Goal: Task Accomplishment & Management: Manage account settings

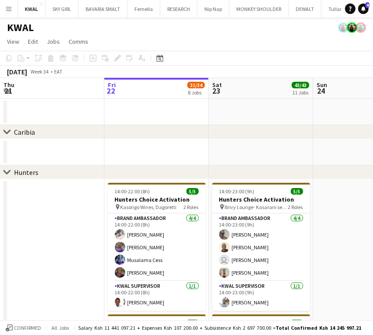
click at [10, 12] on app-icon "Menu" at bounding box center [8, 8] width 7 height 7
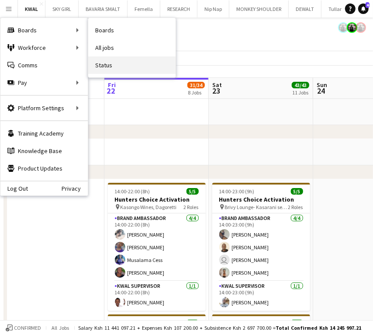
click at [102, 64] on link "Status" at bounding box center [131, 64] width 87 height 17
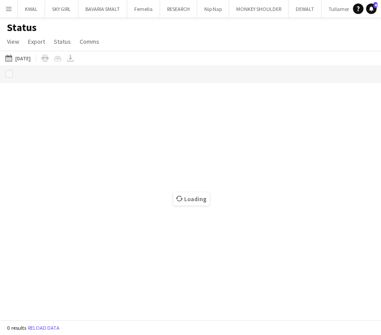
click at [23, 62] on button "22-08-2025 to 28-08-2025 20-08-2025" at bounding box center [17, 58] width 29 height 10
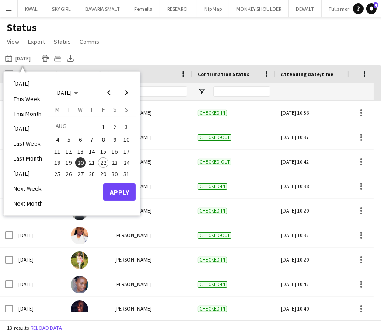
click at [89, 162] on span "21" at bounding box center [92, 162] width 10 height 10
click at [115, 192] on button "Apply" at bounding box center [119, 191] width 32 height 17
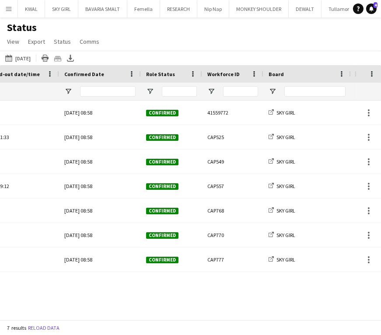
scroll to position [0, 189]
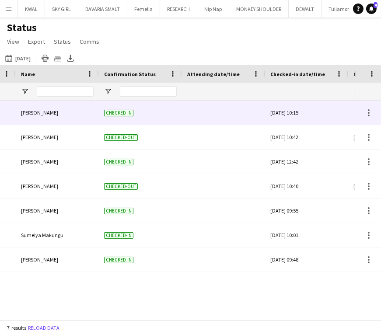
click at [210, 115] on div at bounding box center [223, 113] width 73 height 24
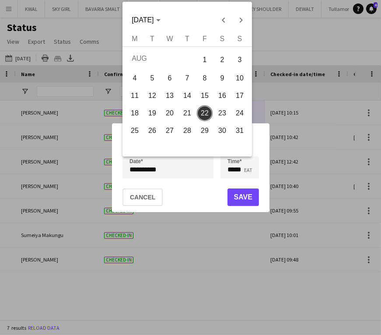
click at [160, 173] on div "**********" at bounding box center [190, 167] width 381 height 335
click at [184, 117] on span "21" at bounding box center [187, 113] width 16 height 16
type input "**********"
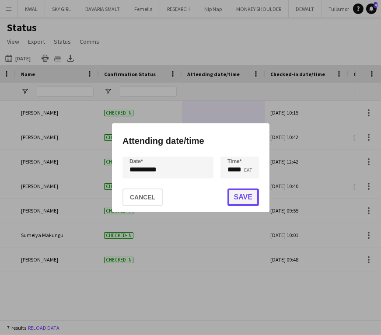
click at [236, 194] on button "Save" at bounding box center [242, 196] width 31 height 17
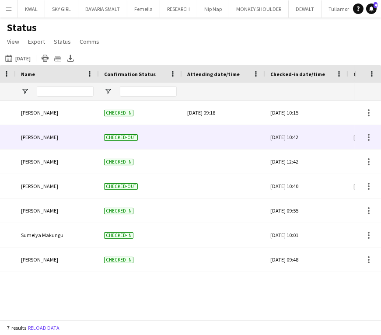
click at [214, 139] on div at bounding box center [223, 137] width 73 height 24
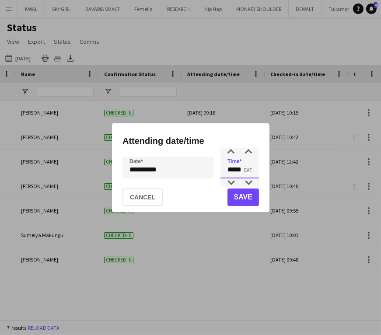
drag, startPoint x: 233, startPoint y: 171, endPoint x: 226, endPoint y: 172, distance: 7.9
click at [226, 172] on input "*****" at bounding box center [239, 167] width 38 height 22
type input "*****"
click at [240, 198] on button "Save" at bounding box center [242, 196] width 31 height 17
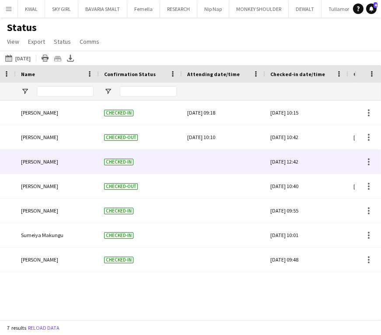
click at [213, 163] on div at bounding box center [223, 162] width 73 height 24
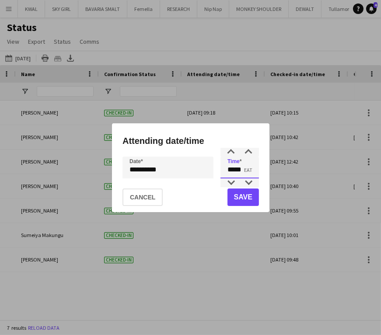
click at [229, 170] on input "*****" at bounding box center [239, 167] width 38 height 22
drag, startPoint x: 244, startPoint y: 170, endPoint x: 238, endPoint y: 169, distance: 6.2
click at [238, 169] on input "*****" at bounding box center [239, 167] width 38 height 22
type input "*****"
click at [245, 190] on mat-dialog-actions "Cancel Save" at bounding box center [190, 197] width 136 height 30
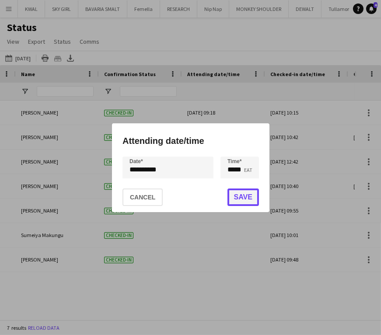
click at [240, 194] on button "Save" at bounding box center [242, 196] width 31 height 17
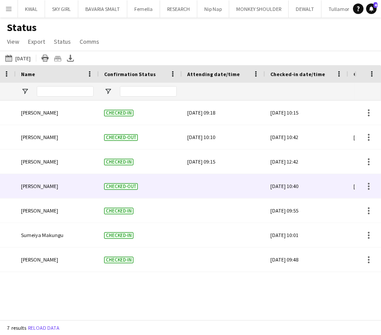
click at [216, 187] on div at bounding box center [223, 186] width 73 height 24
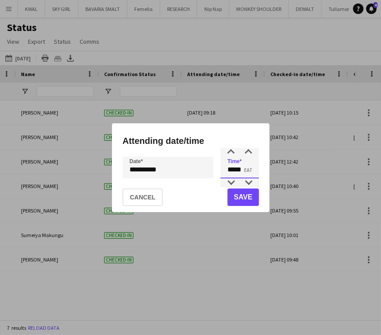
drag, startPoint x: 243, startPoint y: 172, endPoint x: 236, endPoint y: 173, distance: 6.3
click at [236, 173] on input "*****" at bounding box center [239, 167] width 38 height 22
type input "*****"
click at [237, 195] on button "Save" at bounding box center [242, 196] width 31 height 17
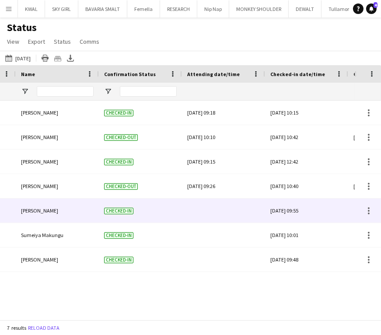
click at [217, 207] on div at bounding box center [223, 210] width 73 height 24
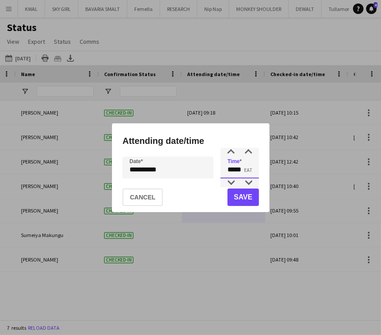
drag, startPoint x: 243, startPoint y: 170, endPoint x: 236, endPoint y: 171, distance: 7.0
click at [236, 171] on input "*****" at bounding box center [239, 167] width 38 height 22
type input "*****"
click at [241, 197] on button "Save" at bounding box center [242, 196] width 31 height 17
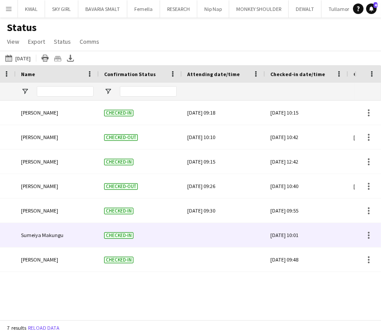
click at [224, 237] on div at bounding box center [223, 235] width 73 height 24
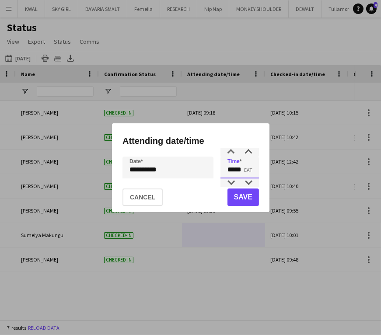
drag, startPoint x: 234, startPoint y: 170, endPoint x: 225, endPoint y: 173, distance: 9.5
click at [225, 172] on input "*****" at bounding box center [239, 167] width 38 height 22
click at [240, 171] on input "*****" at bounding box center [239, 167] width 38 height 22
type input "*****"
click at [240, 195] on button "Save" at bounding box center [242, 196] width 31 height 17
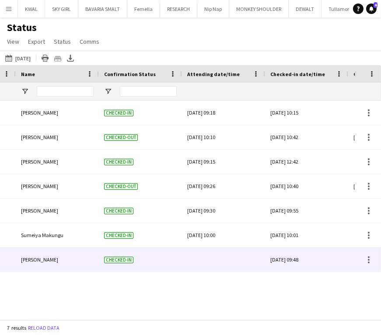
click at [220, 258] on div at bounding box center [223, 259] width 73 height 24
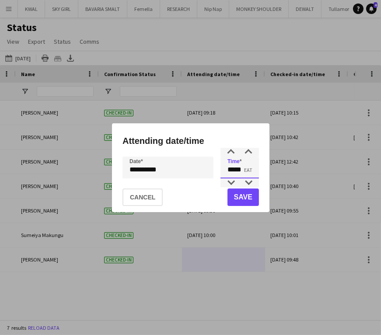
drag, startPoint x: 243, startPoint y: 172, endPoint x: 237, endPoint y: 172, distance: 6.1
click at [237, 172] on input "*****" at bounding box center [239, 167] width 38 height 22
type input "*****"
click at [244, 192] on button "Save" at bounding box center [242, 196] width 31 height 17
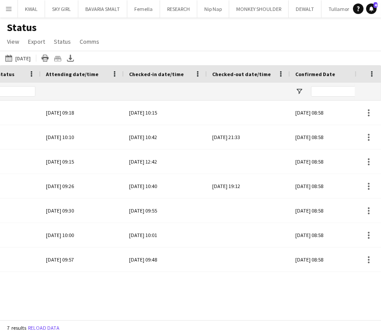
scroll to position [0, 233]
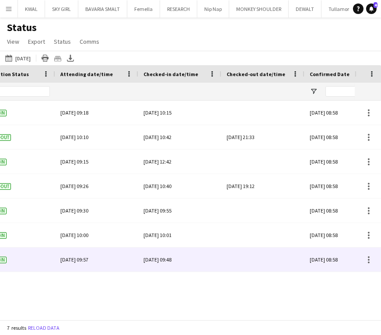
click at [258, 256] on div at bounding box center [262, 259] width 73 height 24
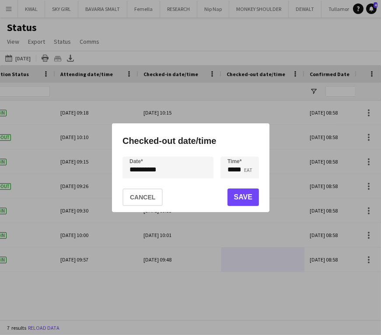
click at [192, 172] on div "**********" at bounding box center [190, 167] width 381 height 335
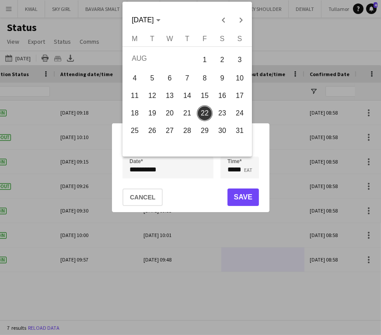
click at [188, 113] on span "21" at bounding box center [187, 113] width 16 height 16
type input "**********"
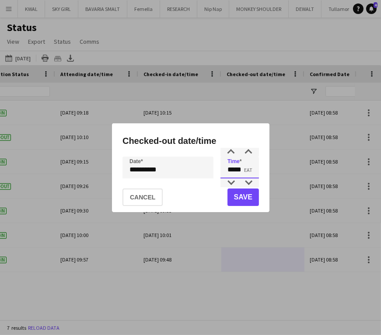
drag, startPoint x: 234, startPoint y: 170, endPoint x: 226, endPoint y: 171, distance: 7.9
click at [226, 171] on input "*****" at bounding box center [239, 167] width 38 height 22
type input "*****"
click at [244, 194] on button "Save" at bounding box center [242, 196] width 31 height 17
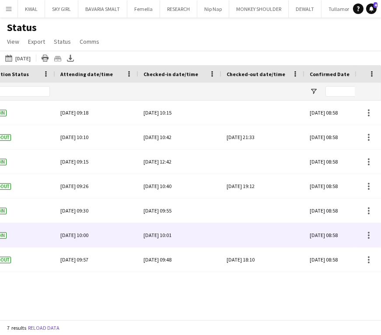
click at [252, 235] on div at bounding box center [262, 235] width 73 height 24
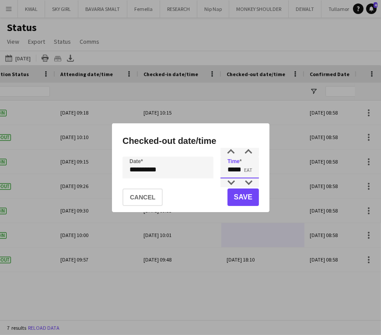
drag, startPoint x: 234, startPoint y: 169, endPoint x: 224, endPoint y: 173, distance: 11.2
click at [226, 170] on input "*****" at bounding box center [239, 167] width 38 height 22
click at [239, 171] on input "*****" at bounding box center [239, 167] width 38 height 22
type input "*****"
click at [242, 196] on button "Save" at bounding box center [242, 196] width 31 height 17
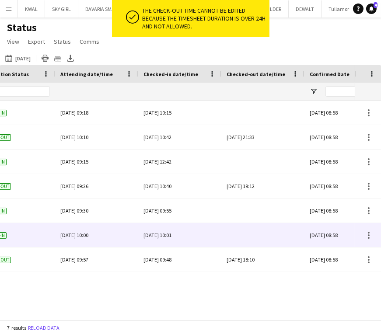
click at [259, 231] on div at bounding box center [262, 235] width 73 height 24
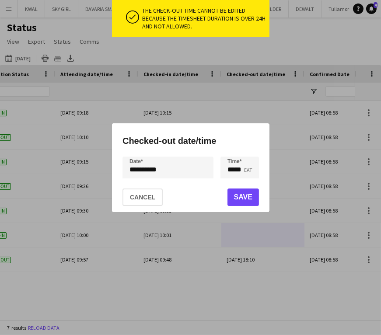
click at [162, 169] on div "**********" at bounding box center [190, 167] width 381 height 335
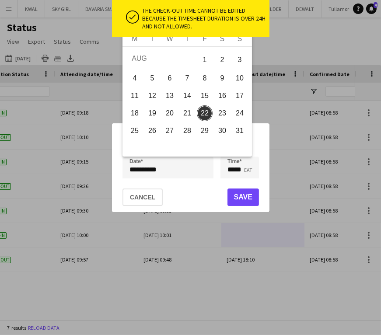
click at [188, 115] on span "21" at bounding box center [187, 113] width 16 height 16
type input "**********"
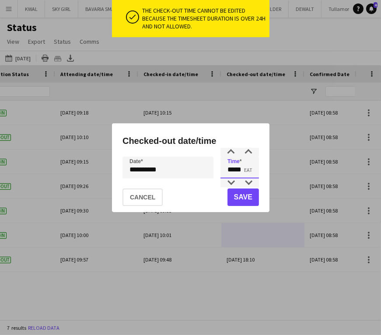
click at [243, 169] on input "*****" at bounding box center [239, 167] width 38 height 22
click at [241, 170] on input "*****" at bounding box center [239, 167] width 38 height 22
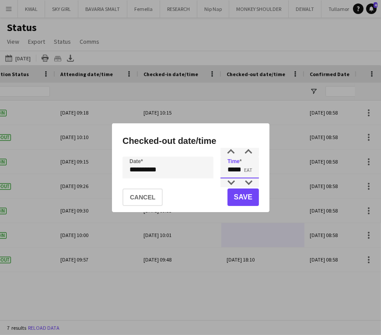
type input "*****"
click at [241, 197] on button "Save" at bounding box center [242, 196] width 31 height 17
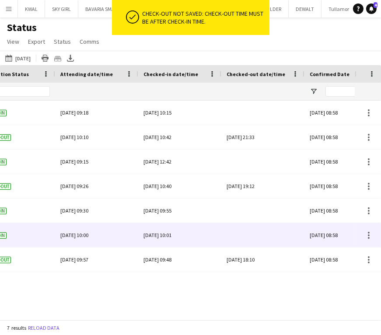
click at [262, 239] on div at bounding box center [262, 235] width 73 height 24
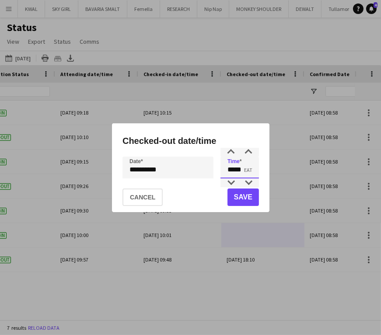
drag, startPoint x: 234, startPoint y: 171, endPoint x: 225, endPoint y: 170, distance: 9.2
click at [225, 170] on input "*****" at bounding box center [239, 167] width 38 height 22
click at [239, 172] on input "*****" at bounding box center [239, 167] width 38 height 22
type input "*****"
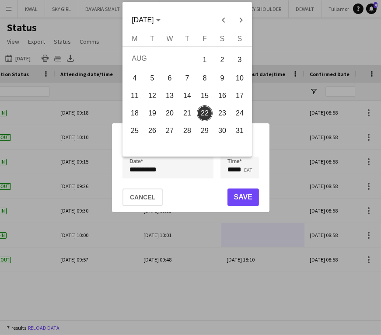
click at [176, 169] on div "**********" at bounding box center [190, 167] width 381 height 335
click at [180, 113] on span "21" at bounding box center [187, 113] width 16 height 16
type input "**********"
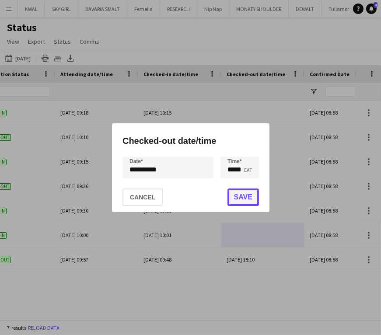
click at [240, 202] on button "Save" at bounding box center [242, 196] width 31 height 17
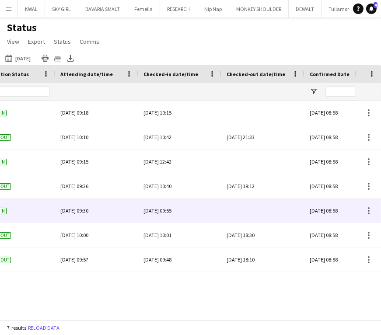
click at [261, 211] on div at bounding box center [262, 210] width 73 height 24
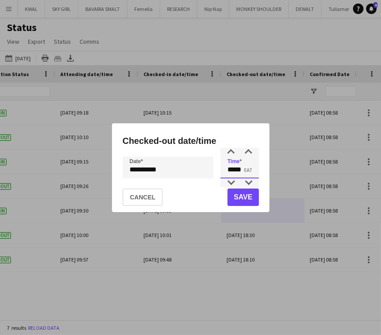
drag, startPoint x: 234, startPoint y: 169, endPoint x: 227, endPoint y: 172, distance: 8.2
click at [227, 170] on input "*****" at bounding box center [239, 167] width 38 height 22
click at [240, 170] on input "*****" at bounding box center [239, 167] width 38 height 22
type input "*****"
click at [166, 170] on div "**********" at bounding box center [190, 167] width 381 height 335
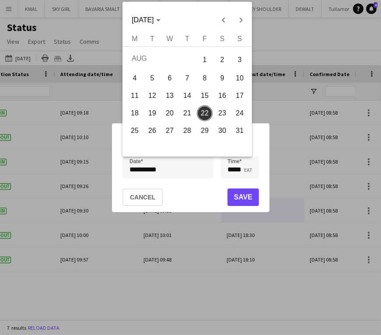
click at [186, 118] on span "21" at bounding box center [187, 113] width 16 height 16
type input "**********"
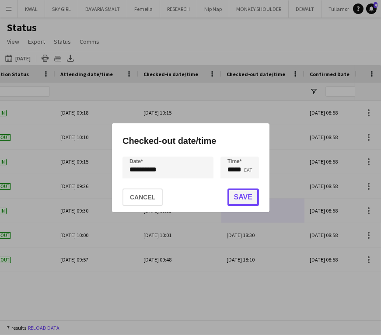
click at [241, 195] on button "Save" at bounding box center [242, 196] width 31 height 17
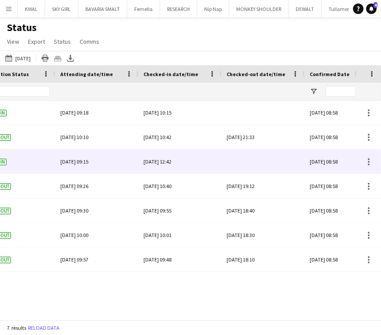
click at [252, 160] on div at bounding box center [262, 162] width 73 height 24
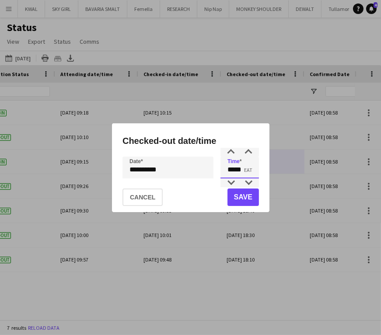
click at [230, 170] on input "*****" at bounding box center [239, 167] width 38 height 22
drag, startPoint x: 233, startPoint y: 170, endPoint x: 227, endPoint y: 169, distance: 6.6
click at [227, 169] on input "*****" at bounding box center [239, 167] width 38 height 22
click at [232, 170] on input "*****" at bounding box center [239, 167] width 38 height 22
click at [233, 170] on input "*****" at bounding box center [239, 167] width 38 height 22
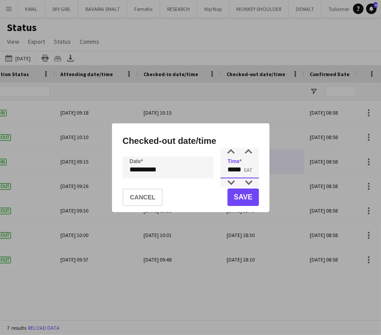
drag, startPoint x: 243, startPoint y: 170, endPoint x: 236, endPoint y: 170, distance: 6.6
click at [236, 170] on input "*****" at bounding box center [239, 167] width 38 height 22
type input "*****"
click at [239, 194] on button "Save" at bounding box center [242, 196] width 31 height 17
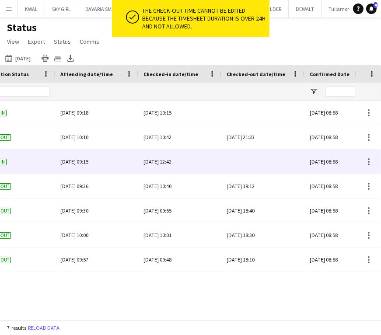
click at [254, 165] on div at bounding box center [262, 162] width 73 height 24
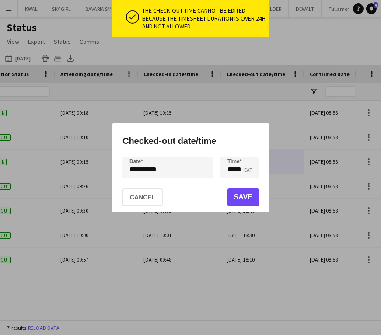
click at [157, 169] on div "**********" at bounding box center [190, 167] width 381 height 335
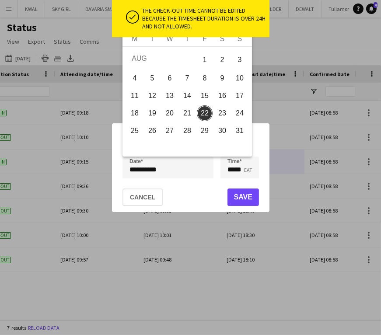
click at [186, 118] on span "21" at bounding box center [187, 113] width 16 height 16
type input "**********"
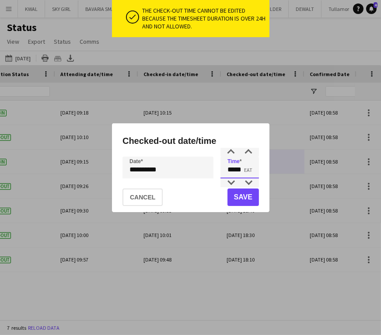
click at [232, 169] on input "*****" at bounding box center [239, 167] width 38 height 22
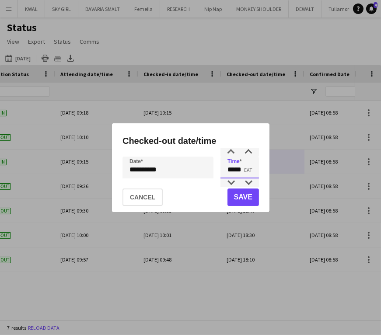
drag, startPoint x: 243, startPoint y: 169, endPoint x: 237, endPoint y: 170, distance: 6.2
click at [237, 170] on input "*****" at bounding box center [239, 167] width 38 height 22
type input "*****"
click at [238, 196] on button "Save" at bounding box center [242, 196] width 31 height 17
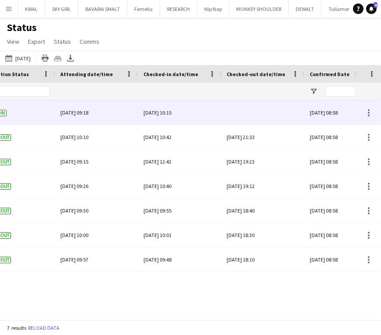
click at [255, 113] on div at bounding box center [262, 113] width 73 height 24
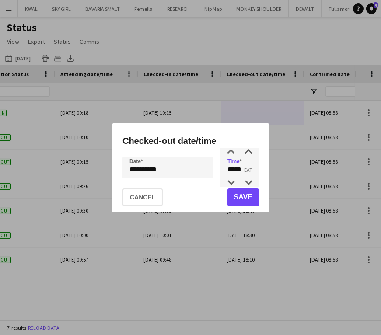
drag, startPoint x: 233, startPoint y: 172, endPoint x: 228, endPoint y: 172, distance: 4.8
click at [228, 172] on input "*****" at bounding box center [239, 167] width 38 height 22
drag, startPoint x: 243, startPoint y: 170, endPoint x: 236, endPoint y: 171, distance: 6.7
click at [236, 171] on input "*****" at bounding box center [239, 167] width 38 height 22
type input "*****"
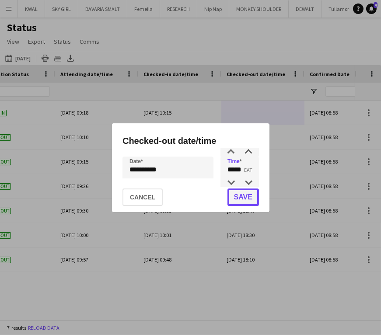
click at [234, 195] on button "Save" at bounding box center [242, 196] width 31 height 17
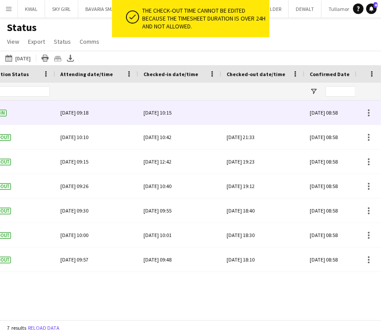
click at [260, 117] on div at bounding box center [262, 113] width 73 height 24
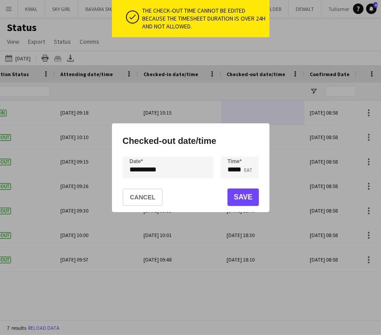
click at [172, 170] on div "**********" at bounding box center [190, 167] width 381 height 335
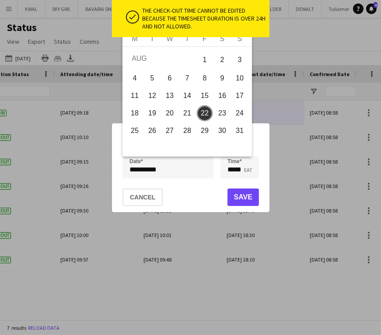
click at [194, 113] on span "21" at bounding box center [187, 113] width 16 height 16
type input "**********"
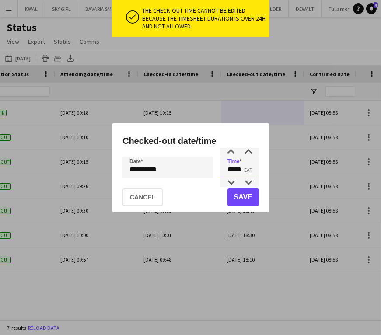
click at [230, 171] on input "*****" at bounding box center [239, 167] width 38 height 22
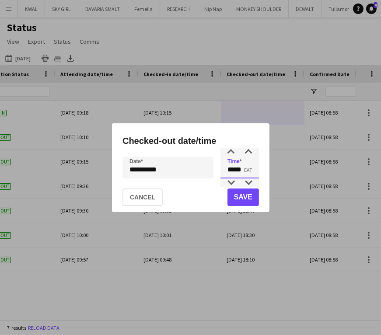
drag, startPoint x: 234, startPoint y: 170, endPoint x: 226, endPoint y: 170, distance: 7.9
click at [226, 170] on input "*****" at bounding box center [239, 167] width 38 height 22
click at [242, 169] on input "*****" at bounding box center [239, 167] width 38 height 22
type input "*****"
click at [234, 197] on button "Save" at bounding box center [242, 196] width 31 height 17
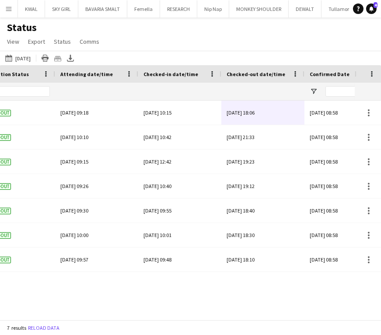
click at [206, 310] on div "Thu, 21 Aug 2025 10:15 Thu, 21 Aug 2025 18:06 Thu, 21 Aug 2025 08:58 Thu, 21 Au…" at bounding box center [177, 207] width 355 height 212
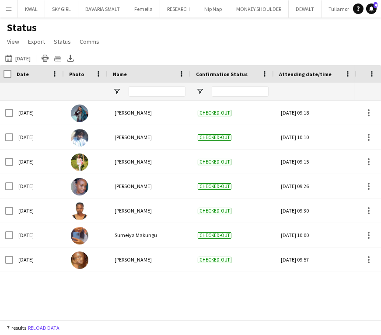
scroll to position [0, 2]
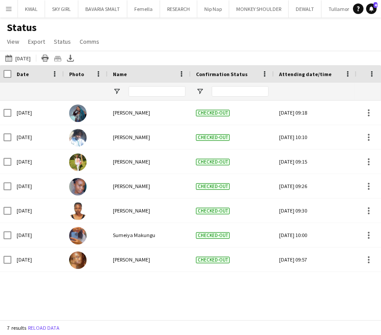
drag, startPoint x: 219, startPoint y: 295, endPoint x: 125, endPoint y: 193, distance: 138.3
click at [219, 294] on div "Thu, 21 Aug 2025 10:15 Thu, 21 Aug 2025 18:06 Thu, 21 Aug 2025 09:18 Checked-ou…" at bounding box center [177, 207] width 355 height 212
click at [25, 57] on button "22-08-2025 to 28-08-2025 Yesterday" at bounding box center [17, 58] width 29 height 10
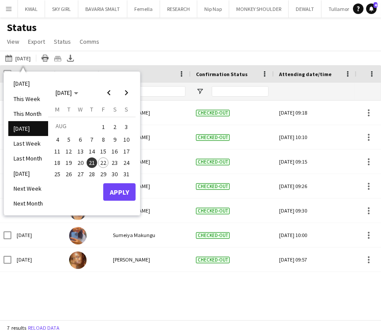
click at [104, 159] on span "22" at bounding box center [103, 162] width 10 height 10
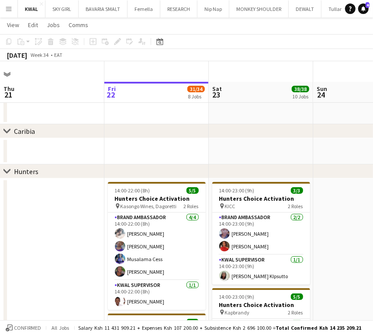
scroll to position [194, 0]
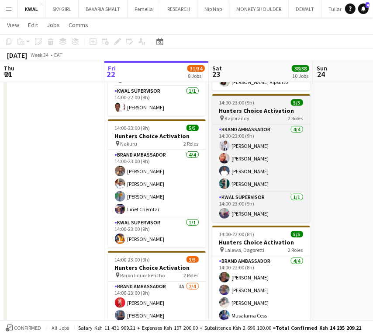
click at [246, 109] on h3 "Hunters Choice Activation" at bounding box center [261, 111] width 98 height 8
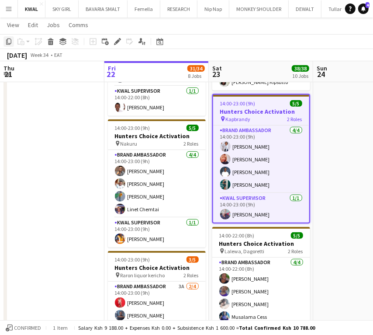
click at [7, 42] on icon at bounding box center [8, 41] width 5 height 6
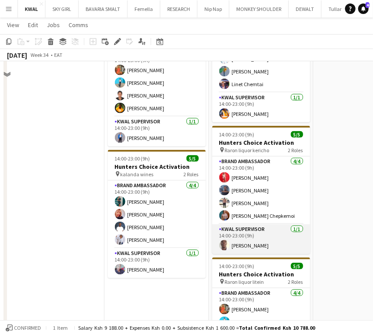
scroll to position [825, 0]
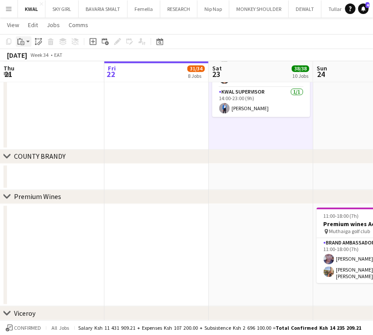
click at [24, 42] on div "Paste" at bounding box center [21, 41] width 10 height 10
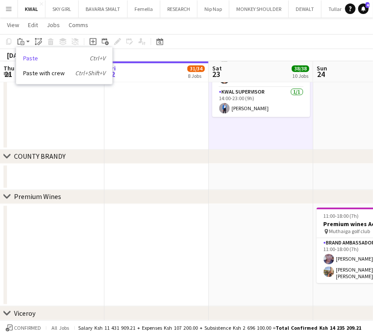
click at [30, 57] on link "Paste Ctrl+V" at bounding box center [64, 58] width 82 height 8
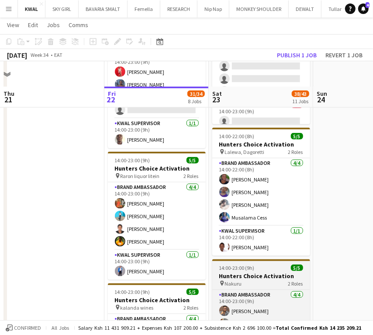
scroll to position [243, 0]
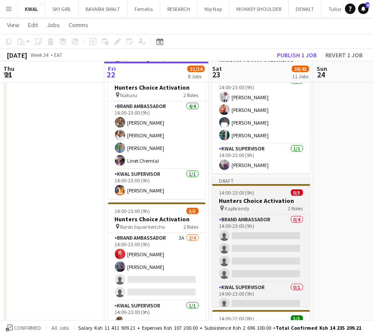
click at [241, 205] on div "pin Kapbrandy 2 Roles" at bounding box center [261, 208] width 98 height 7
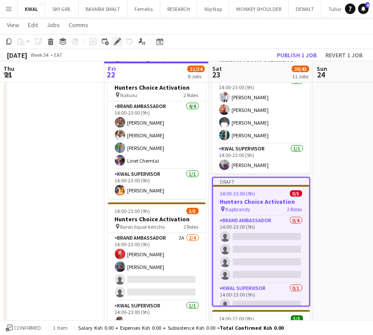
click at [114, 43] on icon at bounding box center [115, 44] width 2 height 2
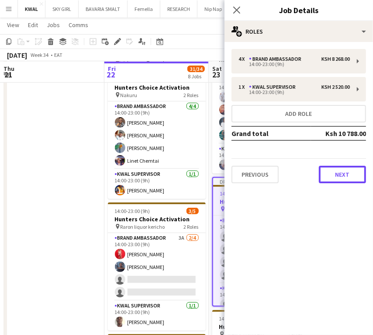
drag, startPoint x: 343, startPoint y: 176, endPoint x: 327, endPoint y: 156, distance: 25.3
click at [341, 176] on button "Next" at bounding box center [342, 174] width 47 height 17
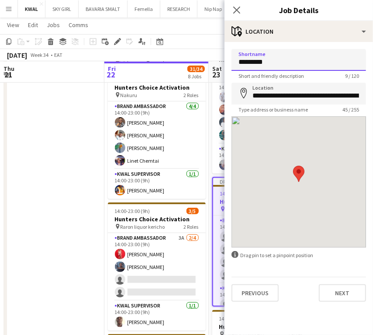
drag, startPoint x: 274, startPoint y: 60, endPoint x: 195, endPoint y: 54, distance: 79.0
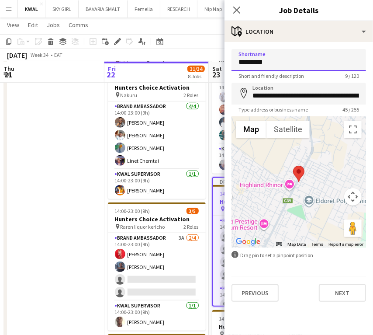
paste input "**********"
type input "**********"
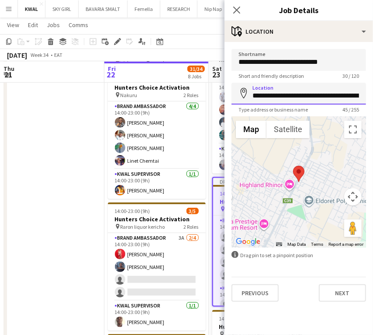
scroll to position [0, 28]
drag, startPoint x: 252, startPoint y: 94, endPoint x: 384, endPoint y: 96, distance: 132.0
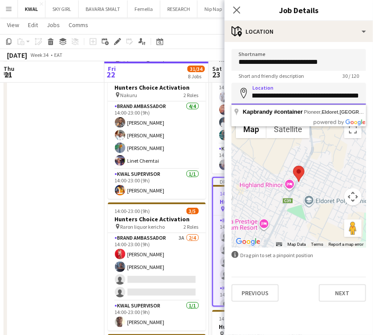
paste input
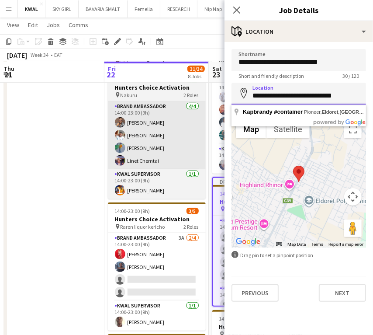
scroll to position [0, 0]
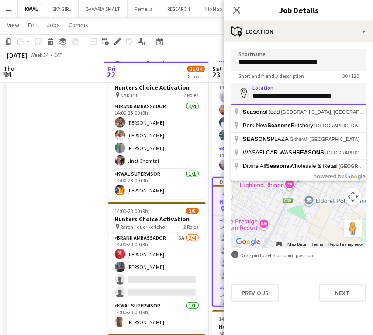
click at [294, 97] on input "**********" at bounding box center [299, 94] width 135 height 22
click at [350, 93] on input "**********" at bounding box center [299, 94] width 135 height 22
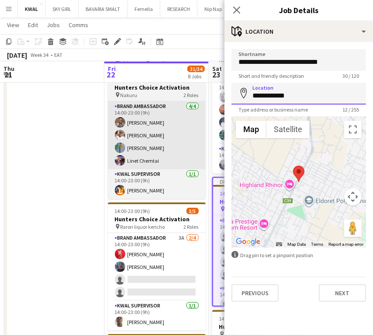
drag, startPoint x: 308, startPoint y: 99, endPoint x: 205, endPoint y: 102, distance: 103.2
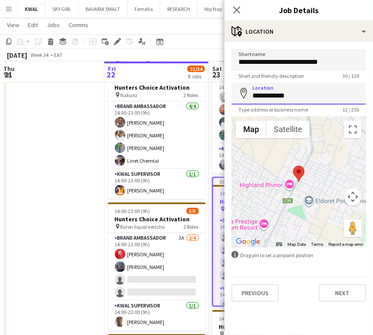
paste input "**********"
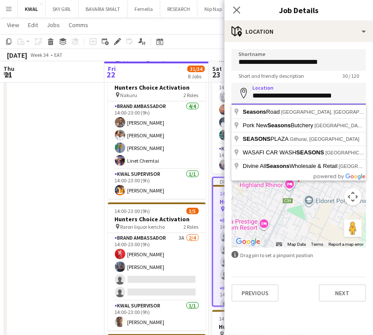
click at [294, 96] on input "**********" at bounding box center [299, 94] width 135 height 22
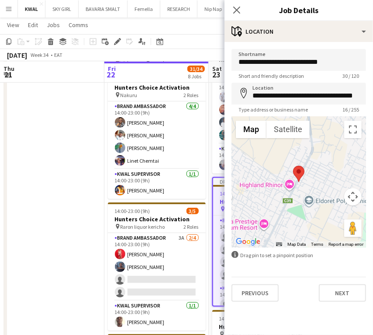
type input "**********"
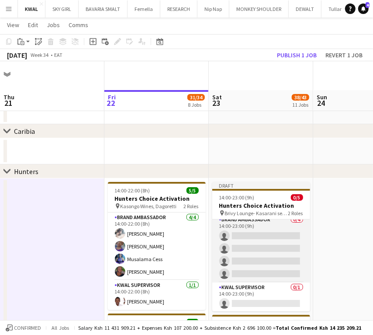
scroll to position [6, 0]
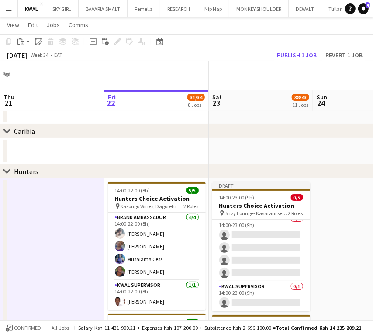
drag, startPoint x: 274, startPoint y: 300, endPoint x: 268, endPoint y: 149, distance: 151.8
click at [272, 301] on app-card-role "KWAL SUPERVISOR 0/1 14:00-23:00 (9h) single-neutral-actions" at bounding box center [261, 297] width 98 height 30
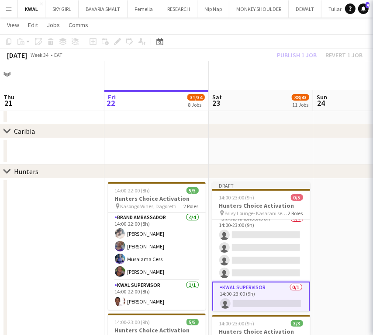
scroll to position [0, 211]
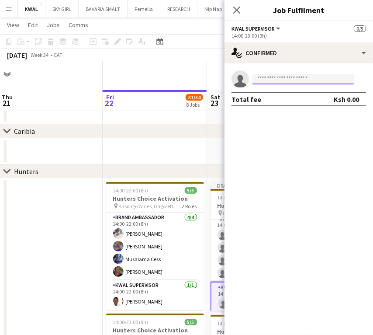
click at [279, 80] on input at bounding box center [303, 79] width 101 height 10
paste input "**********"
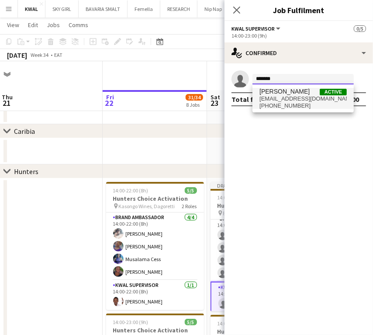
type input "*******"
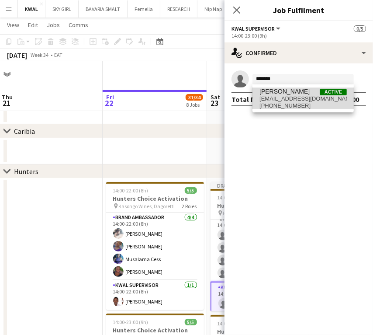
click at [290, 104] on span "+254717336458" at bounding box center [303, 105] width 87 height 7
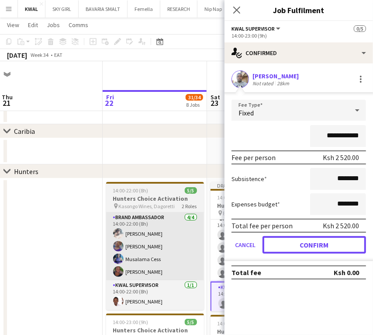
drag, startPoint x: 299, startPoint y: 249, endPoint x: 199, endPoint y: 212, distance: 106.2
click at [297, 250] on button "Confirm" at bounding box center [315, 244] width 104 height 17
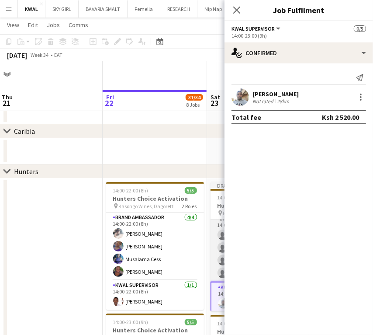
click at [217, 245] on app-card-role "Brand Ambassador 0/4 14:00-23:00 (9h) single-neutral-actions single-neutral-act…" at bounding box center [260, 248] width 98 height 68
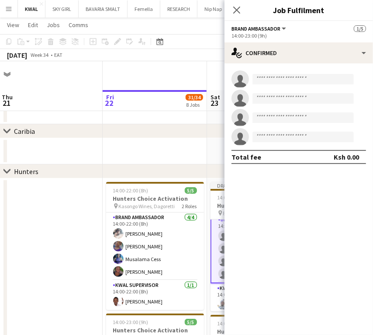
scroll to position [7, 0]
click at [284, 80] on input at bounding box center [303, 79] width 101 height 10
paste input "**********"
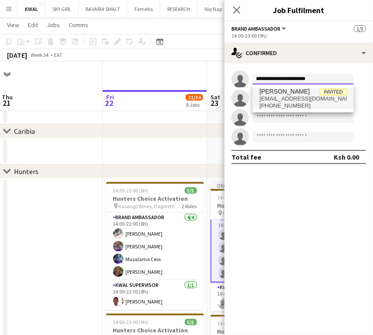
type input "**********"
click at [279, 102] on span "+254115517337" at bounding box center [303, 105] width 87 height 7
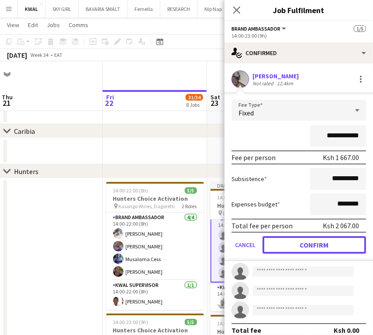
drag, startPoint x: 301, startPoint y: 249, endPoint x: 0, endPoint y: 214, distance: 302.3
click at [297, 249] on button "Confirm" at bounding box center [315, 244] width 104 height 17
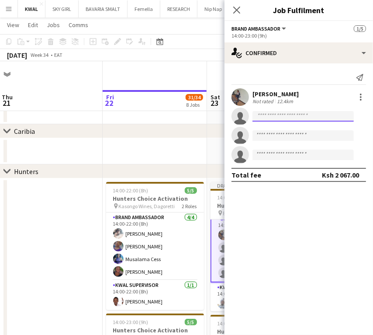
click at [277, 117] on input at bounding box center [303, 116] width 101 height 10
paste input "**********"
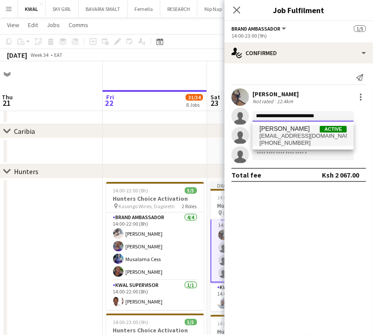
type input "**********"
click at [276, 137] on span "juliusnyerere2030@gmail.com" at bounding box center [303, 135] width 87 height 7
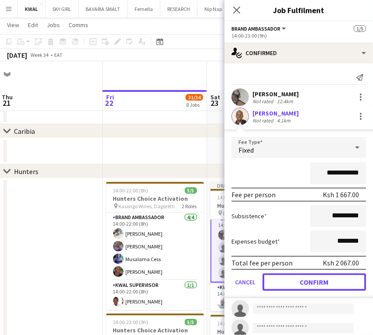
drag, startPoint x: 305, startPoint y: 288, endPoint x: 249, endPoint y: 281, distance: 56.4
click at [303, 288] on button "Confirm" at bounding box center [315, 281] width 104 height 17
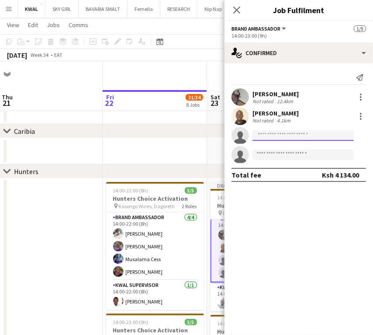
click at [277, 130] on input at bounding box center [303, 135] width 101 height 10
paste input "**********"
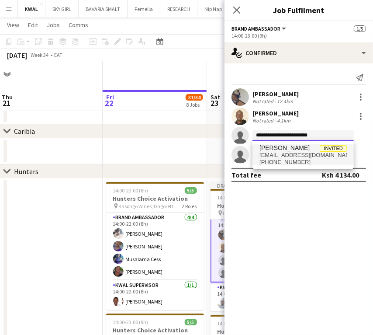
type input "**********"
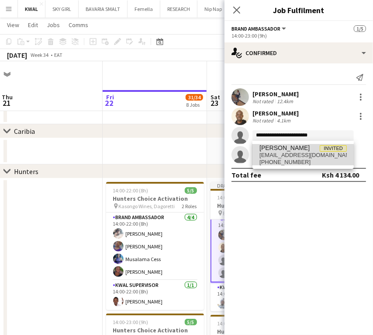
click at [279, 155] on span "rosewangari841@gmail.com" at bounding box center [303, 155] width 87 height 7
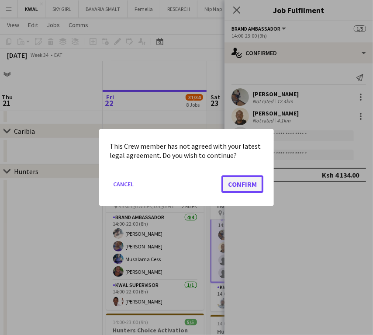
click at [243, 187] on button "Confirm" at bounding box center [243, 183] width 42 height 17
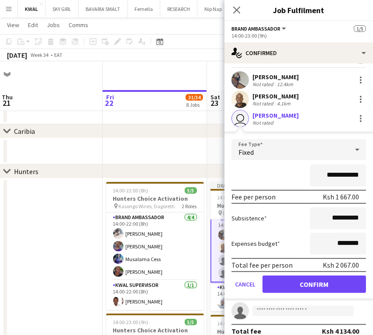
scroll to position [26, 0]
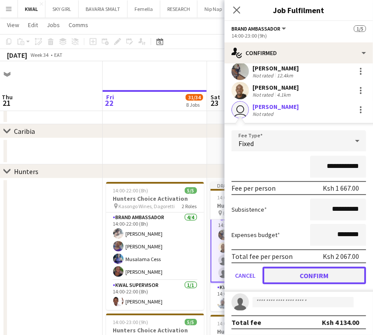
drag, startPoint x: 304, startPoint y: 271, endPoint x: 29, endPoint y: 213, distance: 280.9
click at [303, 271] on button "Confirm" at bounding box center [315, 275] width 104 height 17
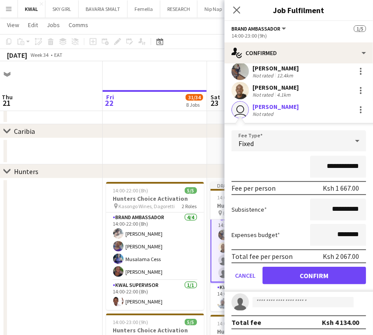
scroll to position [0, 0]
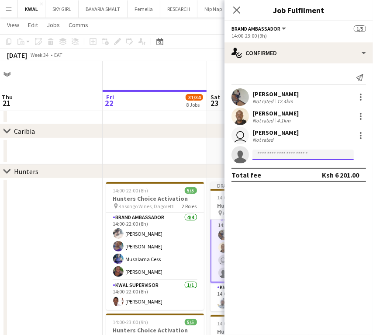
click at [268, 156] on input at bounding box center [303, 155] width 101 height 10
paste input "**********"
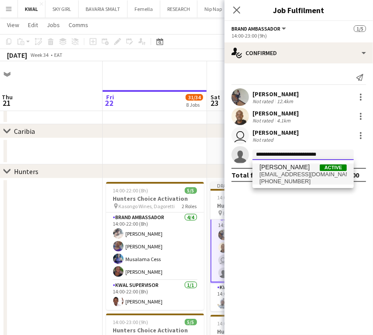
type input "**********"
click at [282, 169] on span "Christine Mwangi" at bounding box center [285, 166] width 50 height 7
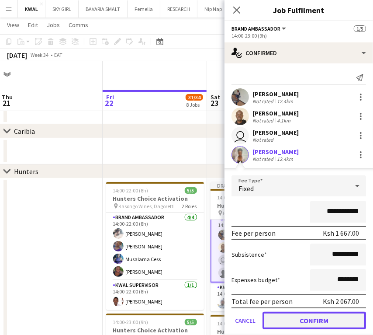
click at [309, 321] on button "Confirm" at bounding box center [315, 320] width 104 height 17
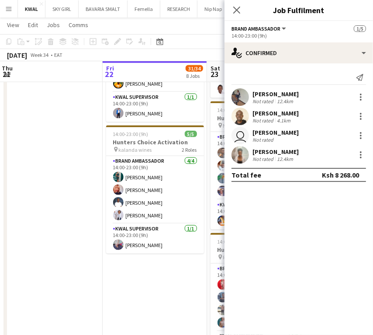
scroll to position [0, 337]
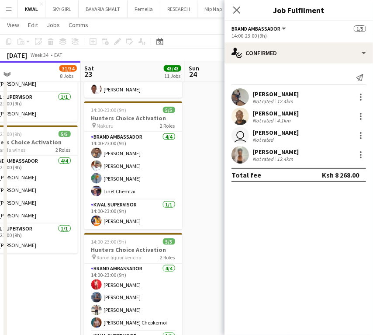
drag, startPoint x: 203, startPoint y: 295, endPoint x: 76, endPoint y: 288, distance: 126.5
click at [76, 288] on app-calendar-viewport "Tue 19 Wed 20 Thu 21 Fri 22 31/34 8 Jobs Sat 23 43/43 11 Jobs Sun 24 11/11 4 Jo…" at bounding box center [186, 335] width 373 height 1768
click at [205, 161] on app-date-cell at bounding box center [237, 61] width 104 height 930
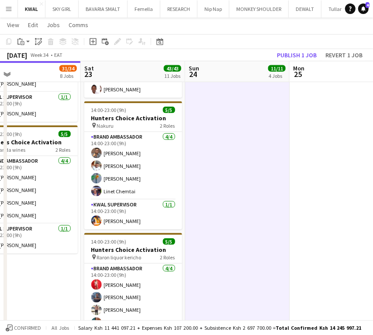
scroll to position [6, 0]
click at [299, 57] on button "Publish 1 job" at bounding box center [297, 54] width 47 height 11
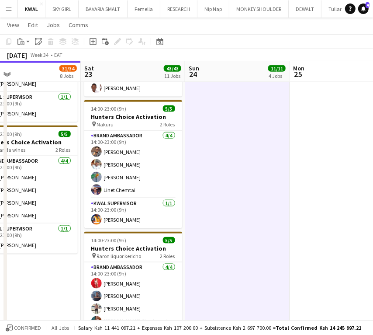
scroll to position [0, 263]
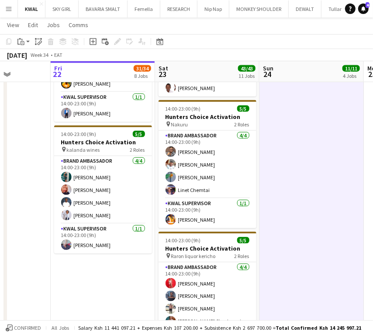
drag, startPoint x: 64, startPoint y: 283, endPoint x: 138, endPoint y: 283, distance: 74.3
click at [138, 283] on app-calendar-viewport "Tue 19 Wed 20 Thu 21 Fri 22 31/34 8 Jobs Sat 23 43/43 11 Jobs Sun 24 11/11 4 Jo…" at bounding box center [186, 335] width 373 height 1768
drag, startPoint x: 292, startPoint y: 184, endPoint x: 296, endPoint y: 152, distance: 32.2
click at [296, 154] on app-calendar-viewport "Tue 19 Wed 20 Thu 21 Fri 22 31/34 8 Jobs Sat 23 43/43 11 Jobs Sun 24 11/11 4 Jo…" at bounding box center [186, 335] width 373 height 1768
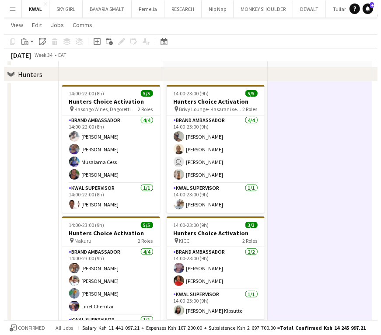
scroll to position [0, 0]
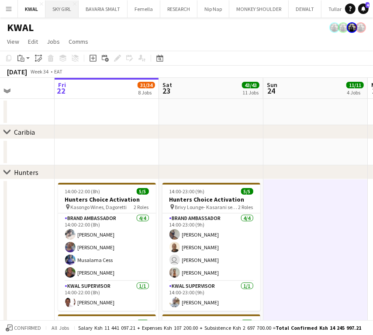
click at [55, 11] on button "SKY GIRL Close" at bounding box center [61, 8] width 33 height 17
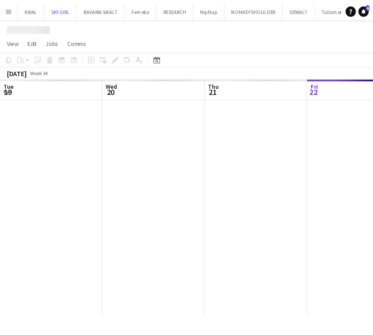
scroll to position [0, 209]
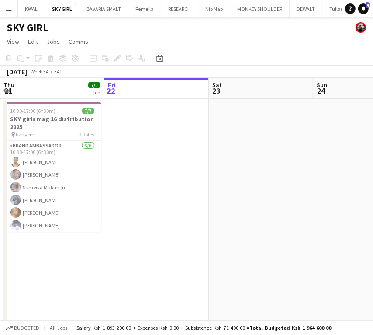
click at [175, 141] on app-calendar-viewport "Tue 19 7/7 1 Job Wed 20 13/14 2 Jobs Thu 21 7/7 1 Job Fri 22 Sat 23 Sun 24 Mon …" at bounding box center [186, 230] width 373 height 304
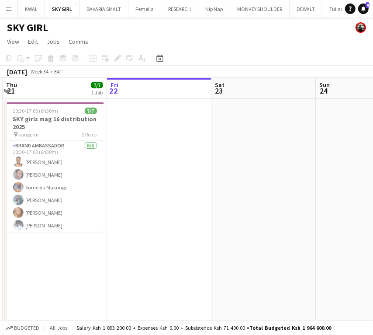
click at [10, 10] on app-icon "Menu" at bounding box center [8, 8] width 7 height 7
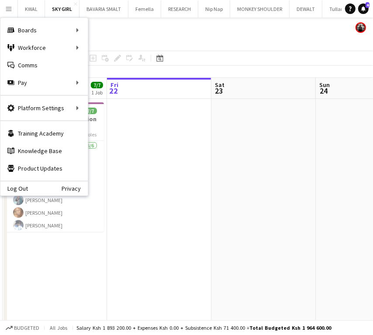
click at [129, 128] on app-date-cell at bounding box center [159, 240] width 104 height 283
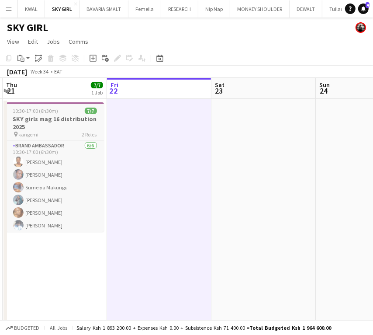
click at [56, 119] on h3 "SKY girls mag 16 distribution 2025" at bounding box center [55, 123] width 98 height 16
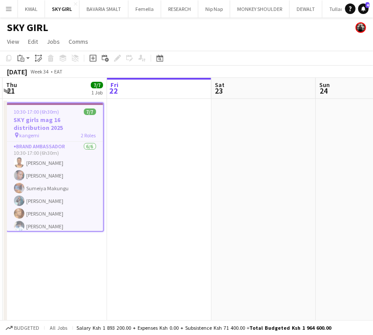
scroll to position [0, 207]
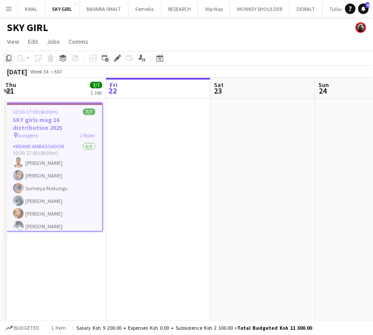
click at [9, 59] on icon "Copy" at bounding box center [8, 58] width 7 height 7
click at [136, 137] on app-date-cell at bounding box center [158, 240] width 104 height 283
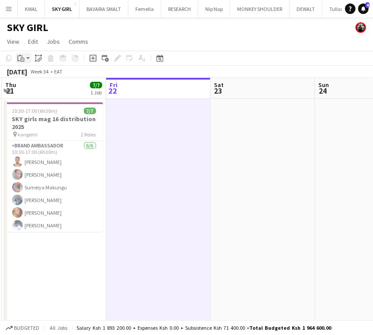
click at [28, 58] on app-action-btn "Paste" at bounding box center [24, 58] width 16 height 10
click at [32, 74] on link "Paste Ctrl+V" at bounding box center [64, 75] width 82 height 8
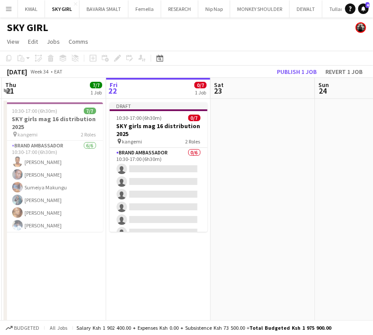
click at [171, 271] on app-date-cell "Draft 10:30-17:00 (6h30m) 0/7 SKY girls mag 16 distribution 2025 pin kangemi 2 …" at bounding box center [158, 240] width 104 height 283
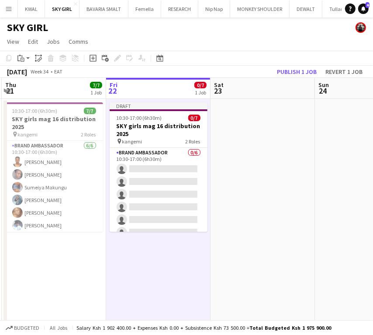
scroll to position [0, 209]
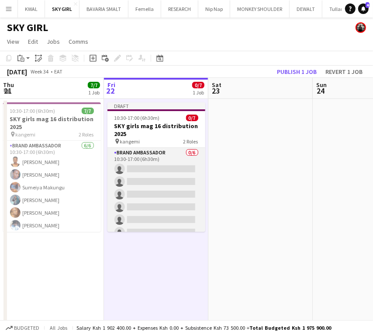
click at [154, 177] on app-card-role "Brand Ambassador 0/6 10:30-17:00 (6h30m) single-neutral-actions single-neutral-…" at bounding box center [157, 194] width 98 height 93
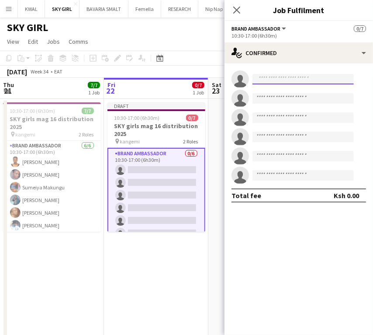
click at [279, 78] on input at bounding box center [303, 79] width 101 height 10
paste input "**********"
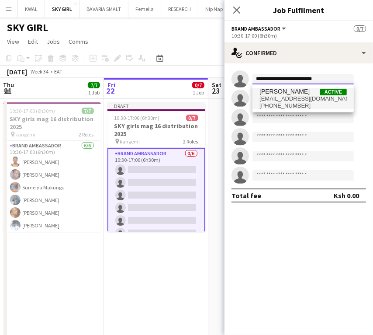
type input "**********"
click at [297, 97] on span "cynthiamungai676@gmail.com" at bounding box center [303, 98] width 87 height 7
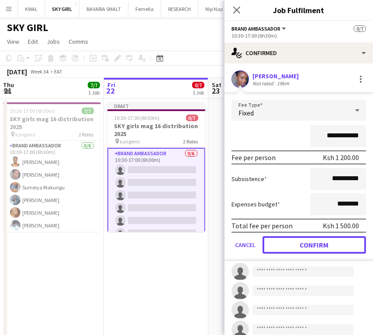
drag, startPoint x: 312, startPoint y: 243, endPoint x: 211, endPoint y: 246, distance: 101.4
click at [311, 244] on button "Confirm" at bounding box center [315, 244] width 104 height 17
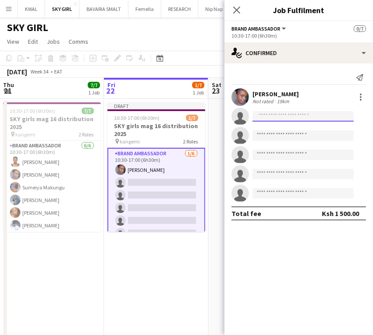
click at [269, 115] on input at bounding box center [303, 116] width 101 height 10
paste input "**********"
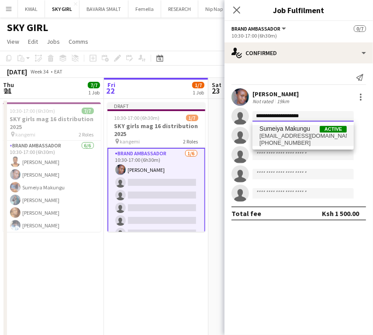
type input "**********"
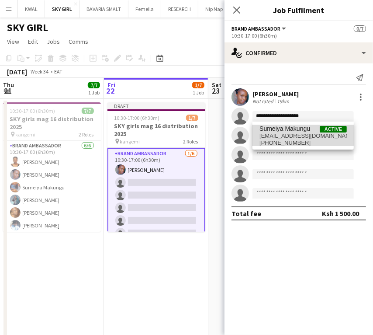
click at [278, 135] on span "iddmudeizi@gmail.com" at bounding box center [303, 135] width 87 height 7
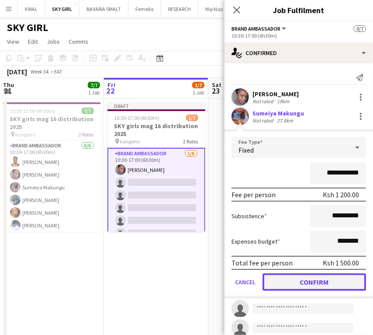
click at [315, 282] on button "Confirm" at bounding box center [315, 281] width 104 height 17
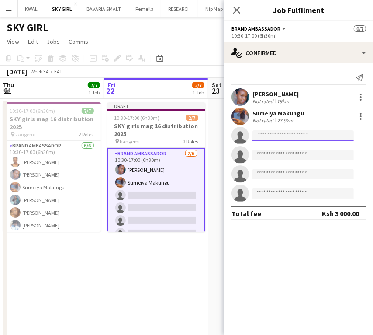
click at [283, 134] on input at bounding box center [303, 135] width 101 height 10
paste input "**********"
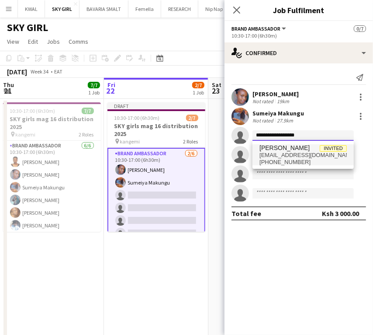
type input "**********"
click at [299, 160] on span "+254797381509" at bounding box center [303, 162] width 87 height 7
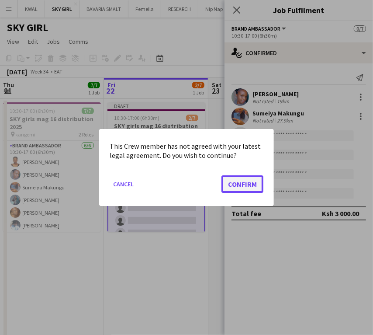
click at [246, 186] on button "Confirm" at bounding box center [243, 183] width 42 height 17
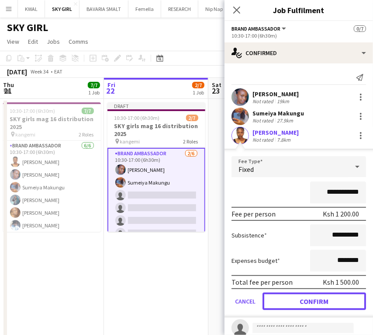
drag, startPoint x: 315, startPoint y: 303, endPoint x: 93, endPoint y: 294, distance: 222.2
click at [311, 303] on button "Confirm" at bounding box center [315, 300] width 104 height 17
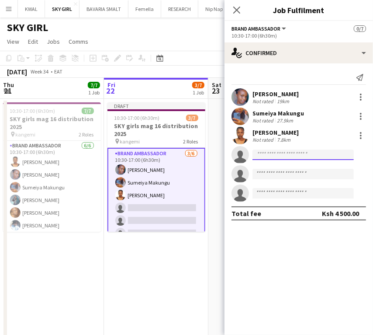
click at [276, 155] on input at bounding box center [303, 155] width 101 height 10
paste input "**********"
type input "*"
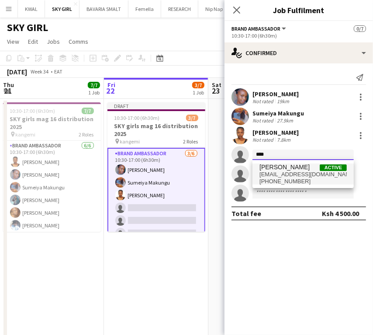
type input "****"
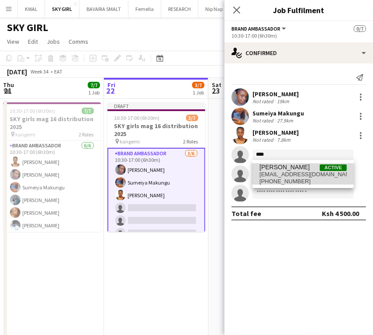
click at [282, 178] on span "+254745655813" at bounding box center [303, 181] width 87 height 7
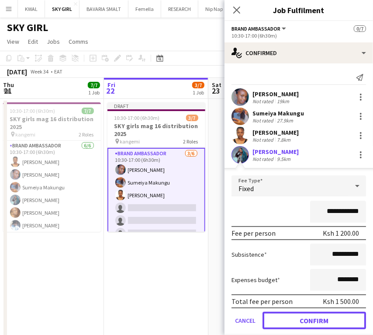
drag, startPoint x: 313, startPoint y: 314, endPoint x: 44, endPoint y: 300, distance: 270.1
click at [311, 315] on button "Confirm" at bounding box center [315, 320] width 104 height 17
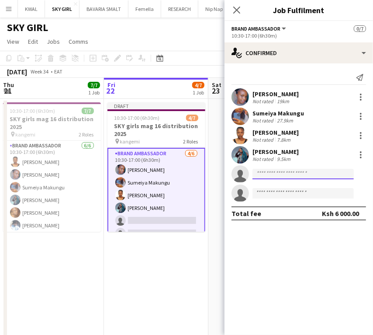
click at [275, 176] on input at bounding box center [303, 174] width 101 height 10
paste input "**********"
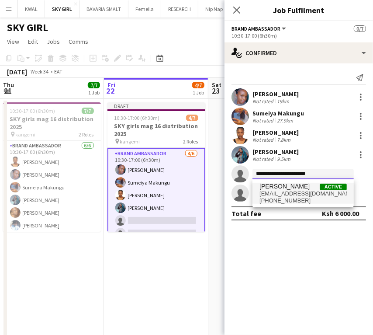
type input "**********"
click at [279, 189] on span "Audrey Akinyi" at bounding box center [285, 186] width 50 height 7
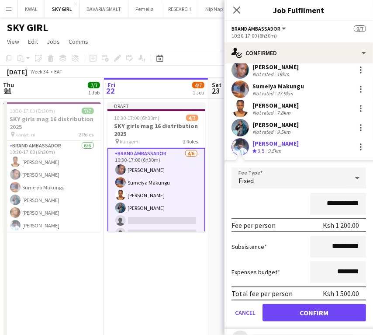
scroll to position [49, 0]
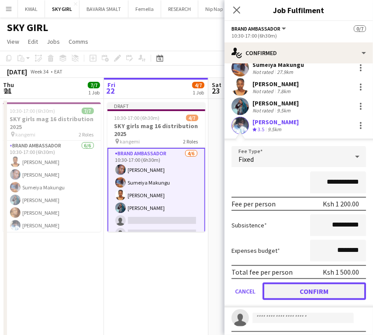
click at [304, 293] on button "Confirm" at bounding box center [315, 290] width 104 height 17
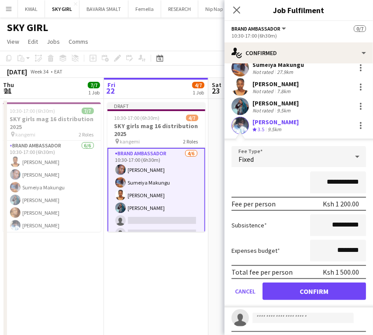
scroll to position [0, 0]
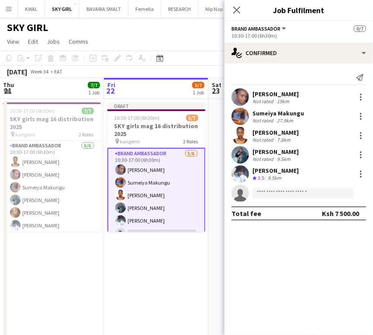
click at [271, 185] on app-invite-slot "single-neutral-actions" at bounding box center [299, 192] width 149 height 17
click at [270, 190] on input at bounding box center [303, 193] width 101 height 10
paste input "**********"
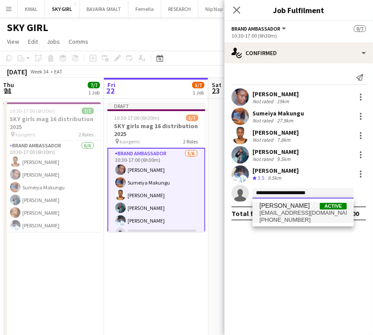
type input "**********"
click at [296, 214] on span "marythukubobo@gmail.com" at bounding box center [303, 212] width 87 height 7
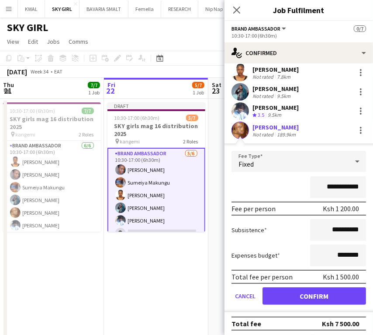
scroll to position [64, 0]
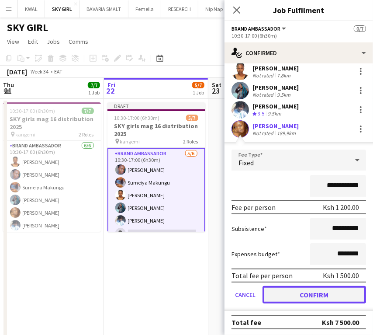
drag, startPoint x: 319, startPoint y: 296, endPoint x: 18, endPoint y: 289, distance: 301.3
click at [317, 296] on button "Confirm" at bounding box center [315, 294] width 104 height 17
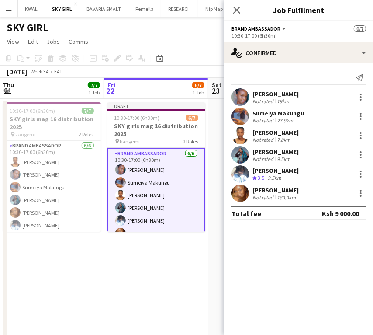
scroll to position [0, 0]
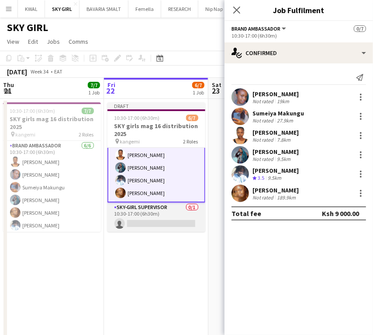
click at [165, 217] on app-card-role "SKY-GIRL SUPERVISOR 0/1 10:30-17:00 (6h30m) single-neutral-actions" at bounding box center [157, 217] width 98 height 30
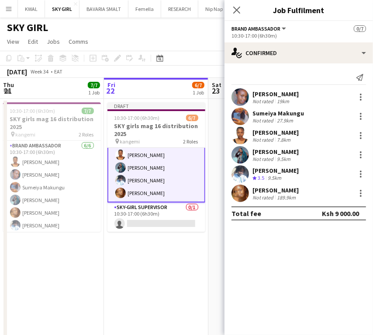
scroll to position [39, 0]
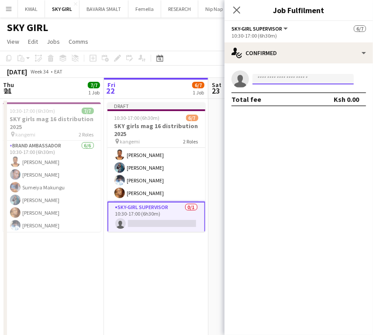
click at [279, 76] on input at bounding box center [303, 79] width 101 height 10
paste input "**********"
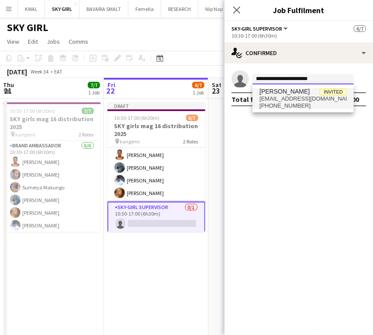
type input "**********"
click at [293, 97] on span "jancaroline764@gmail.com" at bounding box center [303, 98] width 87 height 7
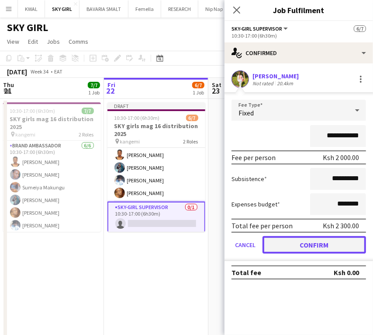
drag, startPoint x: 313, startPoint y: 242, endPoint x: 284, endPoint y: 236, distance: 29.5
click at [312, 242] on button "Confirm" at bounding box center [315, 244] width 104 height 17
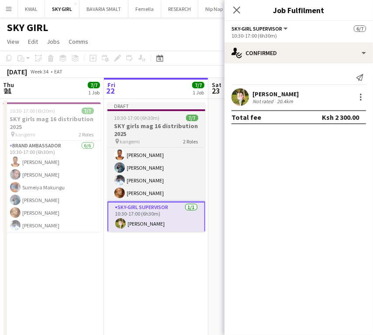
click at [144, 129] on h3 "SKY girls mag 16 distribution 2025" at bounding box center [157, 130] width 98 height 16
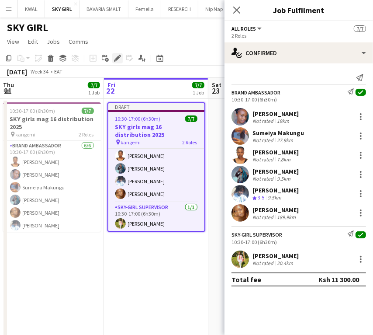
click at [116, 59] on icon at bounding box center [117, 58] width 5 height 5
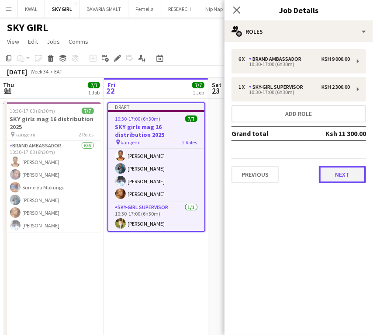
click at [353, 166] on button "Next" at bounding box center [342, 174] width 47 height 17
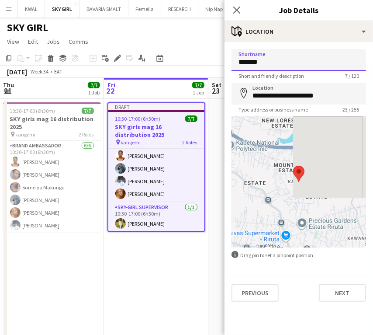
drag, startPoint x: 295, startPoint y: 63, endPoint x: 192, endPoint y: 66, distance: 102.3
click at [192, 66] on body "Menu Boards Boards Boards All jobs Status Workforce Workforce My Workforce Recr…" at bounding box center [186, 198] width 373 height 397
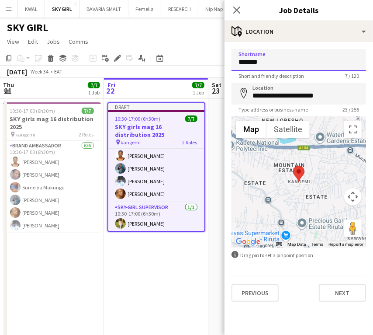
paste input "********"
type input "**********"
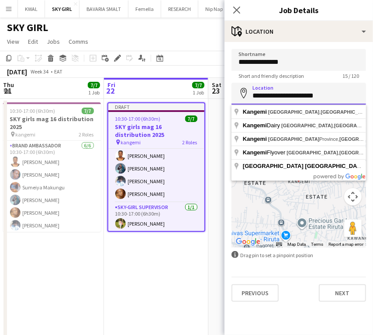
drag, startPoint x: 253, startPoint y: 95, endPoint x: 384, endPoint y: 93, distance: 130.7
click at [373, 93] on html "Menu Boards Boards Boards All jobs Status Workforce Workforce My Workforce Recr…" at bounding box center [186, 198] width 373 height 397
paste input
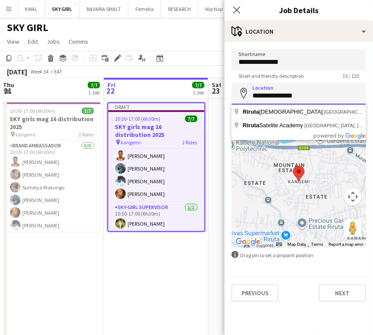
click at [284, 97] on input "**********" at bounding box center [299, 94] width 135 height 22
click at [316, 95] on input "**********" at bounding box center [299, 94] width 135 height 22
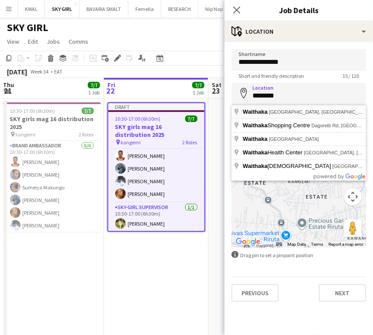
type input "**********"
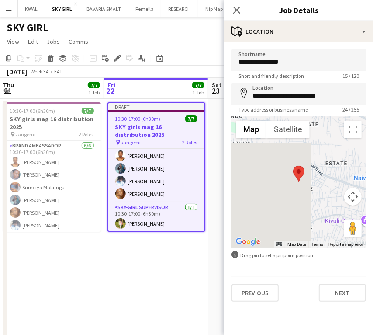
drag, startPoint x: 168, startPoint y: 278, endPoint x: 177, endPoint y: 254, distance: 26.4
click at [168, 277] on app-date-cell "Draft 10:30-17:00 (6h30m) 7/7 SKY girls mag 16 distribution 2025 pin kangemi 2 …" at bounding box center [156, 240] width 104 height 283
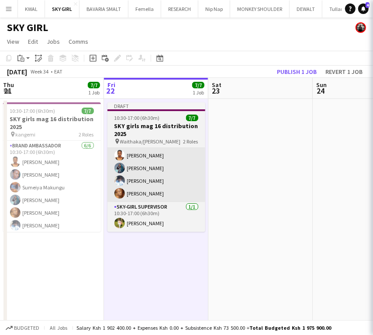
scroll to position [38, 0]
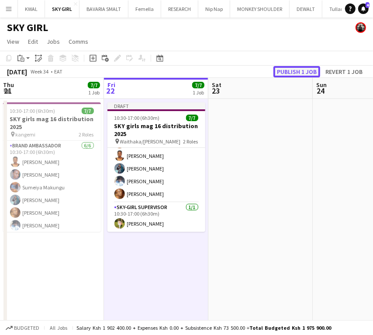
click at [289, 74] on button "Publish 1 job" at bounding box center [297, 71] width 47 height 11
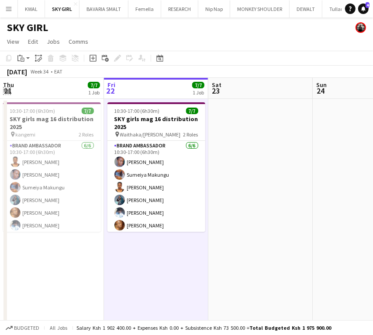
click at [6, 90] on app-icon "Expand/collapse" at bounding box center [6, 90] width 7 height 8
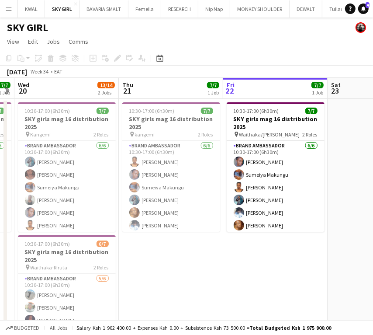
drag, startPoint x: 63, startPoint y: 259, endPoint x: 182, endPoint y: 252, distance: 119.6
click at [182, 252] on app-calendar-viewport "Mon 18 Tue 19 7/7 1 Job Wed 20 13/14 2 Jobs Thu 21 7/7 1 Job Fri 22 7/7 1 Job S…" at bounding box center [186, 230] width 373 height 304
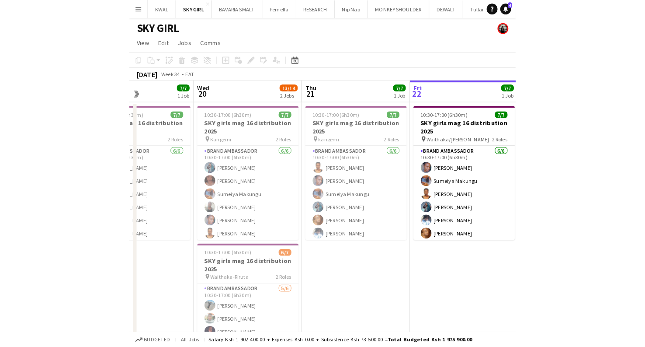
scroll to position [0, 225]
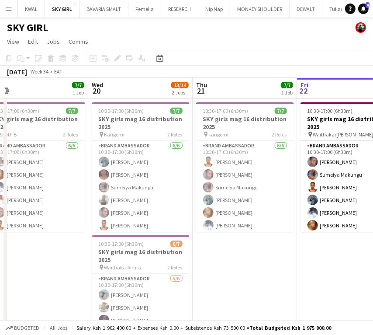
drag, startPoint x: 105, startPoint y: 286, endPoint x: 178, endPoint y: 268, distance: 75.3
click at [179, 270] on app-calendar-viewport "Sun 17 Mon 18 7/7 1 Job Tue 19 7/7 1 Job Wed 20 13/14 2 Jobs Thu 21 7/7 1 Job F…" at bounding box center [186, 230] width 373 height 304
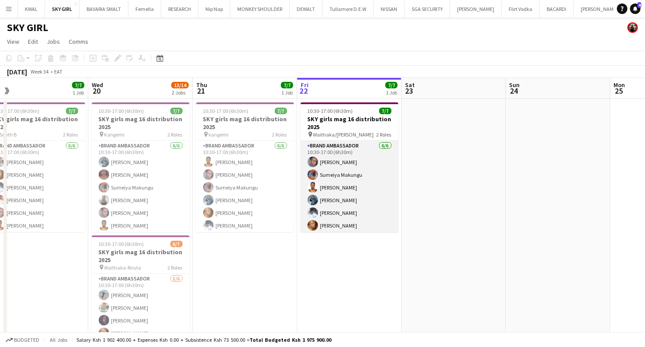
click at [351, 154] on app-card-role "Brand Ambassador 6/6 10:30-17:00 (6h30m) Wanjiku Mungai Sumeiya Makungu Grace K…" at bounding box center [350, 187] width 98 height 93
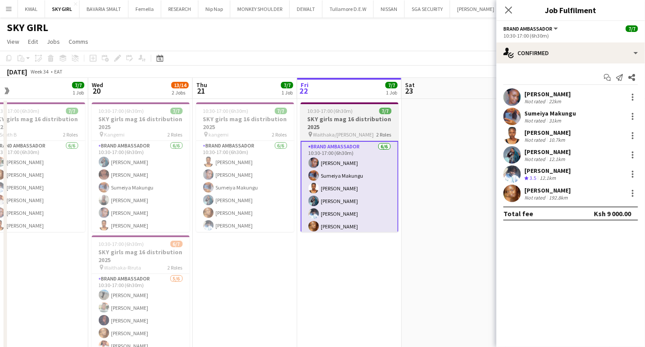
click at [352, 131] on div "pin Waithaka/Riruta 2 Roles" at bounding box center [350, 134] width 98 height 7
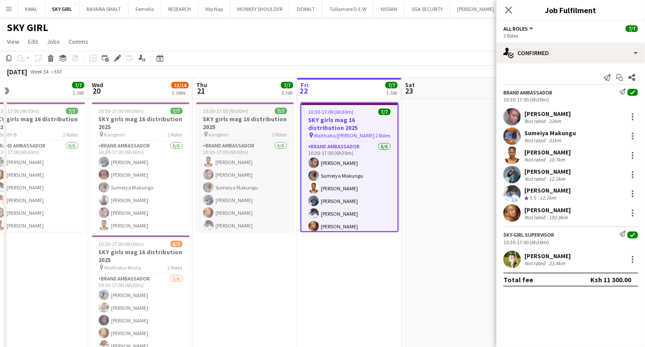
click at [236, 126] on h3 "SKY girls mag 16 distribution 2025" at bounding box center [245, 123] width 98 height 16
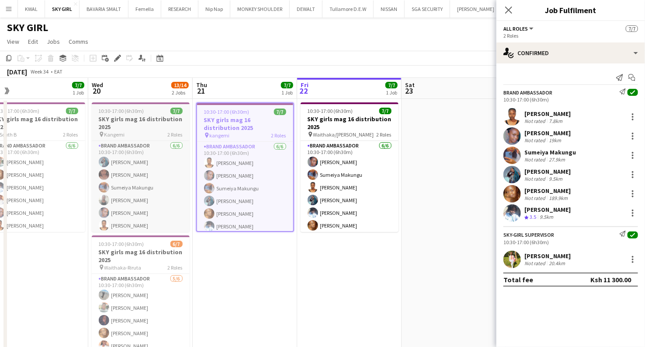
click at [139, 126] on h3 "SKY girls mag 16 distribution 2025" at bounding box center [141, 123] width 98 height 16
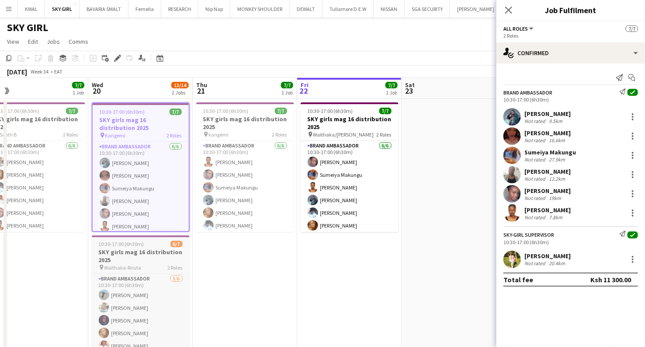
drag, startPoint x: 133, startPoint y: 250, endPoint x: 128, endPoint y: 251, distance: 5.0
click at [132, 250] on h3 "SKY girls mag 16 distribution 2025" at bounding box center [141, 256] width 98 height 16
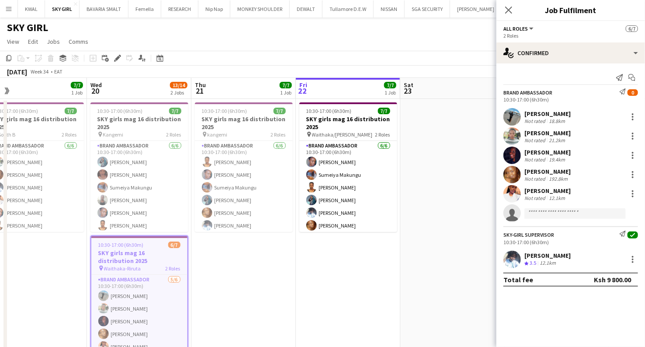
click at [8, 10] on app-icon "Menu" at bounding box center [8, 8] width 7 height 7
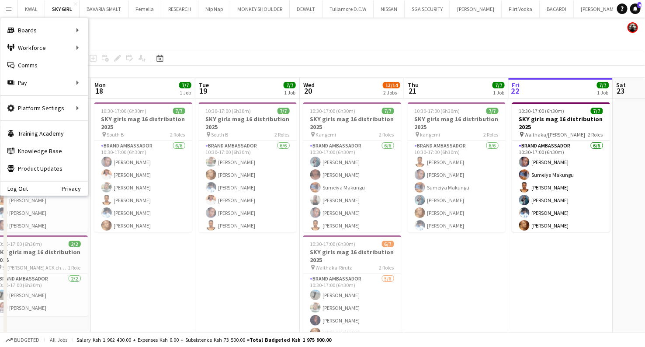
drag, startPoint x: 259, startPoint y: 288, endPoint x: 449, endPoint y: 281, distance: 189.8
click at [388, 285] on app-calendar-viewport "Fri 15 7/7 1 Job Sat 16 10/10 2 Jobs Sun 17 9/9 2 Jobs Mon 18 7/7 1 Job Tue 19 …" at bounding box center [322, 230] width 645 height 304
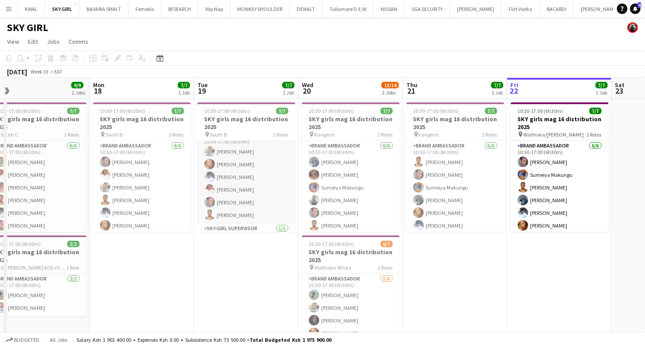
scroll to position [0, 0]
click at [239, 128] on h3 "SKY girls mag 16 distribution 2025" at bounding box center [247, 123] width 98 height 16
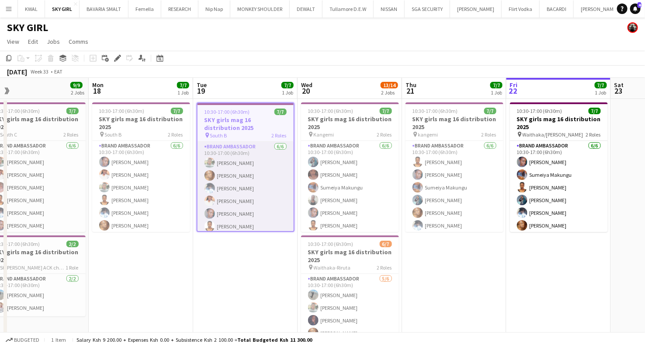
drag, startPoint x: 264, startPoint y: 146, endPoint x: 263, endPoint y: 160, distance: 14.5
click at [264, 146] on app-card-role "Brand Ambassador 6/6 10:30-17:00 (6h30m) Betty Katoloki Mary Thuku Audrey Akiny…" at bounding box center [246, 188] width 96 height 93
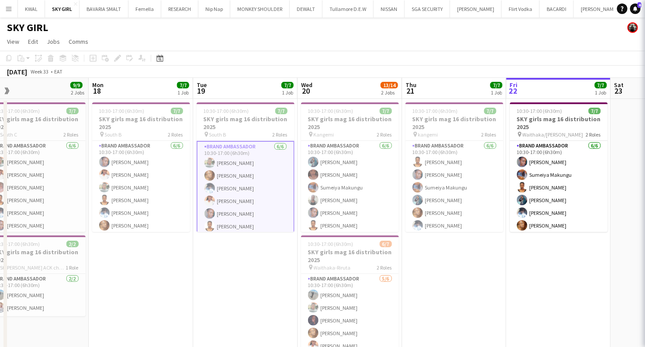
scroll to position [0, 225]
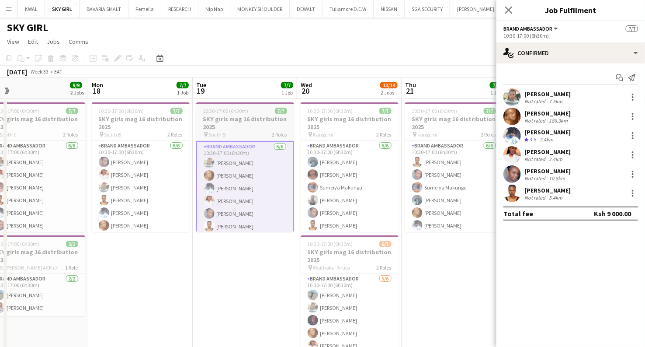
click at [234, 127] on h3 "SKY girls mag 16 distribution 2025" at bounding box center [245, 123] width 98 height 16
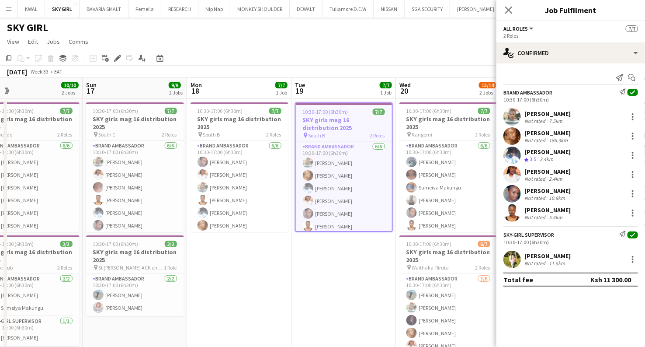
scroll to position [0, 197]
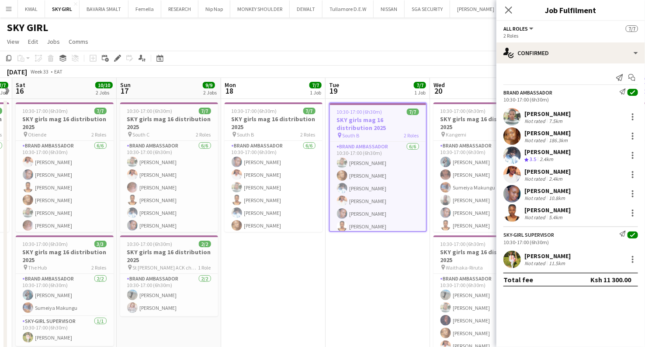
drag, startPoint x: 163, startPoint y: 277, endPoint x: 288, endPoint y: 251, distance: 127.3
click at [296, 262] on app-calendar-viewport "Thu 14 8/8 1 Job Fri 15 7/7 1 Job Sat 16 10/10 2 Jobs Sun 17 9/9 2 Jobs Mon 18 …" at bounding box center [322, 230] width 645 height 304
click at [257, 117] on h3 "SKY girls mag 16 distribution 2025" at bounding box center [274, 123] width 98 height 16
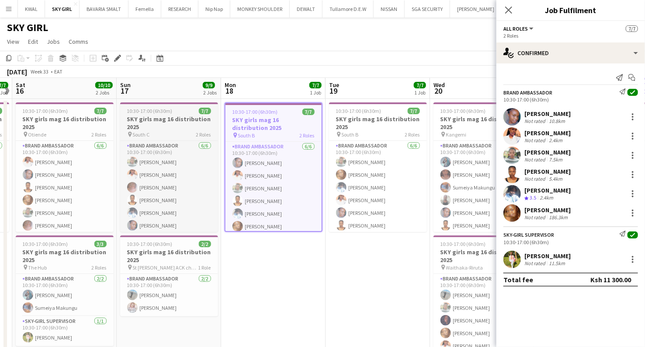
click at [146, 131] on span "South C" at bounding box center [141, 134] width 17 height 7
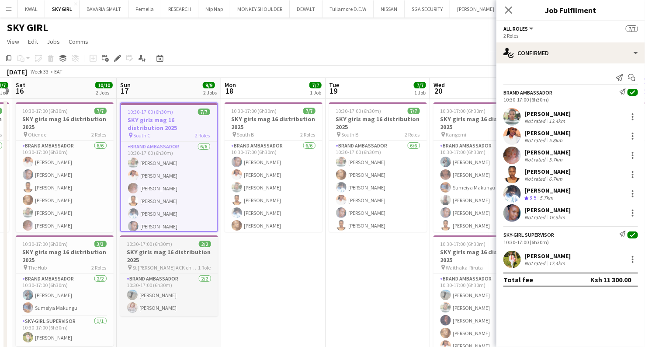
click at [157, 259] on h3 "SKY girls mag 16 distribution 2025" at bounding box center [169, 256] width 98 height 16
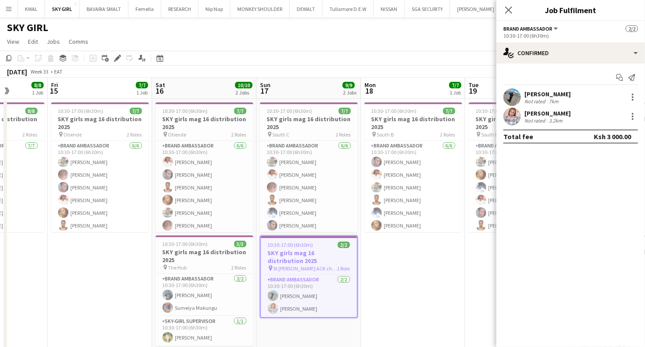
scroll to position [0, 218]
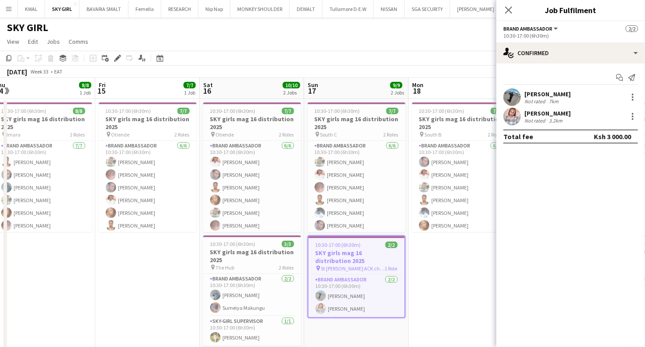
drag, startPoint x: 295, startPoint y: 280, endPoint x: 482, endPoint y: 284, distance: 187.6
click at [388, 284] on app-calendar-viewport "Tue 12 Wed 13 Thu 14 8/8 1 Job Fri 15 7/7 1 Job Sat 16 10/10 2 Jobs Sun 17 9/9 …" at bounding box center [322, 230] width 645 height 304
click at [247, 126] on h3 "SKY girls mag 16 distribution 2025" at bounding box center [252, 123] width 98 height 16
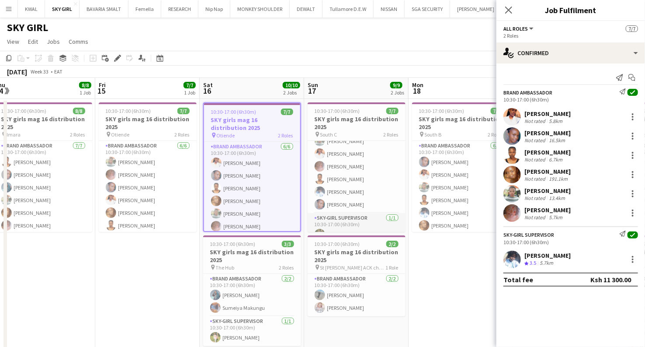
scroll to position [31, 0]
click at [348, 255] on h3 "SKY girls mag 16 distribution 2025" at bounding box center [357, 256] width 98 height 16
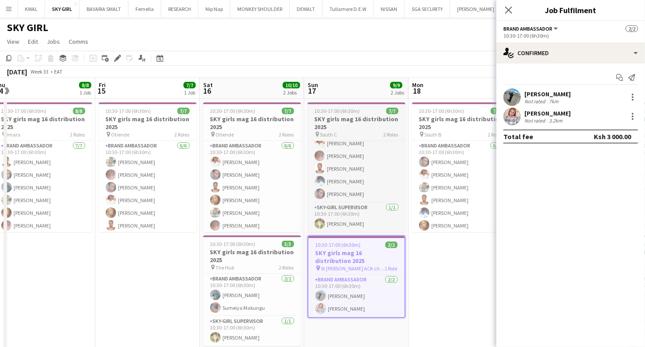
click at [339, 124] on h3 "SKY girls mag 16 distribution 2025" at bounding box center [357, 123] width 98 height 16
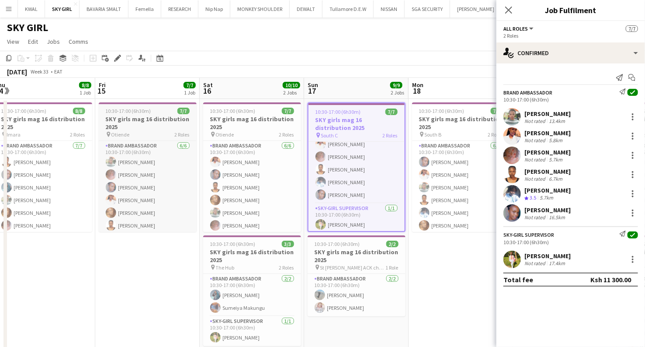
click at [143, 121] on h3 "SKY girls mag 16 distribution 2025" at bounding box center [148, 123] width 98 height 16
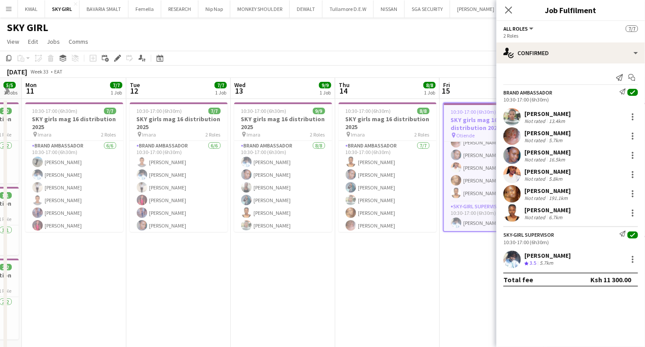
scroll to position [0, 270]
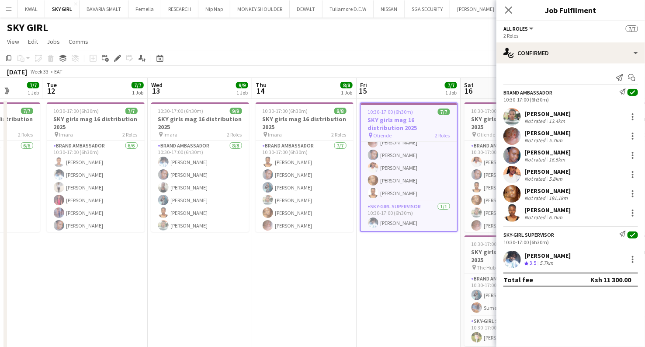
drag, startPoint x: 127, startPoint y: 271, endPoint x: 378, endPoint y: 241, distance: 252.6
click at [388, 256] on app-calendar-viewport "Sat 9 Sun 10 5/5 3 Jobs Mon 11 7/7 1 Job Tue 12 7/7 1 Job Wed 13 9/9 1 Job Thu …" at bounding box center [322, 230] width 645 height 304
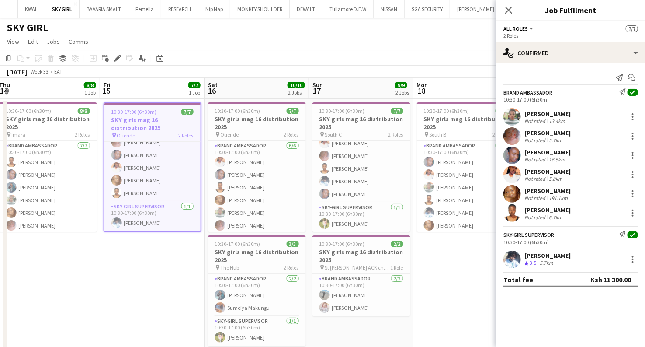
scroll to position [0, 319]
drag, startPoint x: 427, startPoint y: 292, endPoint x: 169, endPoint y: 278, distance: 257.8
click at [169, 279] on app-calendar-viewport "Mon 11 7/7 1 Job Tue 12 7/7 1 Job Wed 13 9/9 1 Job Thu 14 8/8 1 Job Fri 15 7/7 …" at bounding box center [322, 230] width 645 height 304
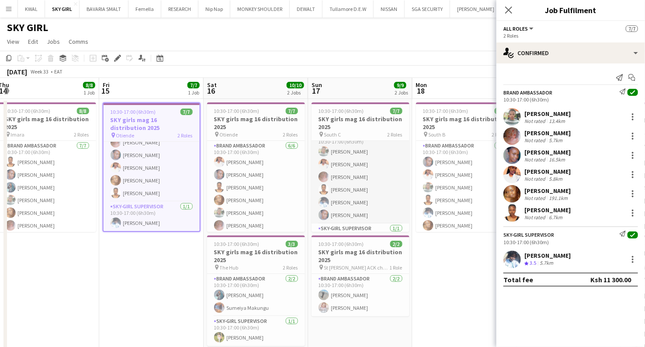
scroll to position [0, 0]
click at [244, 125] on h3 "SKY girls mag 16 distribution 2025" at bounding box center [256, 123] width 98 height 16
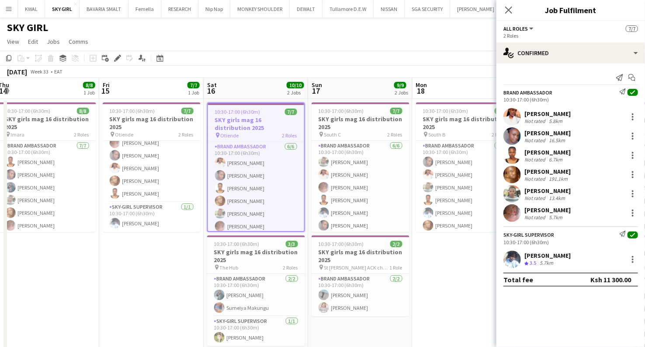
scroll to position [31, 0]
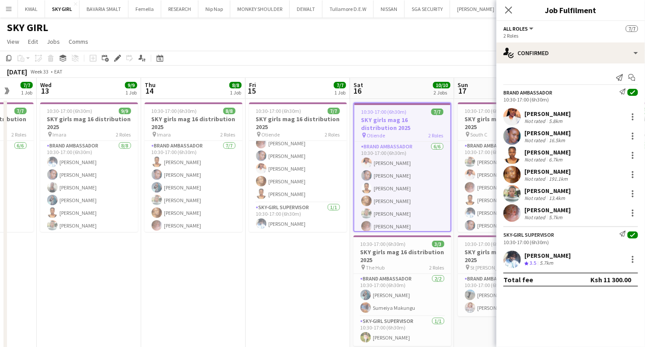
drag, startPoint x: 156, startPoint y: 288, endPoint x: 302, endPoint y: 280, distance: 146.2
click at [302, 281] on app-calendar-viewport "Sun 10 5/5 3 Jobs Mon 11 7/7 1 Job Tue 12 7/7 1 Job Wed 13 9/9 1 Job Thu 14 8/8…" at bounding box center [322, 230] width 645 height 304
click at [288, 122] on h3 "SKY girls mag 16 distribution 2025" at bounding box center [298, 123] width 98 height 16
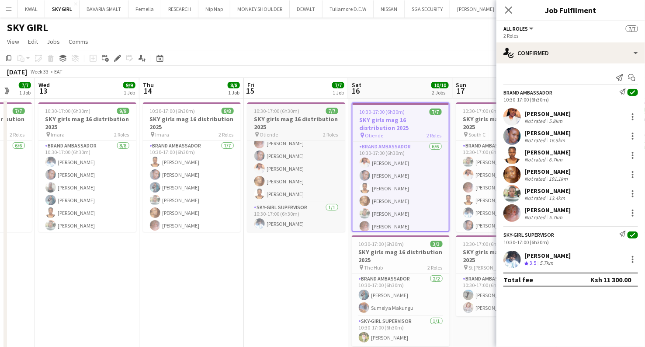
scroll to position [33, 0]
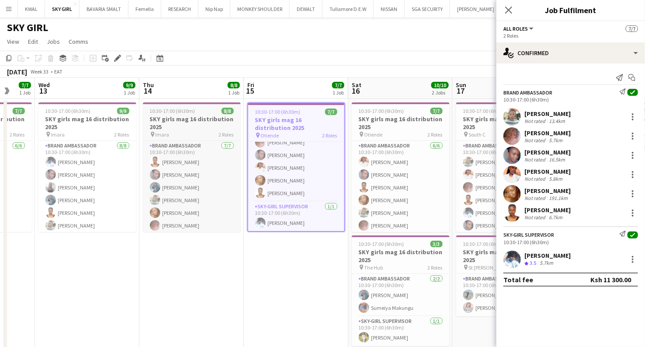
click at [184, 125] on h3 "SKY girls mag 16 distribution 2025" at bounding box center [192, 123] width 98 height 16
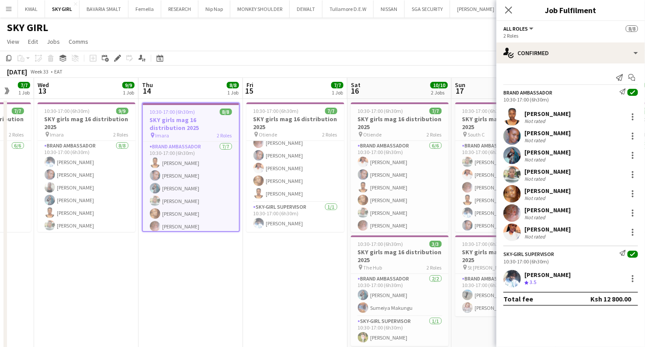
scroll to position [31, 0]
click at [79, 125] on h3 "SKY girls mag 16 distribution 2025" at bounding box center [87, 123] width 98 height 16
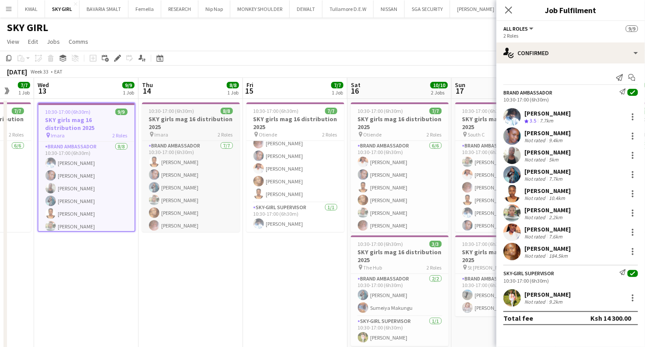
click at [187, 123] on h3 "SKY girls mag 16 distribution 2025" at bounding box center [191, 123] width 98 height 16
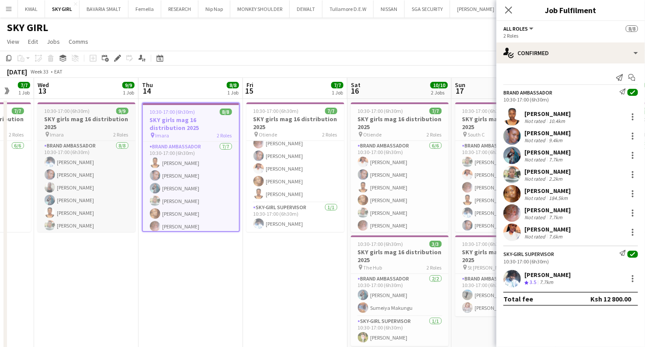
click at [91, 120] on h3 "SKY girls mag 16 distribution 2025" at bounding box center [87, 123] width 98 height 16
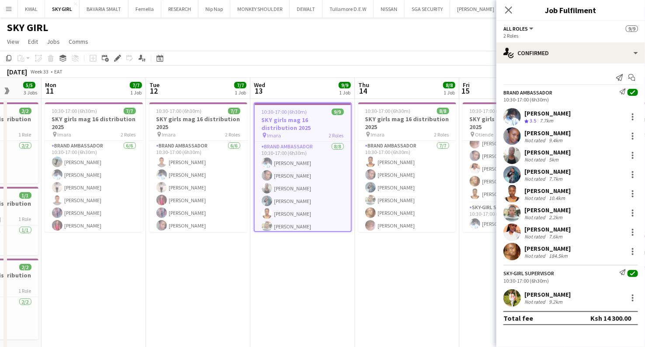
drag, startPoint x: 127, startPoint y: 275, endPoint x: 315, endPoint y: 242, distance: 190.9
click at [388, 300] on app-calendar-viewport "Sat 9 9/9 1 Job Sun 10 5/5 3 Jobs Mon 11 7/7 1 Job Tue 12 7/7 1 Job Wed 13 9/9 …" at bounding box center [322, 230] width 645 height 304
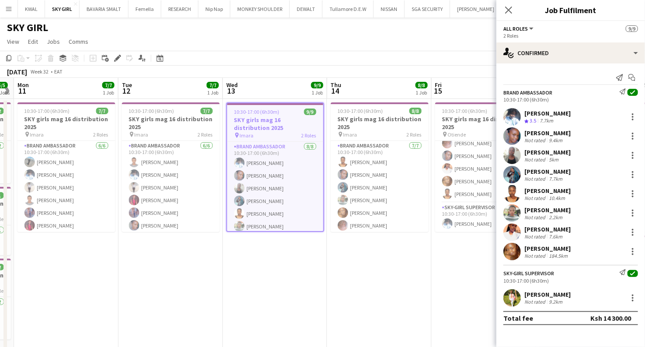
drag, startPoint x: 313, startPoint y: 277, endPoint x: 180, endPoint y: 280, distance: 132.9
click at [180, 278] on app-calendar-viewport "Thu 7 14/14 2 Jobs Fri 8 14/14 2 Jobs Sat 9 9/9 1 Job Sun 10 5/5 3 Jobs Mon 11 …" at bounding box center [322, 230] width 645 height 304
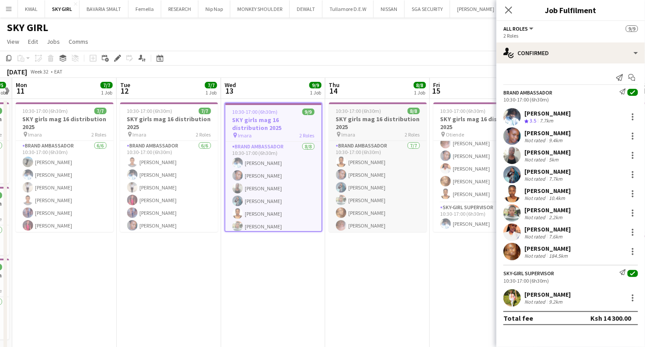
click at [370, 121] on h3 "SKY girls mag 16 distribution 2025" at bounding box center [378, 123] width 98 height 16
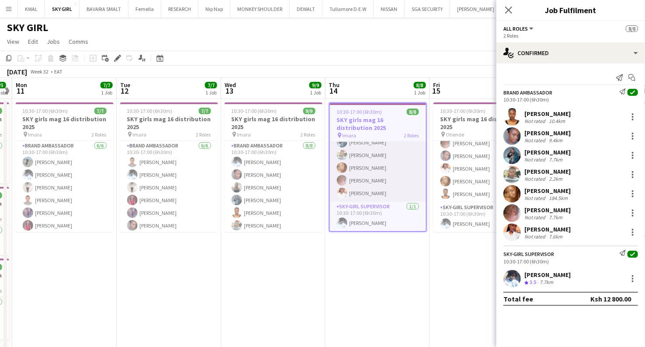
scroll to position [0, 0]
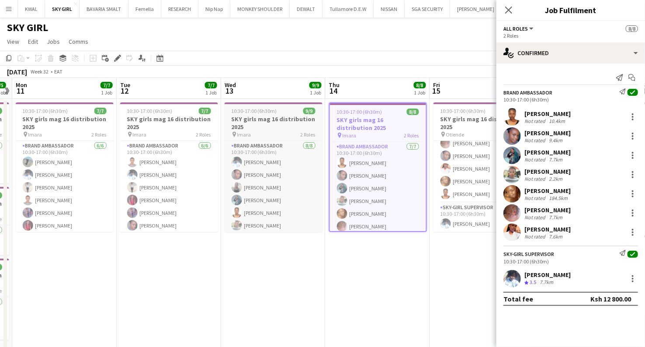
click at [271, 134] on div "pin Imara 2 Roles" at bounding box center [274, 134] width 98 height 7
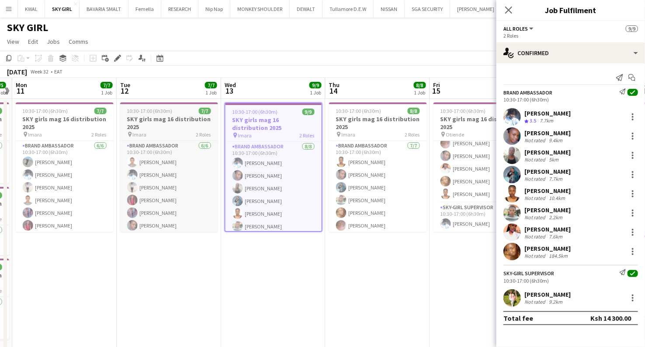
click at [171, 122] on h3 "SKY girls mag 16 distribution 2025" at bounding box center [169, 123] width 98 height 16
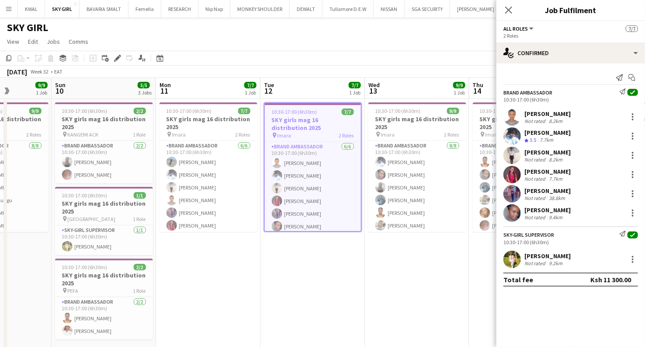
scroll to position [0, 261]
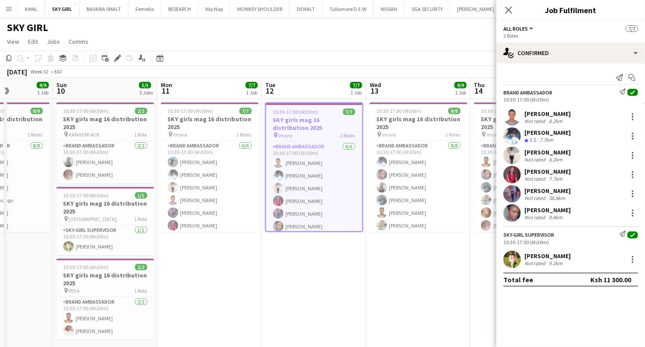
drag, startPoint x: 149, startPoint y: 291, endPoint x: 285, endPoint y: 279, distance: 136.5
click at [285, 279] on app-calendar-viewport "Thu 7 14/14 2 Jobs Fri 8 14/14 2 Jobs Sat 9 9/9 1 Job Sun 10 5/5 3 Jobs Mon 11 …" at bounding box center [322, 230] width 645 height 304
click at [188, 123] on h3 "SKY girls mag 16 distribution 2025" at bounding box center [210, 123] width 98 height 16
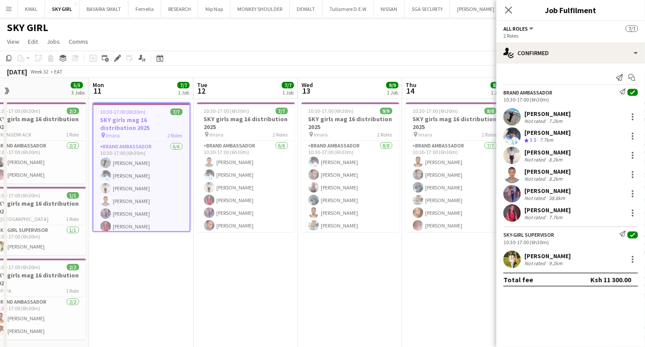
scroll to position [0, 338]
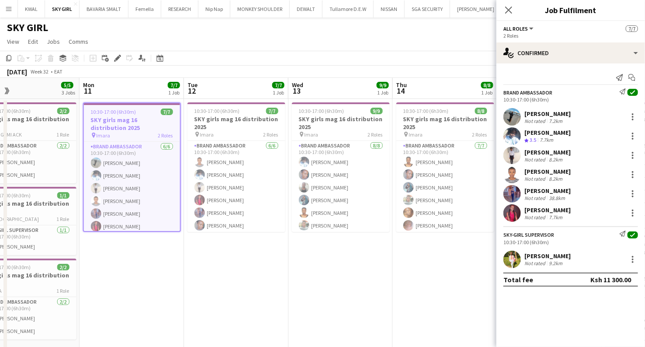
drag, startPoint x: 280, startPoint y: 279, endPoint x: 202, endPoint y: 280, distance: 77.8
click at [202, 280] on app-calendar-viewport "Thu 7 14/14 2 Jobs Fri 8 14/14 2 Jobs Sat 9 9/9 1 Job Sun 10 5/5 3 Jobs Mon 11 …" at bounding box center [322, 230] width 645 height 304
click at [212, 123] on app-calendar-viewport "Thu 7 14/14 2 Jobs Fri 8 14/14 2 Jobs Sat 9 9/9 1 Job Sun 10 5/5 3 Jobs Mon 11 …" at bounding box center [322, 230] width 645 height 304
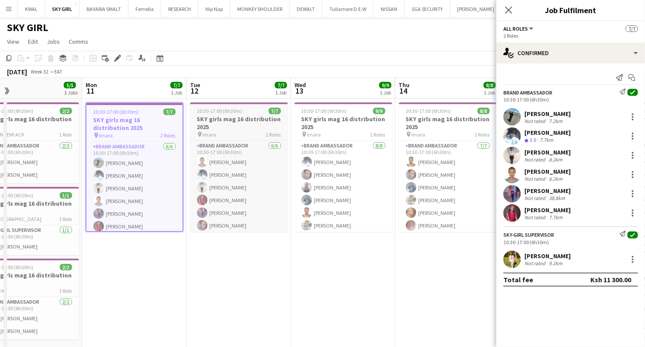
click at [211, 127] on h3 "SKY girls mag 16 distribution 2025" at bounding box center [239, 123] width 98 height 16
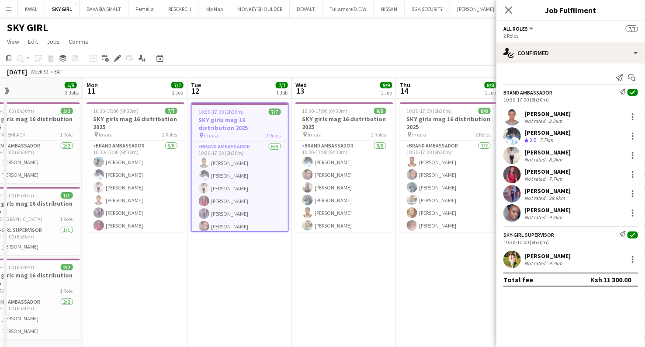
drag, startPoint x: 525, startPoint y: 313, endPoint x: 391, endPoint y: 305, distance: 133.6
click at [388, 305] on body "Menu Boards Boards Boards All jobs Status Workforce Workforce My Workforce Recr…" at bounding box center [322, 198] width 645 height 397
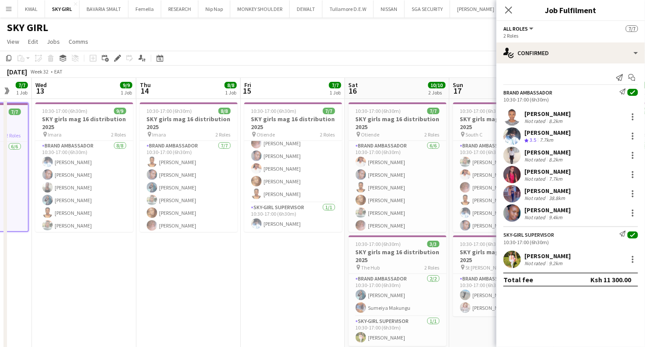
drag, startPoint x: 420, startPoint y: 295, endPoint x: 198, endPoint y: 269, distance: 223.5
click at [160, 273] on app-calendar-viewport "Sat 9 9/9 1 Job Sun 10 5/5 3 Jobs Mon 11 7/7 1 Job Tue 12 7/7 1 Job Wed 13 9/9 …" at bounding box center [322, 230] width 645 height 304
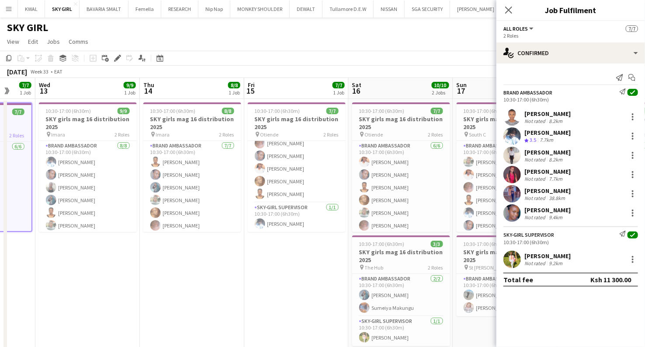
drag, startPoint x: 241, startPoint y: 253, endPoint x: 250, endPoint y: 254, distance: 9.7
click at [247, 255] on app-calendar-viewport "Sat 9 9/9 1 Job Sun 10 5/5 3 Jobs Mon 11 7/7 1 Job Tue 12 7/7 1 Job Wed 13 9/9 …" at bounding box center [322, 230] width 645 height 304
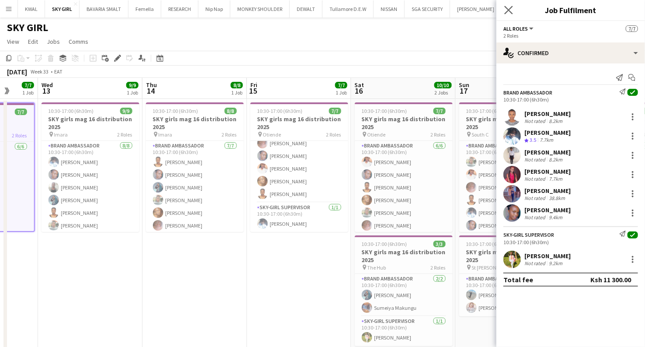
click at [388, 9] on app-icon "Close pop-in" at bounding box center [509, 10] width 13 height 13
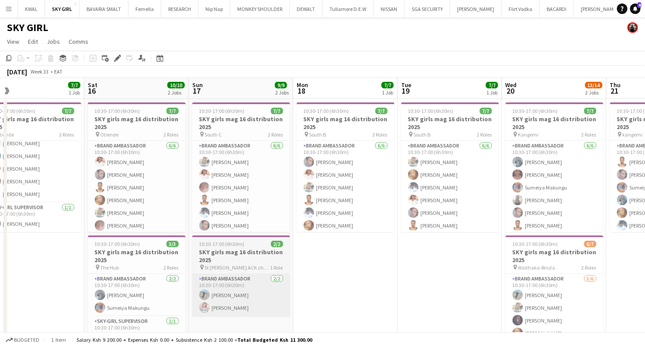
drag, startPoint x: 521, startPoint y: 278, endPoint x: 270, endPoint y: 295, distance: 252.0
click at [269, 296] on app-calendar-viewport "Wed 13 9/9 1 Job Thu 14 8/8 1 Job Fri 15 7/7 1 Job Sat 16 10/10 2 Jobs Sun 17 9…" at bounding box center [322, 230] width 645 height 304
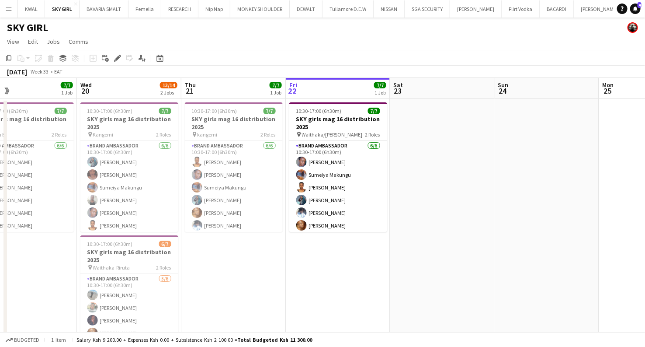
drag, startPoint x: 477, startPoint y: 269, endPoint x: 111, endPoint y: 342, distance: 373.1
click at [31, 314] on app-calendar-viewport "Sat 16 10/10 2 Jobs Sun 17 9/9 2 Jobs Mon 18 7/7 1 Job Tue 19 7/7 1 Job Wed 20 …" at bounding box center [322, 230] width 645 height 304
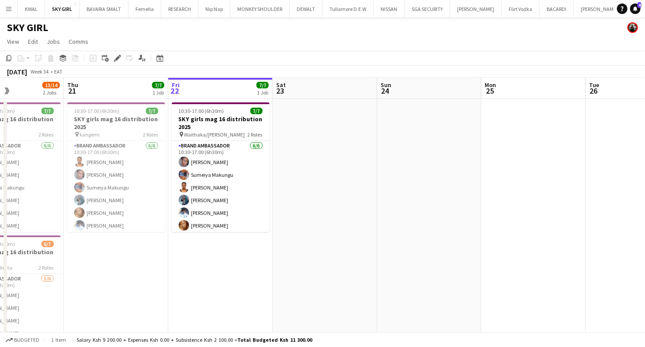
drag, startPoint x: 278, startPoint y: 289, endPoint x: 207, endPoint y: 307, distance: 72.6
click at [181, 291] on app-calendar-viewport "Mon 18 7/7 1 Job Tue 19 7/7 1 Job Wed 20 13/14 2 Jobs Thu 21 7/7 1 Job Fri 22 7…" at bounding box center [322, 230] width 645 height 304
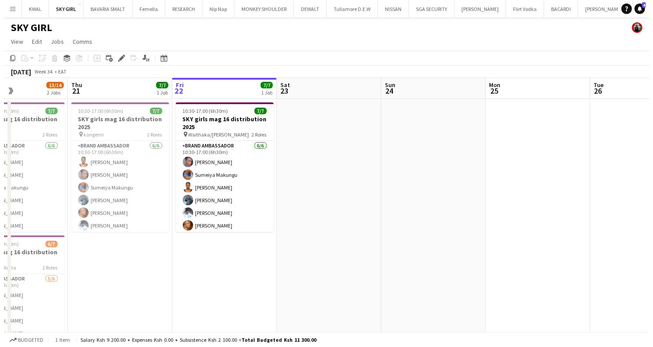
scroll to position [0, 249]
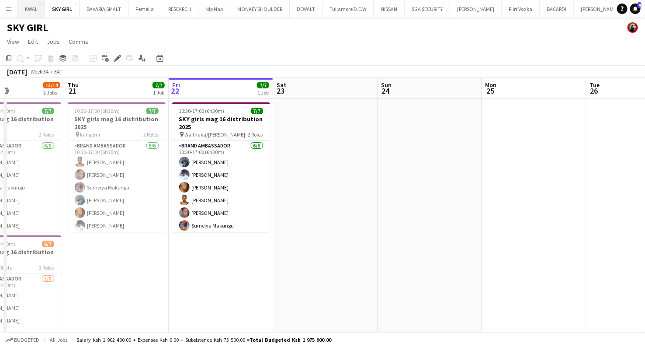
click at [28, 13] on button "KWAL Close" at bounding box center [31, 8] width 27 height 17
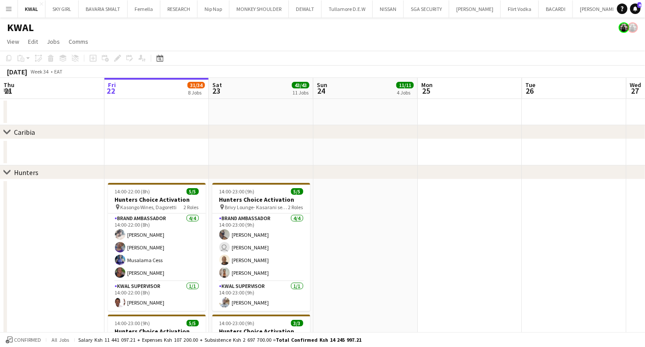
scroll to position [0, 297]
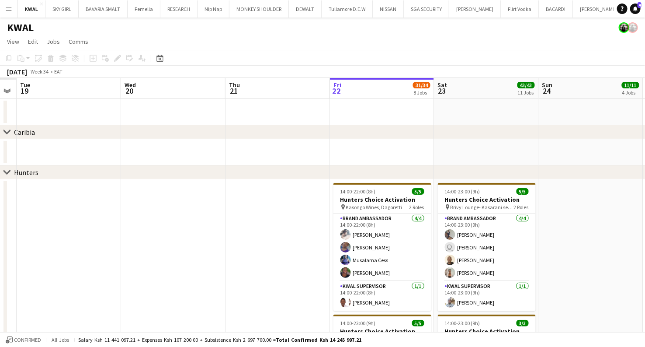
drag, startPoint x: 59, startPoint y: 150, endPoint x: 466, endPoint y: 131, distance: 407.0
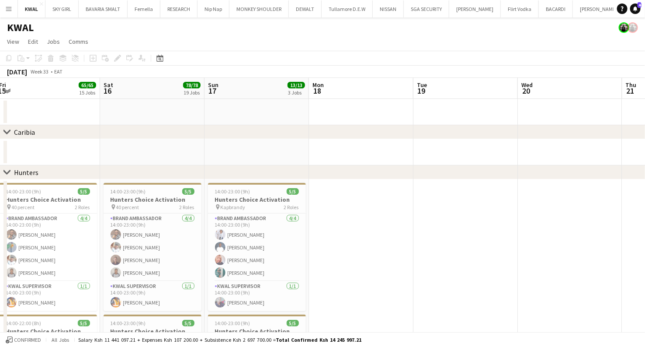
drag, startPoint x: 79, startPoint y: 157, endPoint x: 126, endPoint y: 172, distance: 49.2
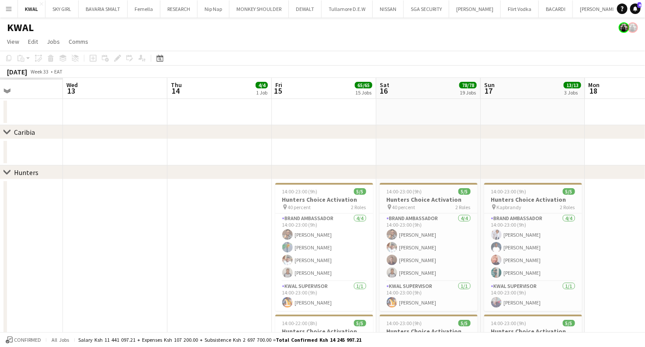
drag, startPoint x: 449, startPoint y: 144, endPoint x: 402, endPoint y: 141, distance: 46.9
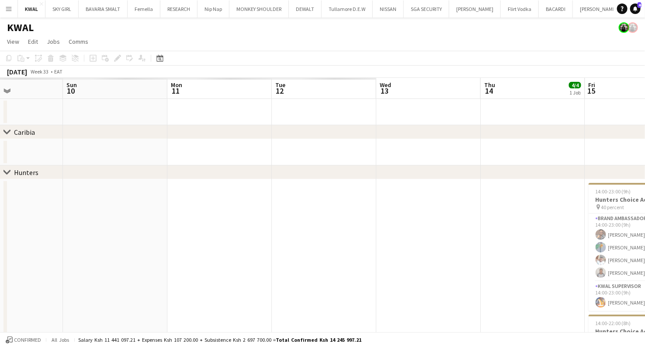
scroll to position [0, 248]
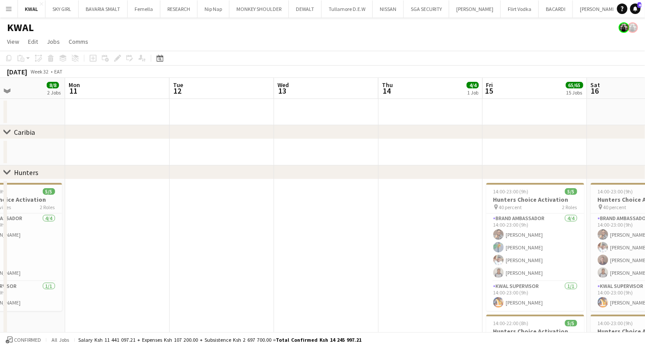
drag, startPoint x: 60, startPoint y: 158, endPoint x: 394, endPoint y: 138, distance: 334.6
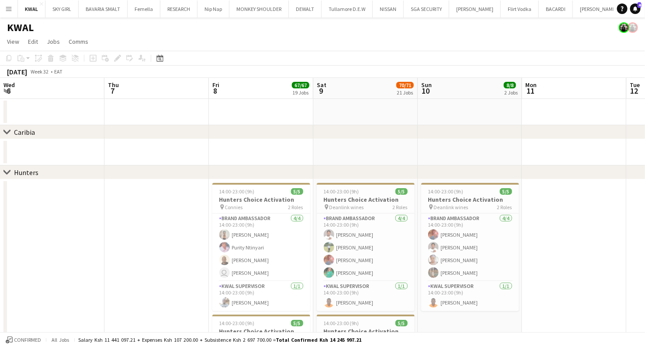
scroll to position [0, 302]
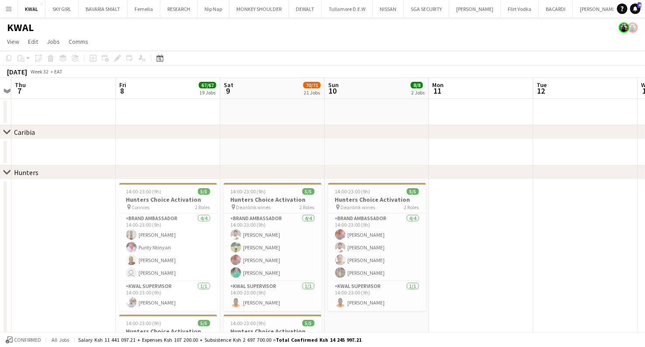
drag, startPoint x: 41, startPoint y: 159, endPoint x: 507, endPoint y: 127, distance: 467.1
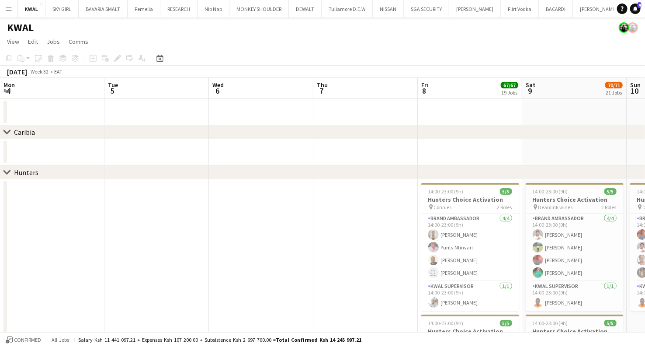
drag, startPoint x: 42, startPoint y: 158, endPoint x: 613, endPoint y: 103, distance: 573.6
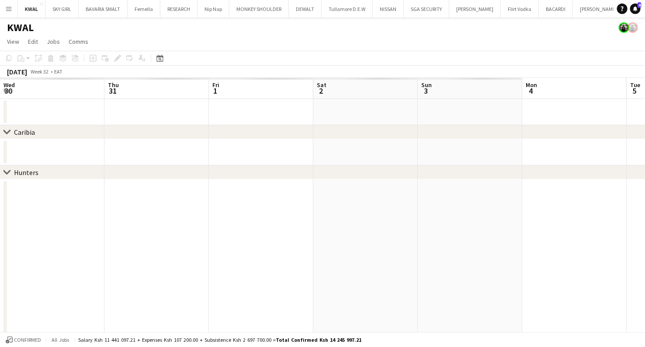
scroll to position [0, 239]
drag, startPoint x: 29, startPoint y: 158, endPoint x: 592, endPoint y: 103, distance: 565.8
drag, startPoint x: 45, startPoint y: 151, endPoint x: 617, endPoint y: 80, distance: 575.8
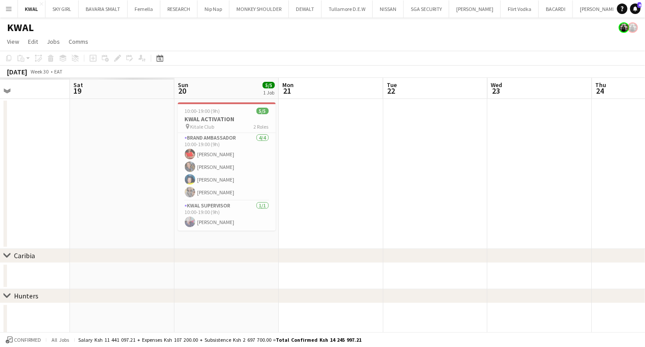
drag, startPoint x: 24, startPoint y: 274, endPoint x: 630, endPoint y: 196, distance: 610.4
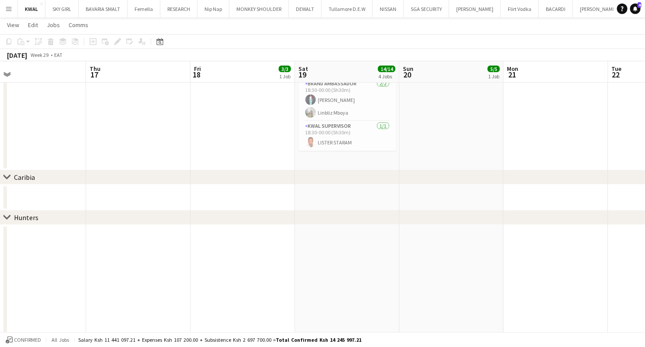
scroll to position [0, 238]
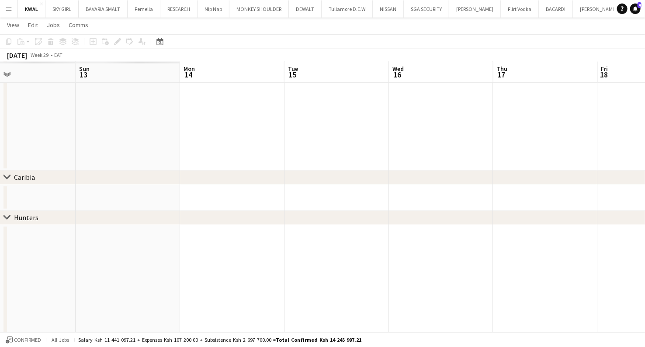
drag, startPoint x: 303, startPoint y: 185, endPoint x: 588, endPoint y: 129, distance: 289.8
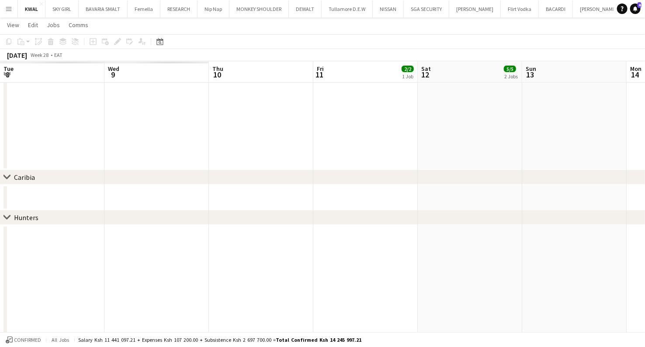
drag, startPoint x: 41, startPoint y: 204, endPoint x: 652, endPoint y: 116, distance: 617.4
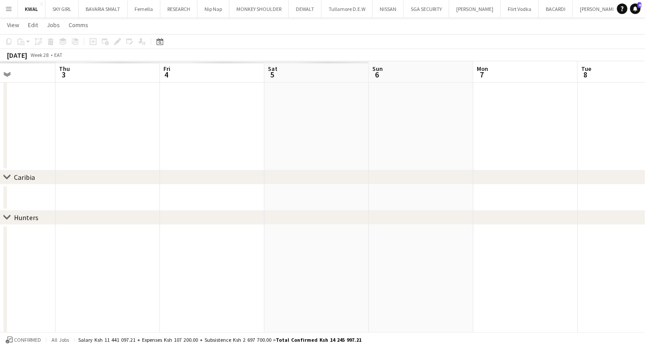
scroll to position [0, 230]
drag, startPoint x: 400, startPoint y: 170, endPoint x: 647, endPoint y: 133, distance: 250.6
drag, startPoint x: 11, startPoint y: 188, endPoint x: 652, endPoint y: 163, distance: 641.3
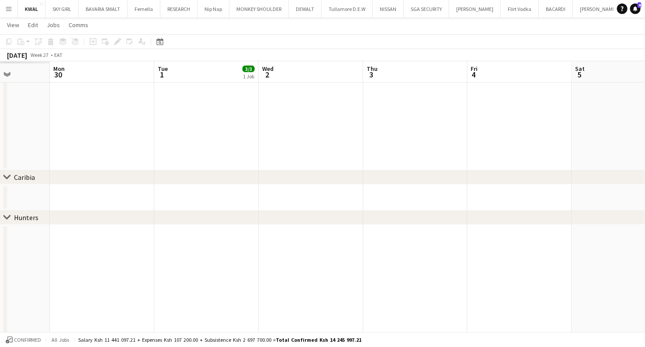
scroll to position [0, 209]
drag, startPoint x: 14, startPoint y: 201, endPoint x: 621, endPoint y: 197, distance: 606.8
drag, startPoint x: 13, startPoint y: 198, endPoint x: 580, endPoint y: 198, distance: 567.4
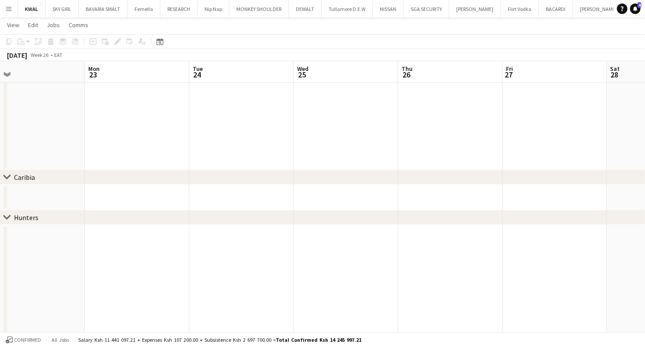
drag, startPoint x: 10, startPoint y: 203, endPoint x: 652, endPoint y: 133, distance: 645.6
drag, startPoint x: 14, startPoint y: 195, endPoint x: 514, endPoint y: 197, distance: 500.5
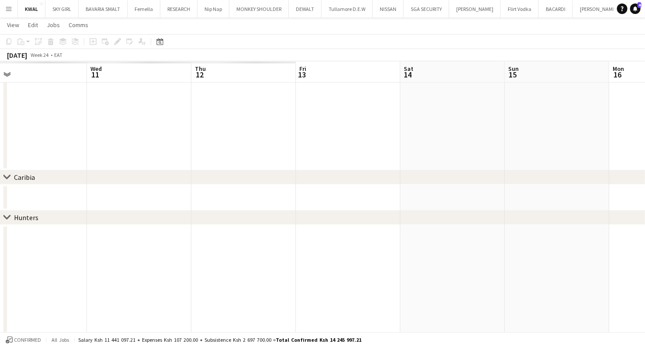
drag, startPoint x: 17, startPoint y: 198, endPoint x: 652, endPoint y: 169, distance: 635.8
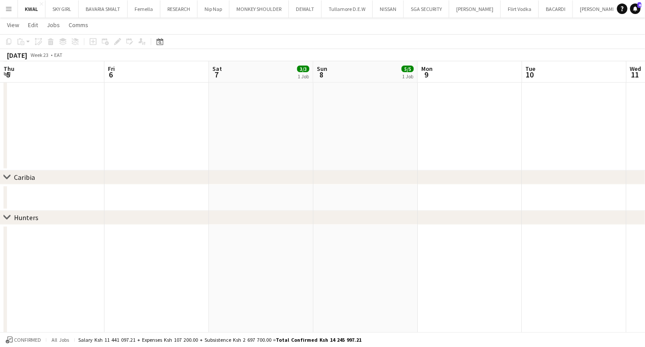
drag, startPoint x: 4, startPoint y: 198, endPoint x: 603, endPoint y: 178, distance: 599.2
drag, startPoint x: 45, startPoint y: 203, endPoint x: 652, endPoint y: 164, distance: 608.9
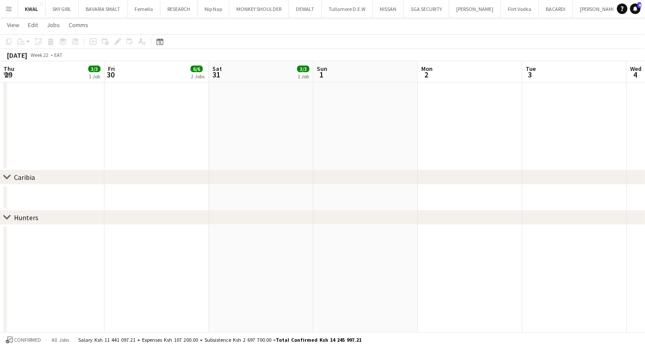
drag, startPoint x: 10, startPoint y: 196, endPoint x: 652, endPoint y: 157, distance: 643.3
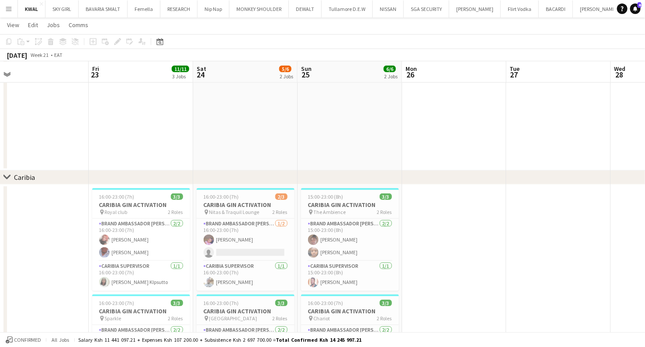
scroll to position [0, 233]
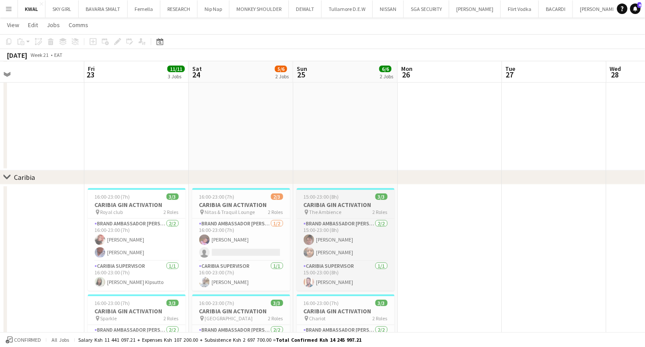
drag, startPoint x: 10, startPoint y: 203, endPoint x: 372, endPoint y: 200, distance: 361.5
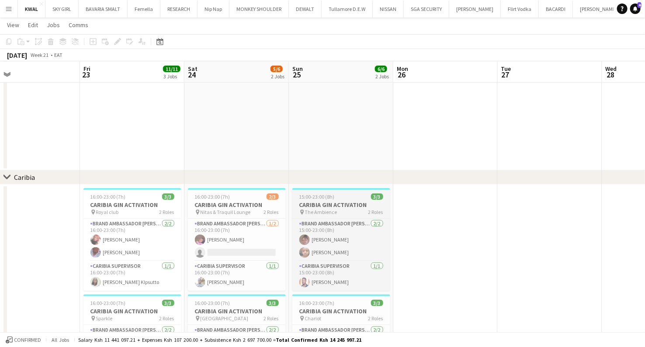
click at [333, 200] on app-job-card "15:00-23:00 (8h) 3/3 CARIBIA GIN ACTIVATION pin The Ambience 2 Roles Brand Amba…" at bounding box center [341, 239] width 98 height 103
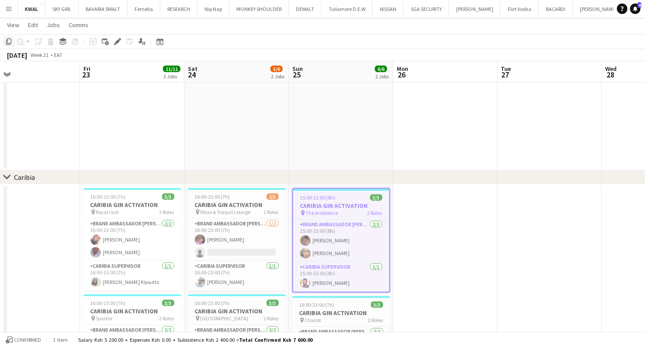
click at [7, 44] on icon "Copy" at bounding box center [8, 41] width 7 height 7
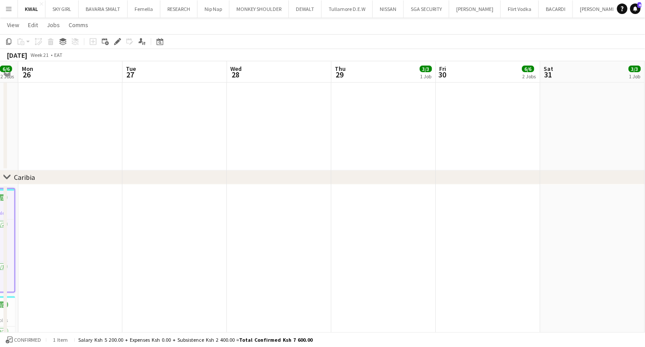
drag, startPoint x: 626, startPoint y: 275, endPoint x: 10, endPoint y: 306, distance: 616.3
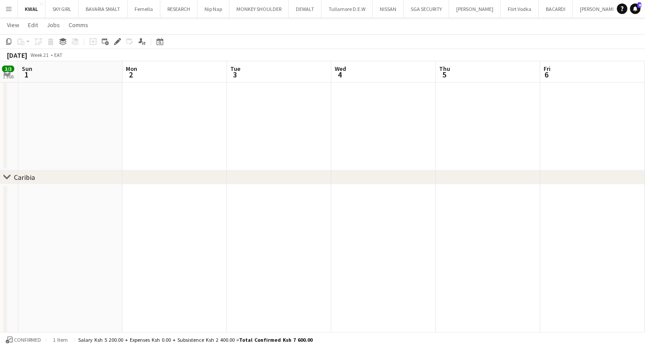
scroll to position [0, 233]
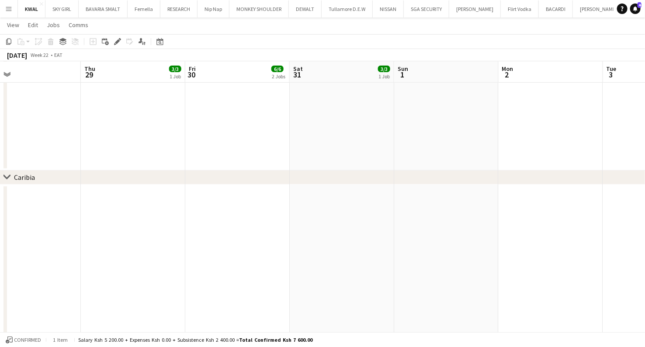
drag, startPoint x: 624, startPoint y: 274, endPoint x: 0, endPoint y: 299, distance: 624.3
drag, startPoint x: 628, startPoint y: 263, endPoint x: 10, endPoint y: 275, distance: 618.7
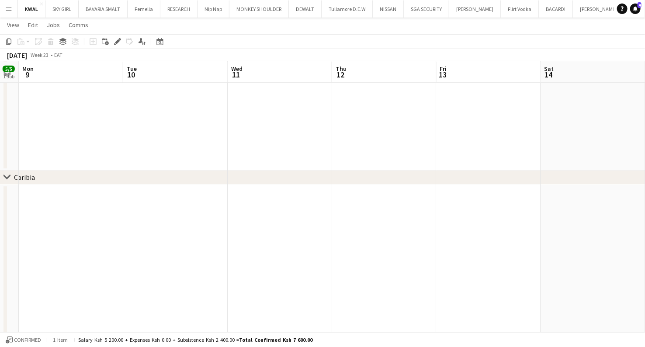
drag, startPoint x: 238, startPoint y: 260, endPoint x: 0, endPoint y: 267, distance: 238.3
drag, startPoint x: 518, startPoint y: 253, endPoint x: 44, endPoint y: 263, distance: 474.4
drag, startPoint x: 480, startPoint y: 265, endPoint x: 10, endPoint y: 259, distance: 470.0
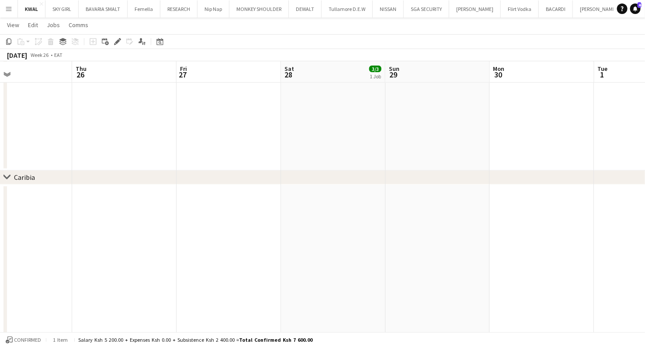
drag, startPoint x: 599, startPoint y: 242, endPoint x: 66, endPoint y: 246, distance: 532.4
drag, startPoint x: 423, startPoint y: 255, endPoint x: 153, endPoint y: 262, distance: 269.4
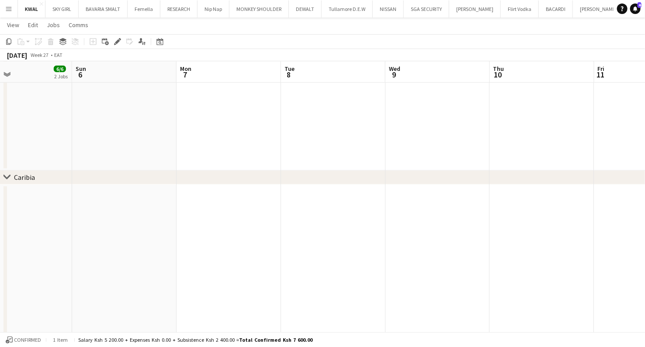
drag
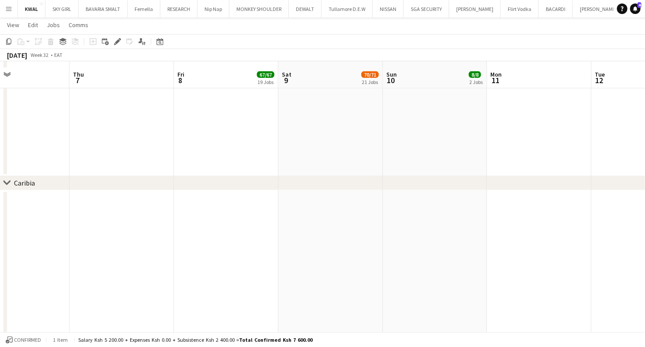
scroll to position [291, 0]
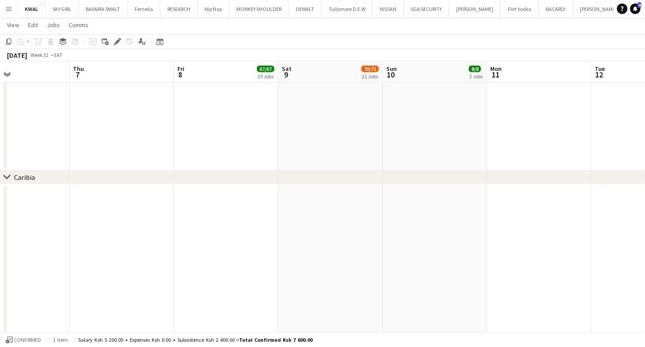
drag, startPoint x: 600, startPoint y: 267, endPoint x: 34, endPoint y: 262, distance: 565.7
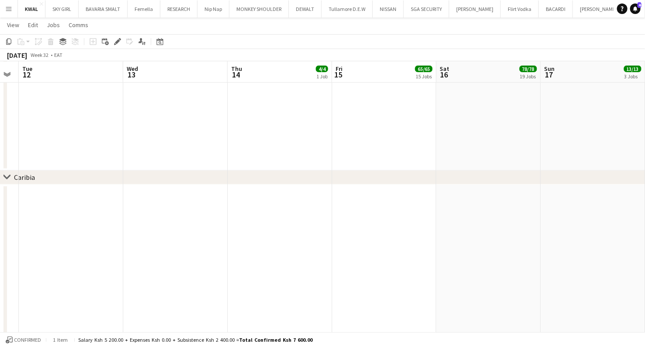
scroll to position [0, 295]
drag, startPoint x: 304, startPoint y: 239, endPoint x: 203, endPoint y: 248, distance: 101.8
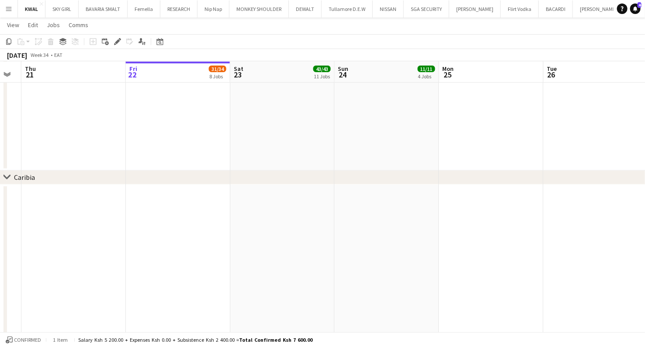
scroll to position [0, 417]
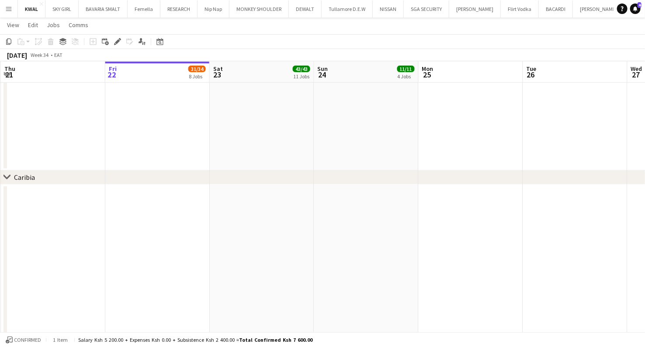
drag, startPoint x: 572, startPoint y: 252, endPoint x: 115, endPoint y: 247, distance: 457.3
click at [388, 207] on app-date-cell at bounding box center [575, 307] width 104 height 247
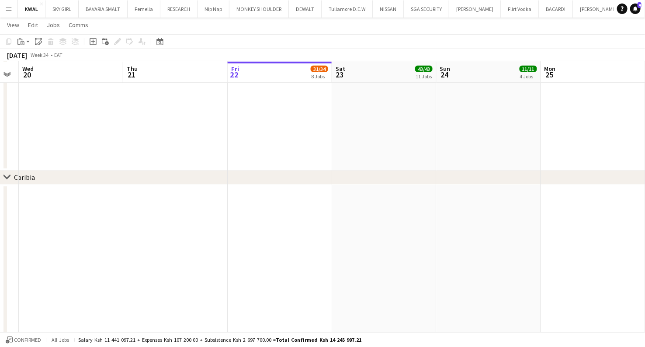
scroll to position [0, 330]
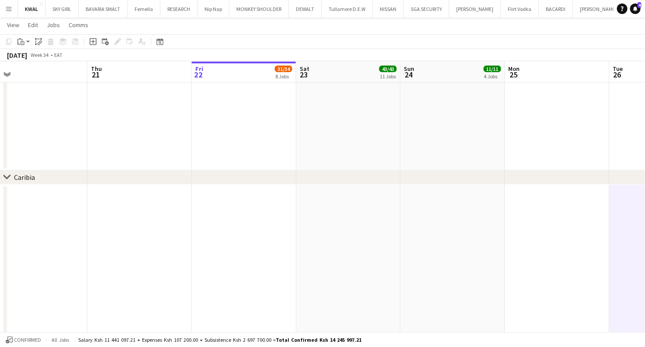
drag, startPoint x: 150, startPoint y: 247, endPoint x: 238, endPoint y: 242, distance: 87.5
click at [233, 206] on app-date-cell at bounding box center [244, 307] width 104 height 247
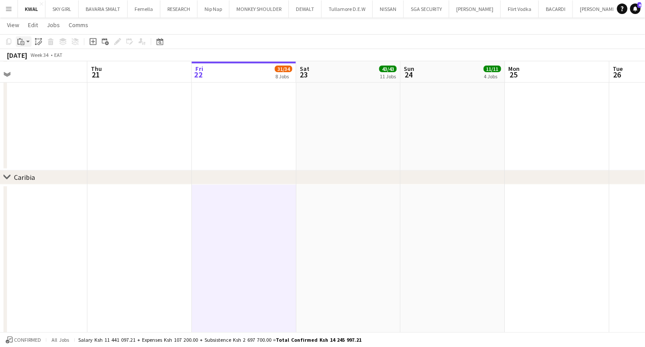
click at [28, 40] on app-action-btn "Paste" at bounding box center [24, 41] width 16 height 10
click at [33, 60] on link "Paste Ctrl+V" at bounding box center [64, 58] width 82 height 8
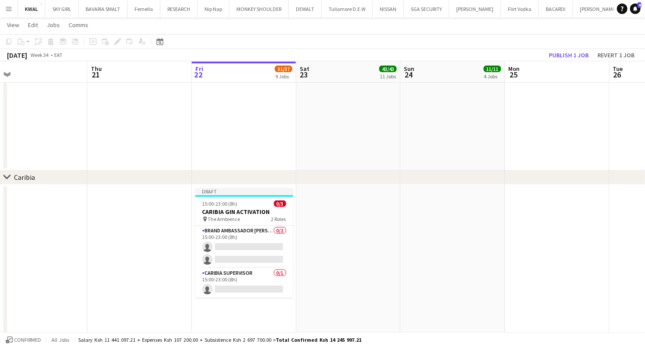
drag, startPoint x: 242, startPoint y: 212, endPoint x: 226, endPoint y: 187, distance: 30.3
click at [242, 212] on h3 "CARIBIA GIN ACTIVATION" at bounding box center [244, 212] width 98 height 8
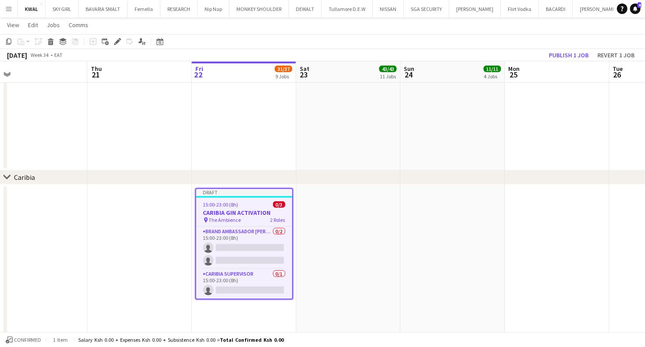
scroll to position [0, 331]
click at [117, 40] on icon at bounding box center [117, 41] width 5 height 5
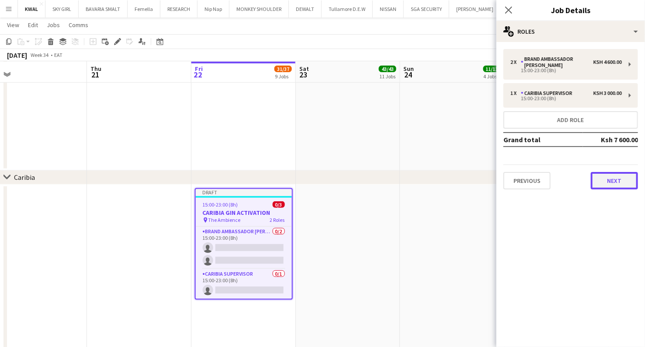
click at [388, 176] on button "Next" at bounding box center [614, 180] width 47 height 17
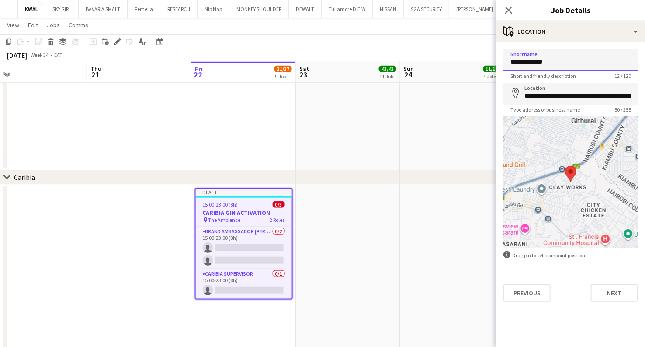
drag, startPoint x: 561, startPoint y: 67, endPoint x: 383, endPoint y: 56, distance: 178.7
drag, startPoint x: 537, startPoint y: 59, endPoint x: 522, endPoint y: 62, distance: 15.5
click at [388, 58] on input "****" at bounding box center [571, 60] width 135 height 22
type input "****"
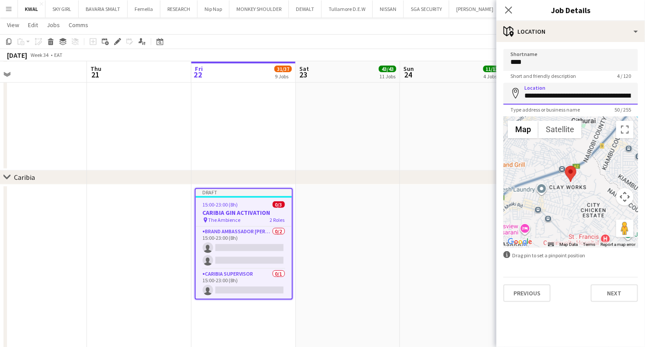
scroll to position [0, 49]
drag, startPoint x: 525, startPoint y: 95, endPoint x: 631, endPoint y: 110, distance: 107.3
paste input
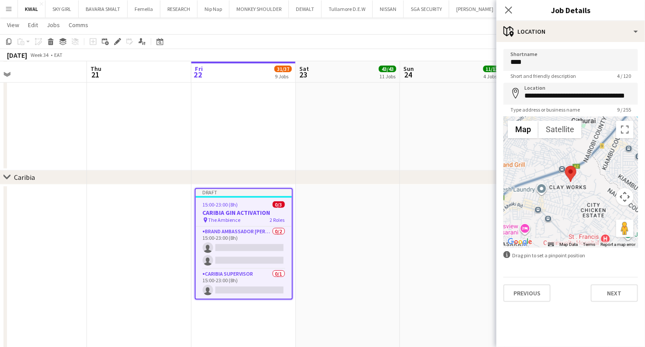
type input "**********"
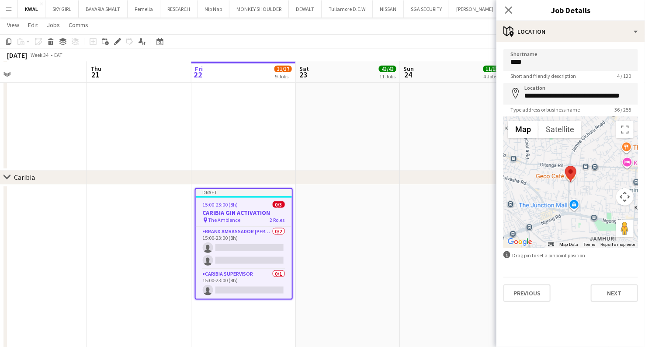
click at [388, 242] on app-date-cell at bounding box center [452, 307] width 104 height 247
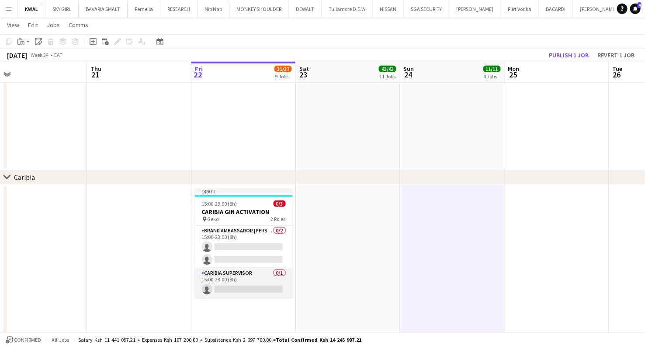
click at [252, 287] on app-card-role "CARIBIA SUPERVISOR 0/1 15:00-23:00 (8h) single-neutral-actions" at bounding box center [244, 283] width 98 height 30
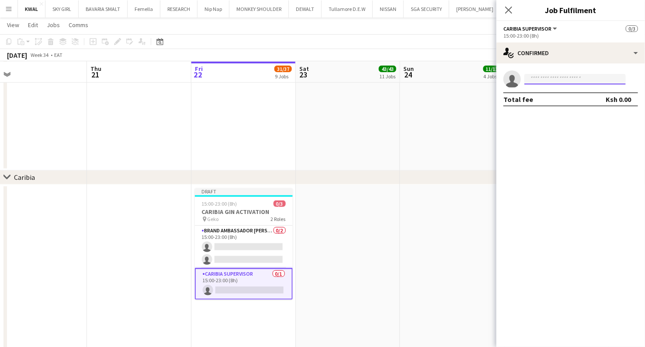
click at [388, 81] on input at bounding box center [575, 79] width 101 height 10
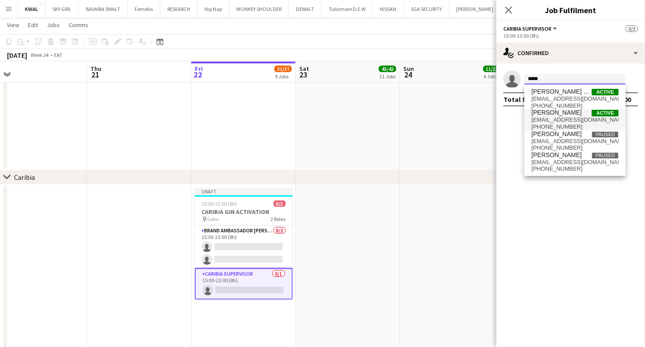
type input "*****"
click at [388, 115] on span "[PERSON_NAME]" at bounding box center [557, 112] width 50 height 7
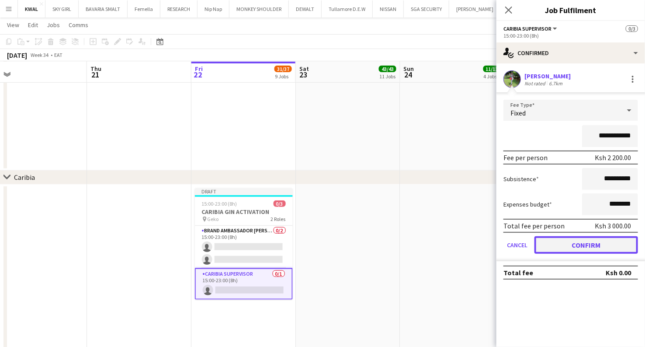
click at [388, 243] on button "Confirm" at bounding box center [587, 244] width 104 height 17
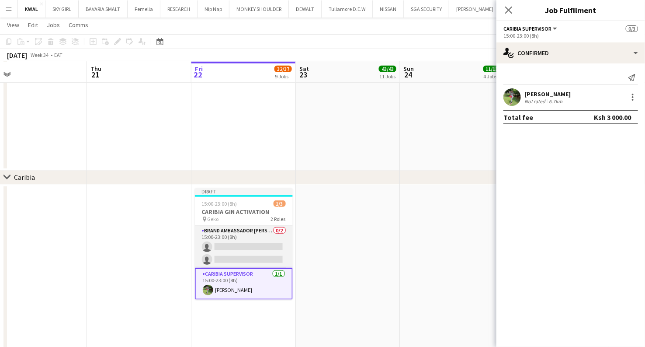
click at [243, 242] on app-card-role "Brand Ambassador kwal 0/2 15:00-23:00 (8h) single-neutral-actions single-neutra…" at bounding box center [244, 247] width 98 height 42
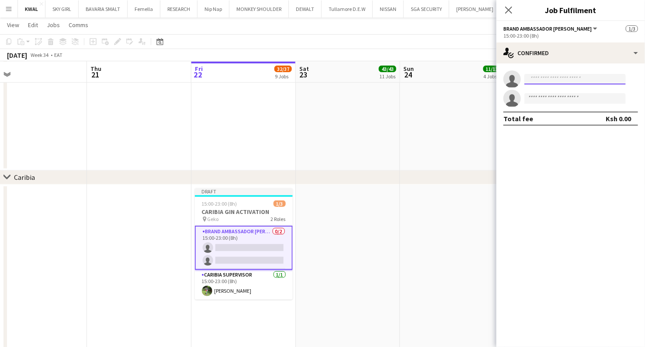
click at [388, 78] on input at bounding box center [575, 79] width 101 height 10
type input "*"
type input "*****"
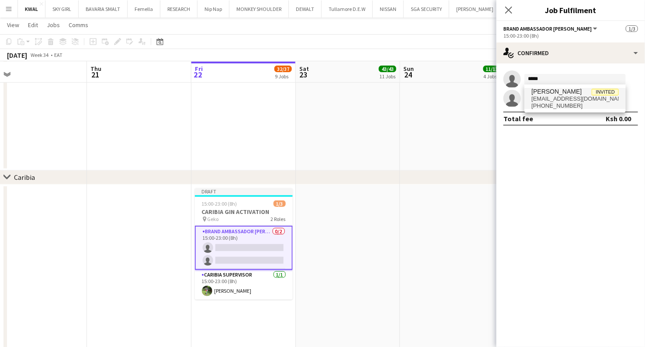
click at [388, 96] on span "telvynengatia@gmail.com" at bounding box center [575, 98] width 87 height 7
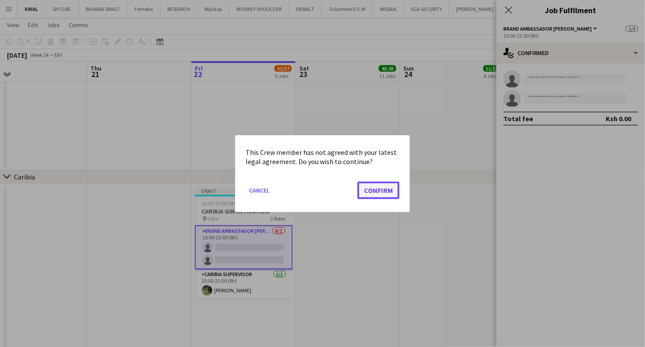
click at [371, 195] on button "Confirm" at bounding box center [379, 189] width 42 height 17
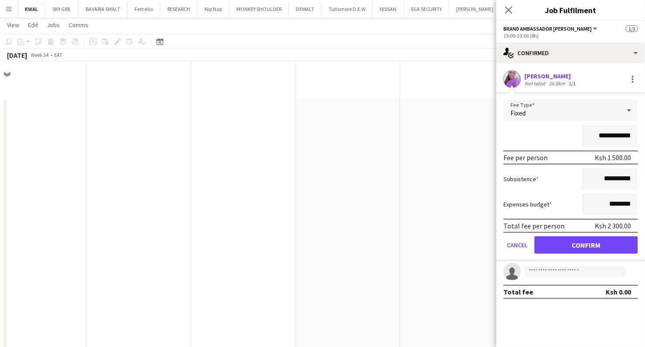
scroll to position [291, 0]
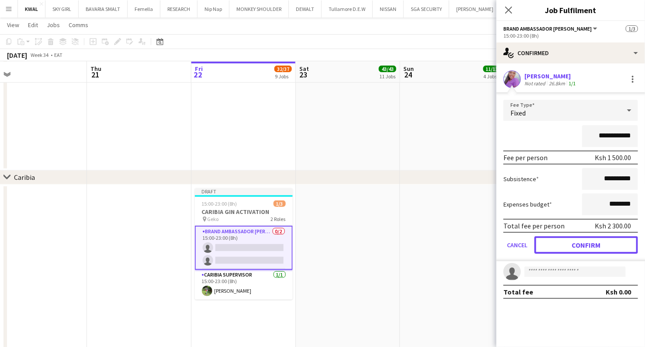
drag, startPoint x: 570, startPoint y: 241, endPoint x: 488, endPoint y: 106, distance: 157.7
click at [388, 239] on button "Confirm" at bounding box center [587, 244] width 104 height 17
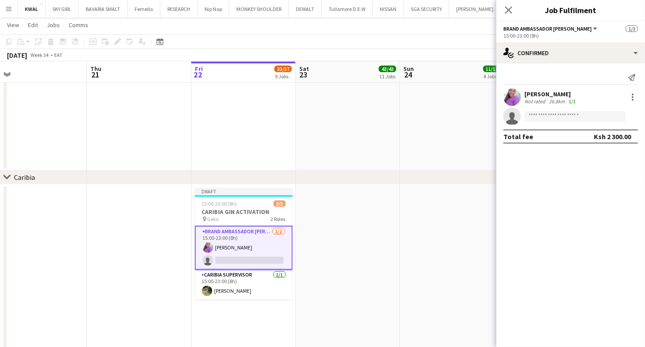
click at [388, 98] on app-user-avatar at bounding box center [512, 96] width 17 height 17
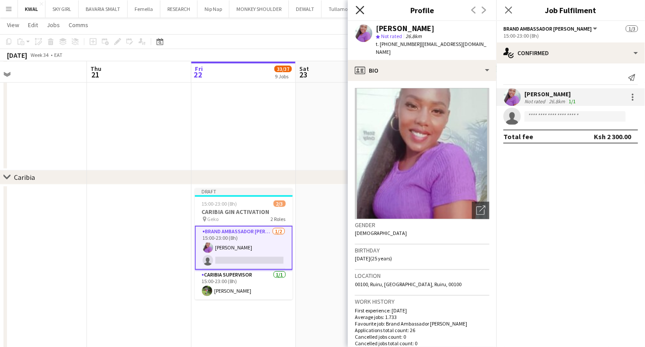
click at [358, 10] on icon "Close pop-in" at bounding box center [360, 10] width 8 height 8
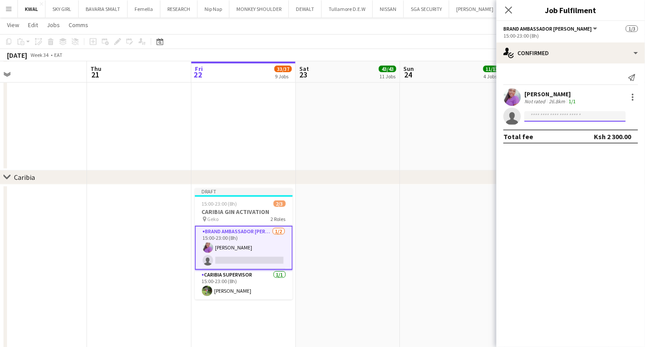
click at [388, 118] on input at bounding box center [575, 116] width 101 height 10
click at [388, 98] on app-user-avatar at bounding box center [512, 96] width 17 height 17
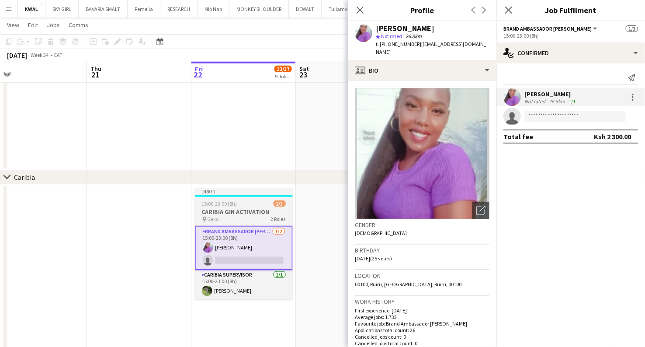
click at [233, 204] on span "15:00-23:00 (8h)" at bounding box center [219, 203] width 35 height 7
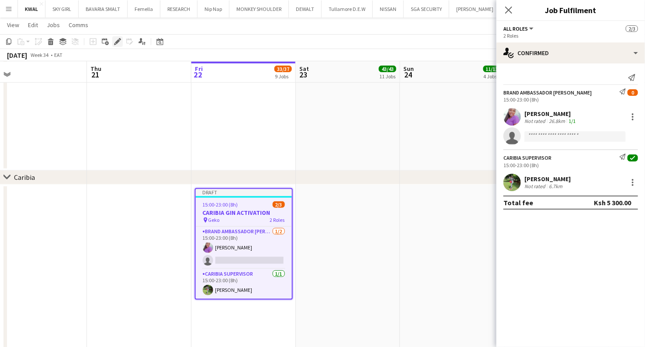
click at [119, 40] on icon "Edit" at bounding box center [117, 41] width 7 height 7
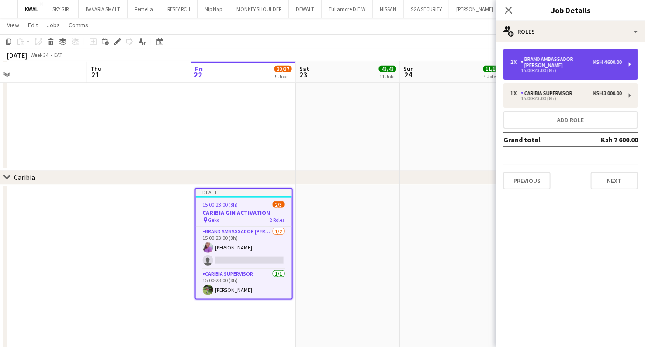
click at [388, 59] on div "Brand Ambassador [PERSON_NAME]" at bounding box center [557, 62] width 73 height 12
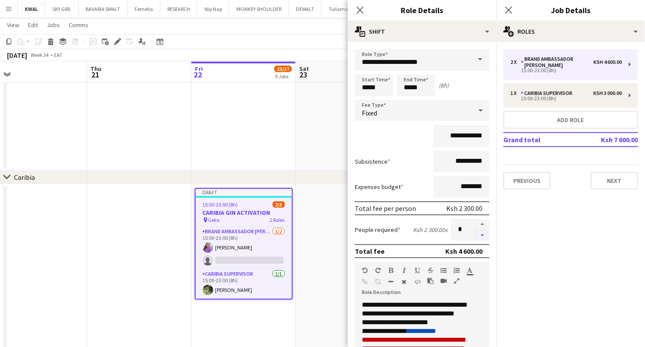
drag, startPoint x: 475, startPoint y: 233, endPoint x: 469, endPoint y: 232, distance: 6.3
click at [388, 233] on button "button" at bounding box center [483, 235] width 14 height 11
type input "*"
click at [322, 267] on app-date-cell at bounding box center [348, 307] width 104 height 247
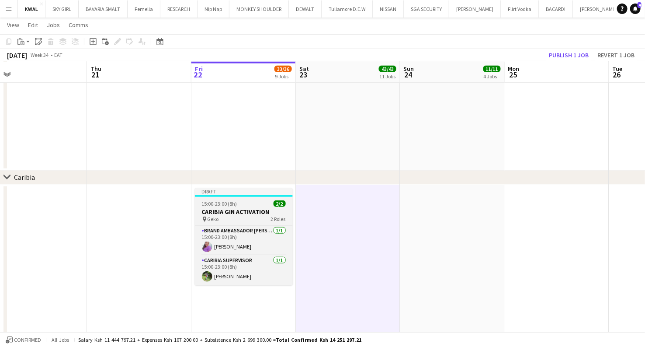
click at [217, 206] on span "15:00-23:00 (8h)" at bounding box center [219, 203] width 35 height 7
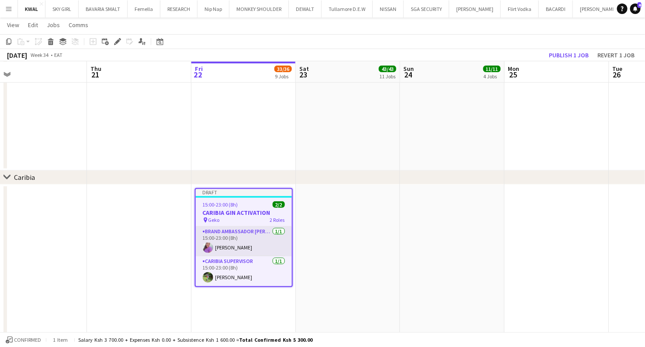
click at [248, 247] on app-card-role "Brand Ambassador kwal 1/1 15:00-23:00 (8h) Telvin Ngatia" at bounding box center [244, 241] width 96 height 30
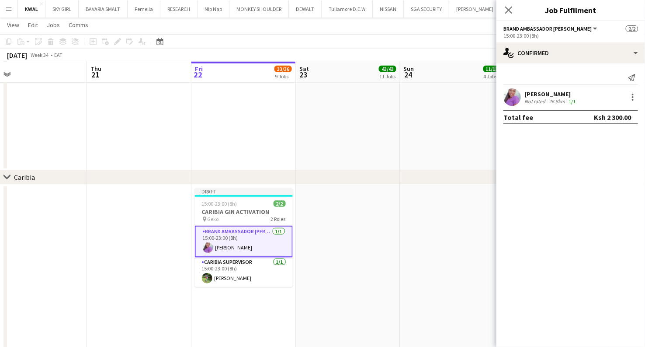
click at [388, 98] on app-user-avatar at bounding box center [512, 96] width 17 height 17
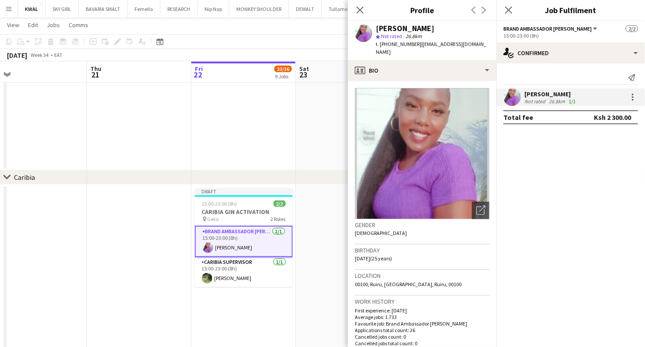
click at [326, 256] on app-date-cell at bounding box center [348, 307] width 104 height 247
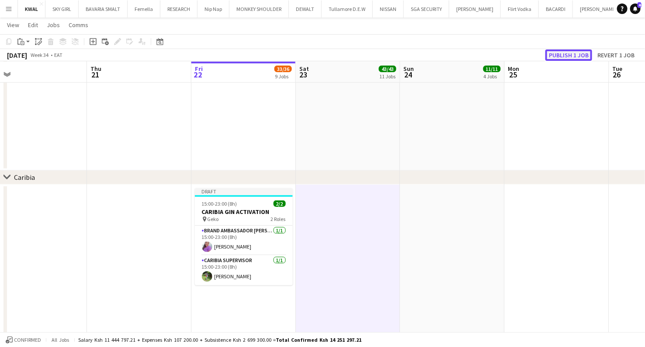
click at [388, 57] on button "Publish 1 job" at bounding box center [569, 54] width 47 height 11
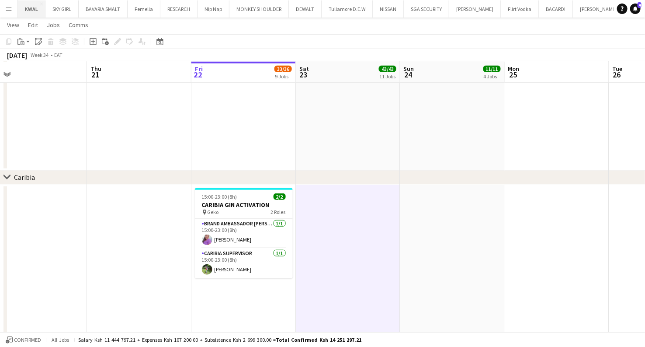
click at [28, 11] on button "KWAL Close" at bounding box center [32, 8] width 28 height 17
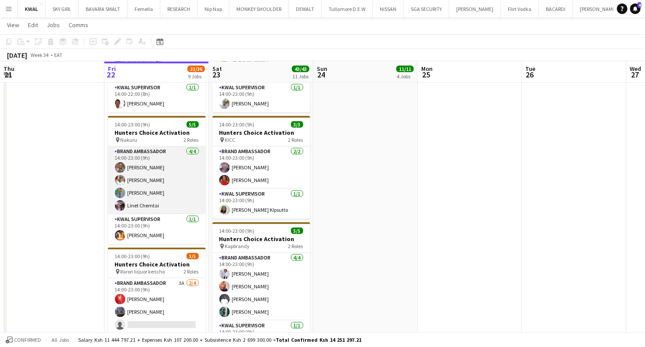
click at [147, 164] on app-card-role "Brand Ambassador 4/4 14:00-23:00 (9h) Vincent Gaturo Eunice Njuguna Zipporah Nj…" at bounding box center [157, 180] width 98 height 68
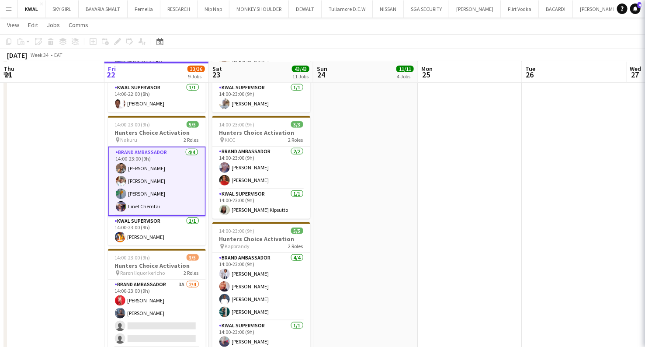
scroll to position [0, 209]
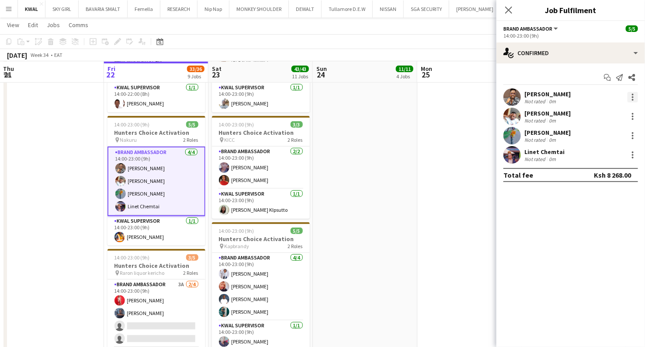
click at [388, 100] on div at bounding box center [633, 100] width 2 height 2
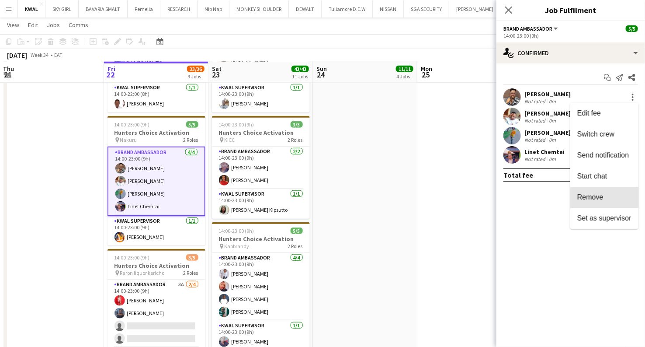
click at [388, 195] on span "Remove" at bounding box center [590, 196] width 26 height 7
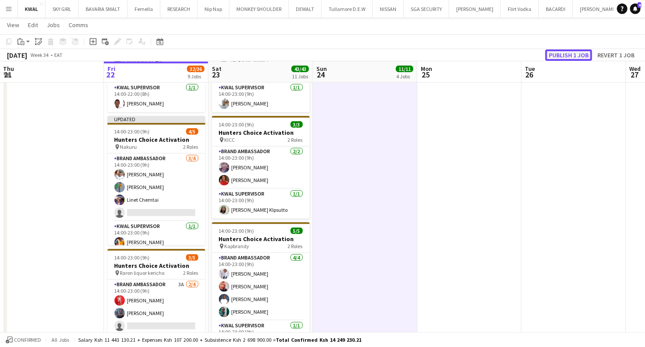
click at [388, 53] on button "Publish 1 job" at bounding box center [569, 54] width 47 height 11
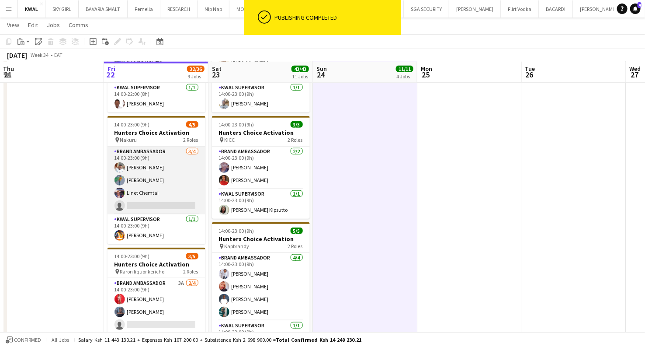
click at [164, 205] on app-card-role "Brand Ambassador 3/4 14:00-23:00 (9h) Eunice Njuguna Zipporah Njeri Linet Chemt…" at bounding box center [157, 180] width 98 height 68
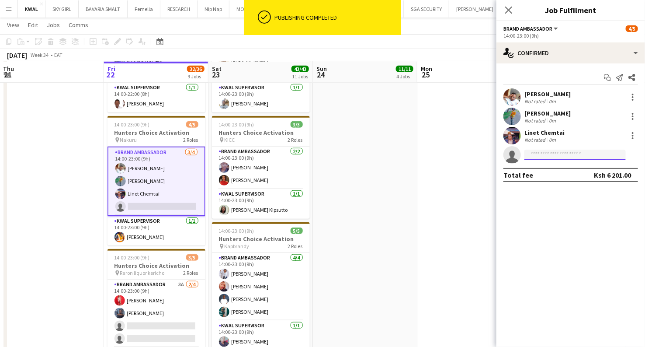
click at [388, 154] on input at bounding box center [575, 155] width 101 height 10
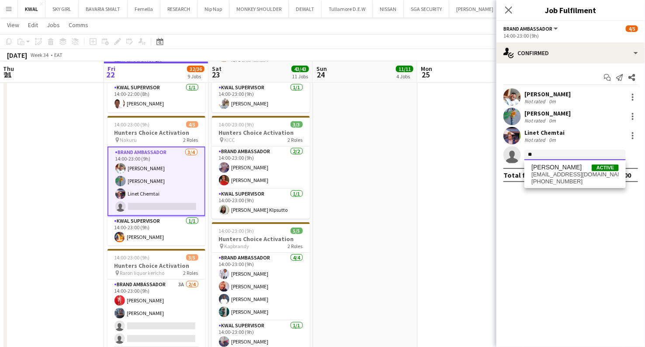
type input "*"
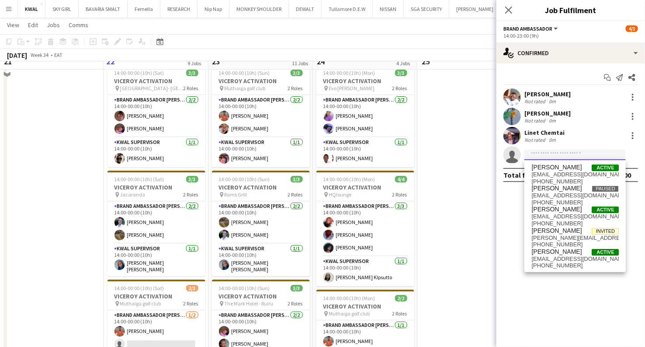
scroll to position [1262, 0]
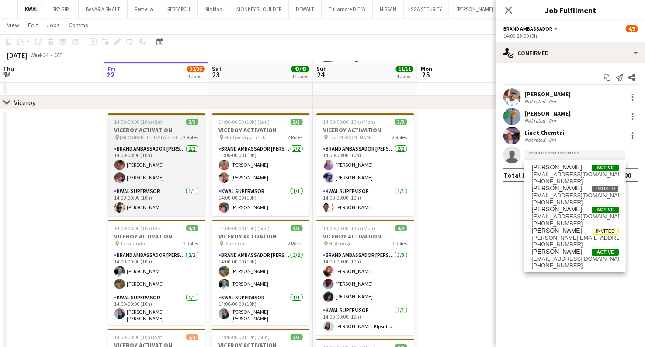
click at [152, 131] on h3 "VICEROY ACTIVATION" at bounding box center [157, 130] width 98 height 8
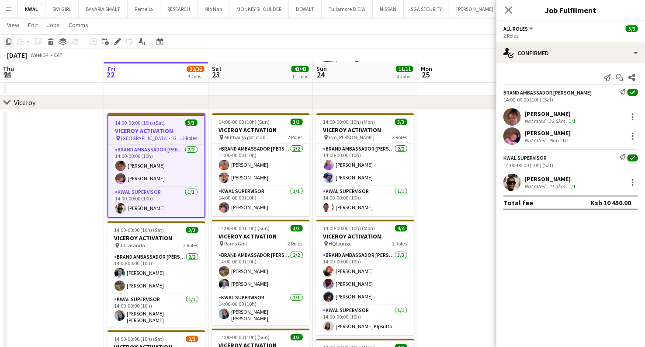
click at [10, 42] on icon "Copy" at bounding box center [8, 41] width 7 height 7
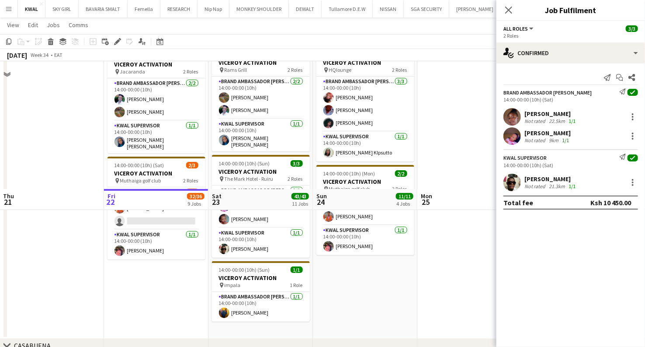
scroll to position [1563, 0]
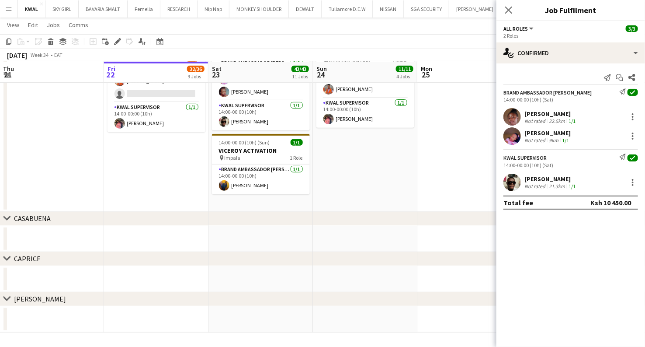
click at [156, 165] on app-date-cell "14:00-00:00 (10h) (Sat) 3/3 VICEROY ACTIVATION pin Greenspot Gardens- Kamakis 2…" at bounding box center [156, 10] width 104 height 403
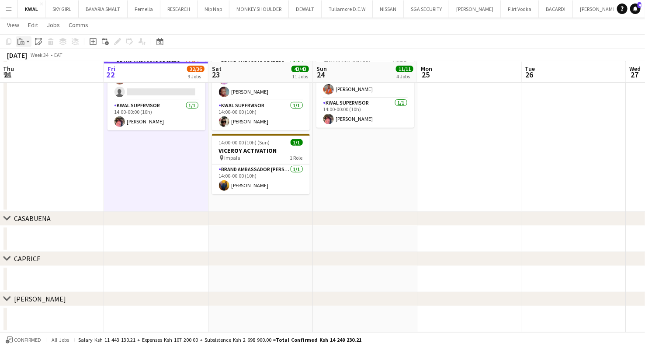
click at [24, 43] on div "Paste" at bounding box center [21, 41] width 10 height 10
click at [33, 58] on link "Paste Ctrl+V" at bounding box center [64, 58] width 82 height 8
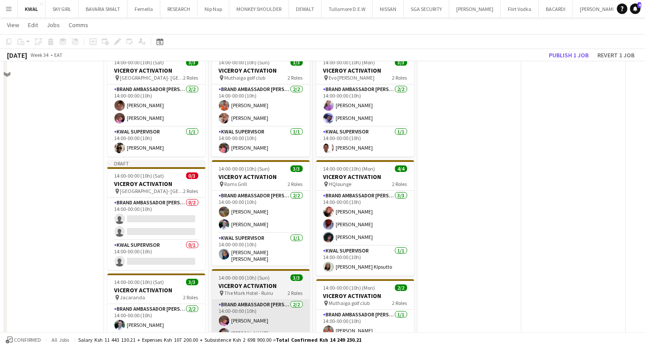
scroll to position [1369, 0]
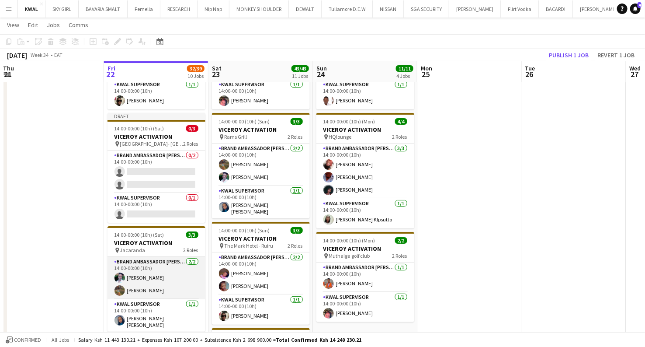
click at [133, 279] on app-card-role "Brand Ambassador kwal 2/2 14:00-00:00 (10h) Mercy Ngima Sylvia Kathurima" at bounding box center [157, 278] width 98 height 42
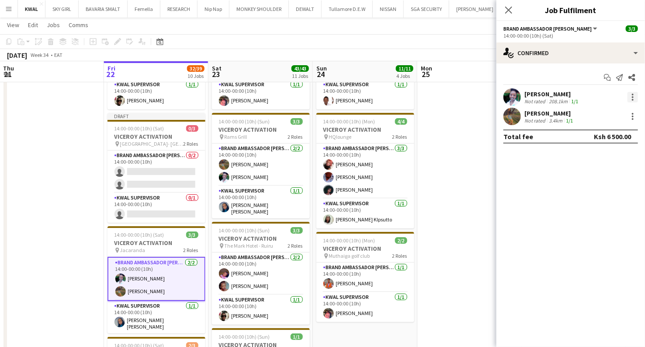
click at [388, 97] on div at bounding box center [633, 97] width 2 height 2
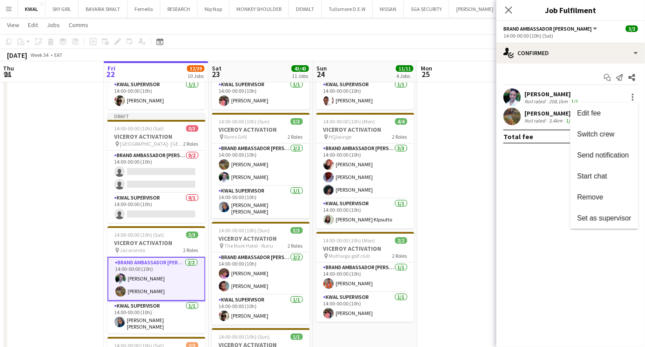
click at [73, 270] on div at bounding box center [322, 173] width 645 height 347
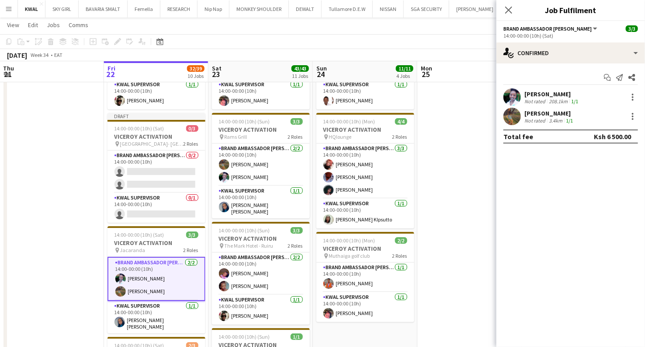
click at [150, 286] on app-card-role "Brand Ambassador kwal 2/2 14:00-00:00 (10h) Mercy Ngima Sylvia Kathurima" at bounding box center [157, 279] width 98 height 44
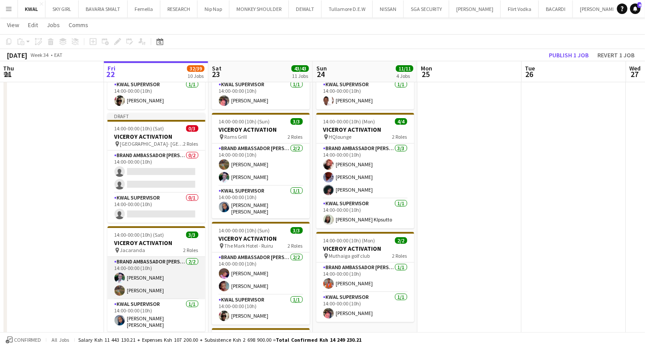
scroll to position [0, 210]
click at [147, 287] on app-card-role "Brand Ambassador kwal 2/2 14:00-00:00 (10h) Mercy Ngima Sylvia Kathurima" at bounding box center [156, 278] width 98 height 42
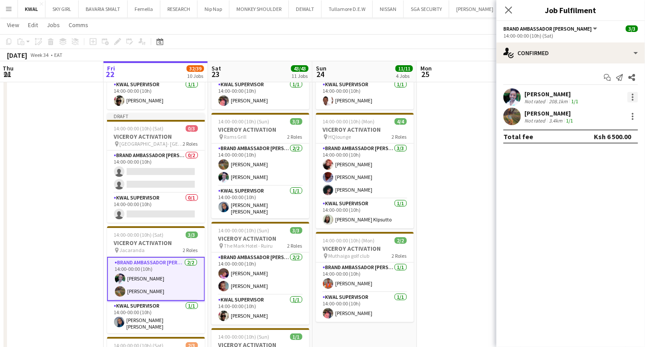
click at [388, 93] on div at bounding box center [633, 97] width 10 height 10
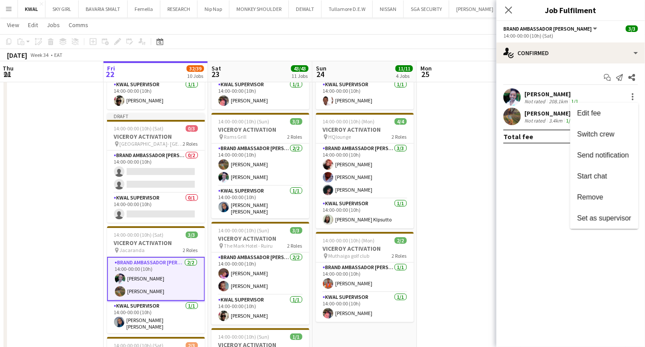
drag, startPoint x: 593, startPoint y: 195, endPoint x: 493, endPoint y: 207, distance: 100.8
click at [388, 195] on span "Remove" at bounding box center [590, 196] width 26 height 7
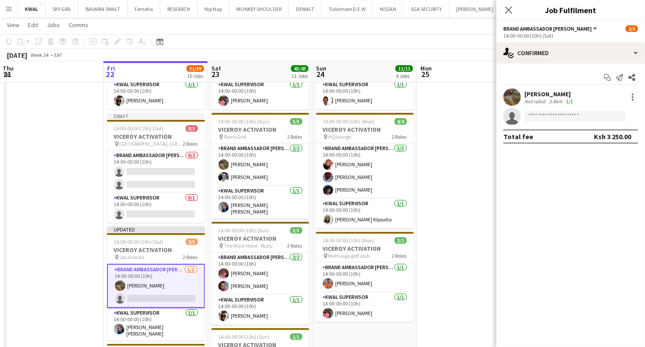
click at [163, 286] on app-card-role "Brand Ambassador kwal 1/2 14:00-00:00 (10h) Sylvia Kathurima single-neutral-act…" at bounding box center [156, 286] width 98 height 44
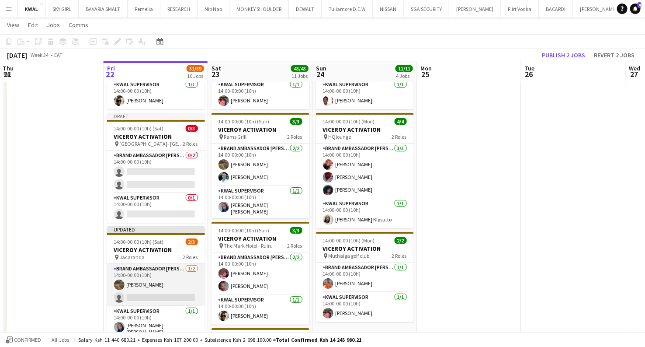
click at [148, 283] on app-card-role "Brand Ambassador kwal 1/2 14:00-00:00 (10h) Sylvia Kathurima single-neutral-act…" at bounding box center [156, 285] width 98 height 42
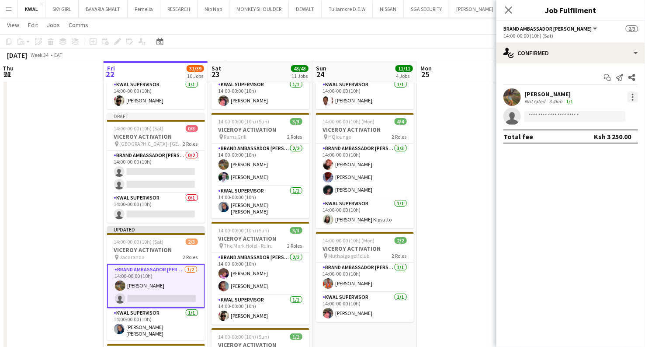
click at [388, 96] on div at bounding box center [633, 97] width 2 height 2
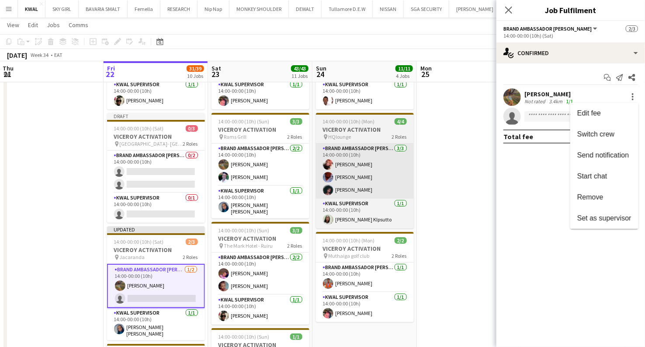
drag, startPoint x: 595, startPoint y: 195, endPoint x: 413, endPoint y: 187, distance: 182.0
click at [388, 195] on span "Remove" at bounding box center [590, 196] width 26 height 7
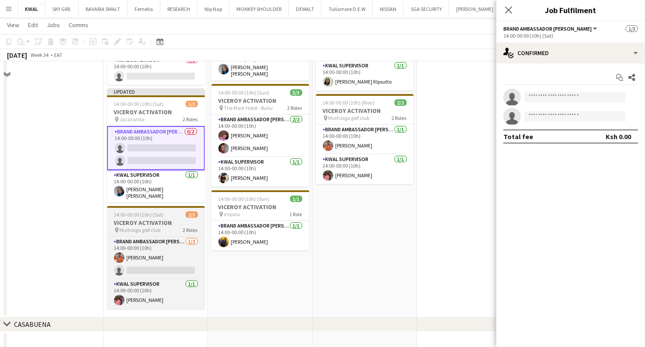
scroll to position [1418, 0]
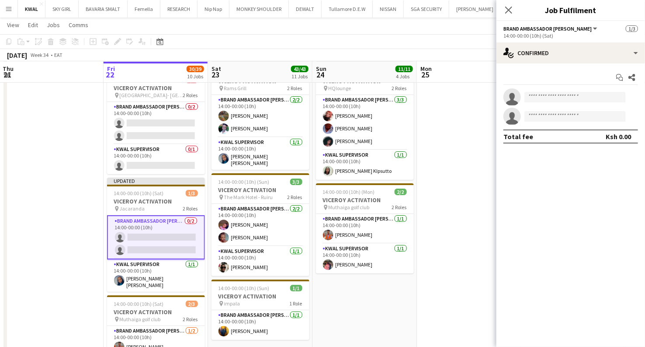
click at [388, 203] on app-date-cell at bounding box center [469, 181] width 104 height 452
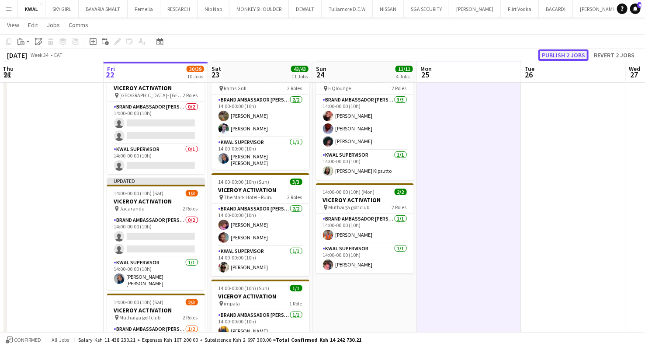
click at [388, 54] on button "Publish 2 jobs" at bounding box center [564, 54] width 50 height 11
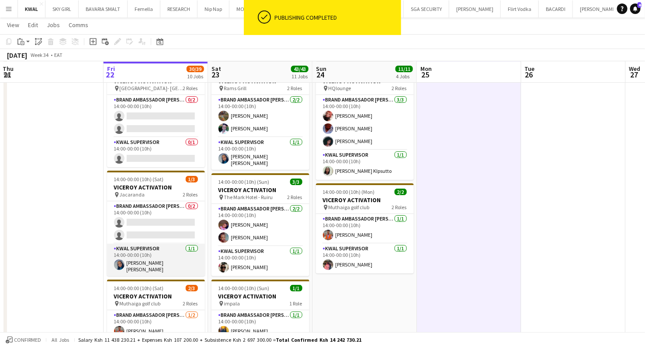
click at [146, 262] on app-card-role "KWAL SUPERVISOR 1/1 14:00-00:00 (10h) Jane Wanjiku Njeri" at bounding box center [156, 259] width 98 height 32
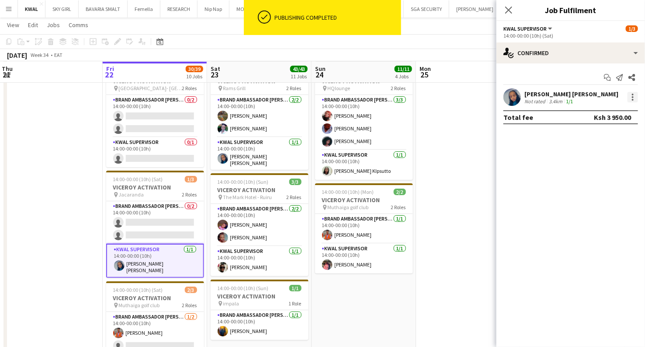
click at [388, 100] on div at bounding box center [633, 97] width 10 height 10
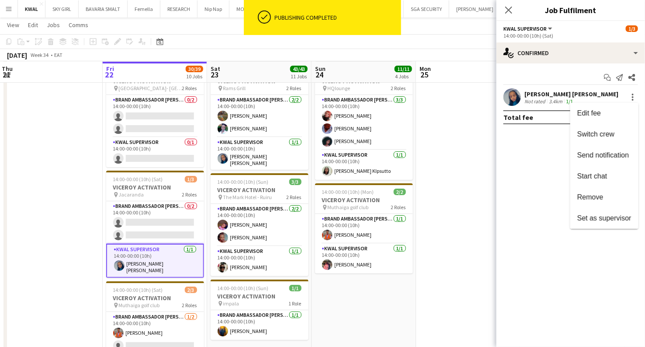
drag, startPoint x: 594, startPoint y: 197, endPoint x: 544, endPoint y: 207, distance: 50.3
click at [388, 197] on span "Remove" at bounding box center [590, 196] width 26 height 7
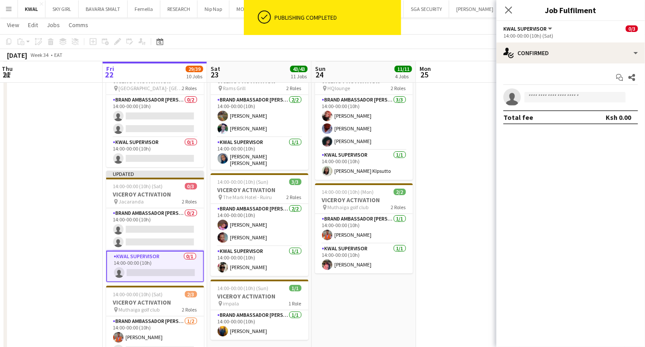
drag, startPoint x: 462, startPoint y: 217, endPoint x: 456, endPoint y: 203, distance: 14.5
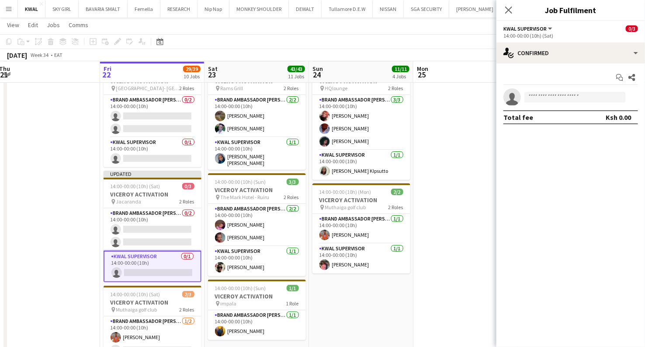
click at [388, 102] on app-date-cell at bounding box center [466, 177] width 104 height 445
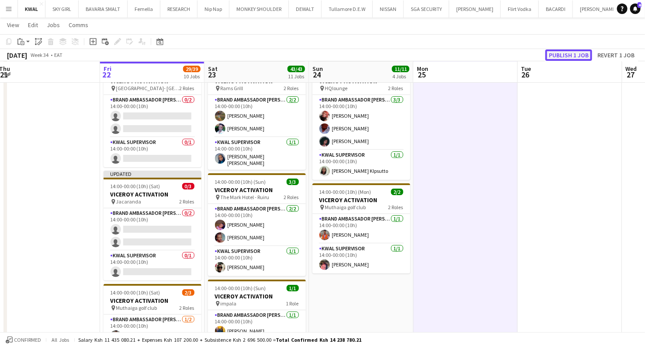
click at [388, 53] on button "Publish 1 job" at bounding box center [569, 54] width 47 height 11
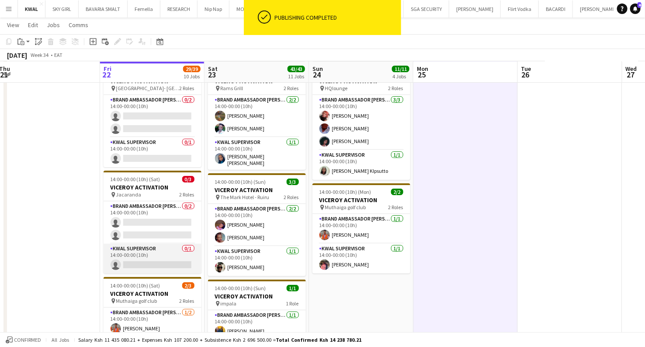
click at [154, 270] on app-card-role "KWAL SUPERVISOR 0/1 14:00-00:00 (10h) single-neutral-actions" at bounding box center [153, 258] width 98 height 30
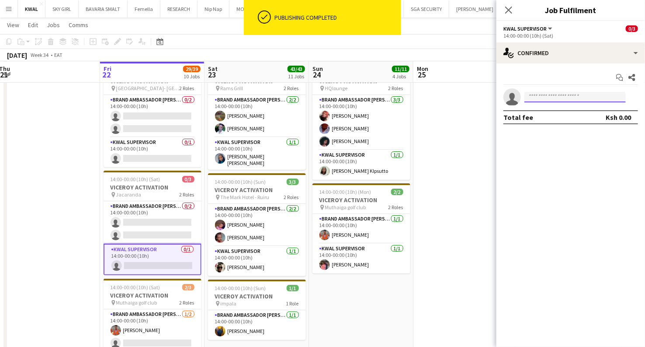
click at [388, 97] on input at bounding box center [575, 97] width 101 height 10
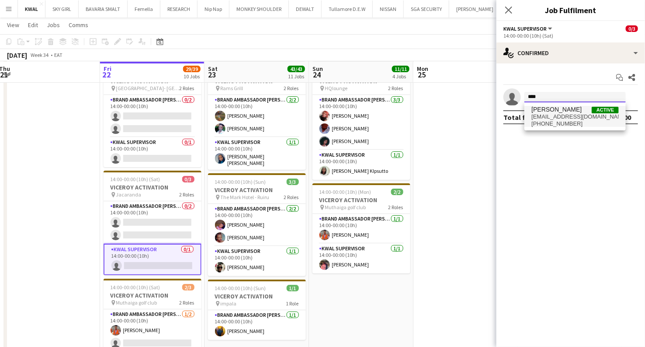
type input "****"
click at [388, 119] on span "vgaturo16@gmail.com" at bounding box center [575, 116] width 87 height 7
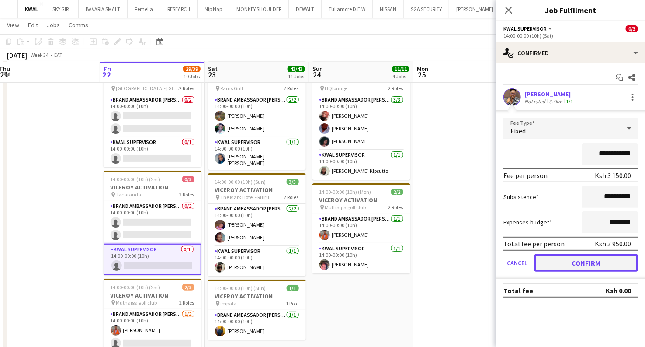
click at [388, 257] on button "Confirm" at bounding box center [587, 262] width 104 height 17
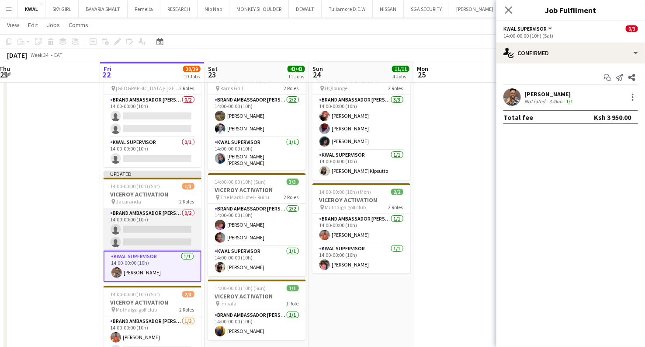
click at [147, 241] on app-card-role "Brand Ambassador kwal 0/2 14:00-00:00 (10h) single-neutral-actions single-neutr…" at bounding box center [153, 229] width 98 height 42
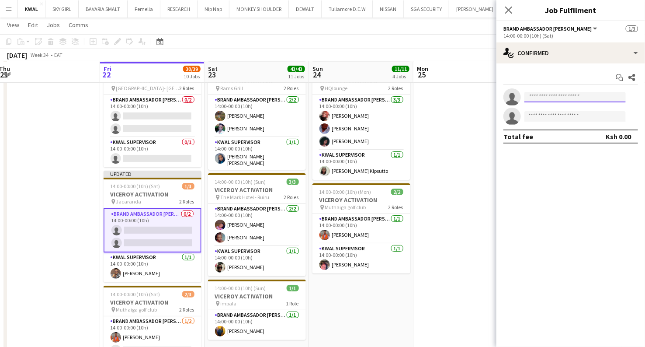
click at [388, 97] on input at bounding box center [575, 97] width 101 height 10
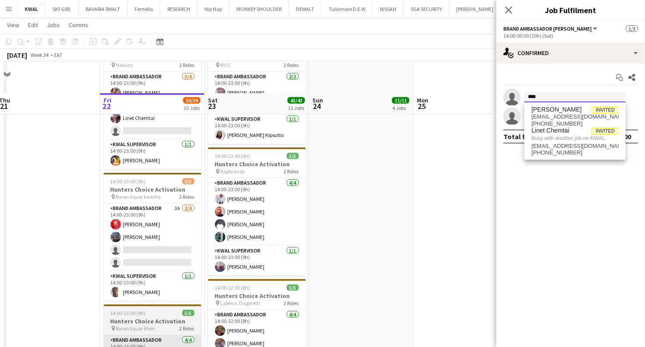
scroll to position [301, 0]
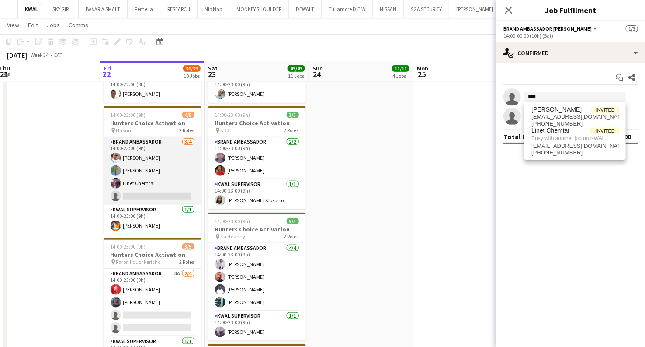
type input "****"
click at [164, 177] on app-card-role "Brand Ambassador 3/4 14:00-23:00 (9h) Eunice Njuguna Zipporah Njeri Linet Chemt…" at bounding box center [153, 171] width 98 height 68
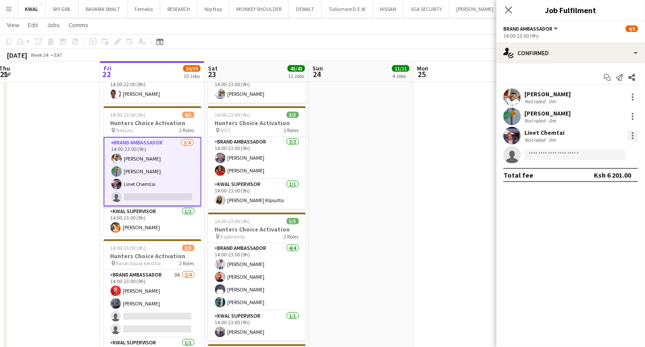
click at [388, 134] on div at bounding box center [633, 135] width 10 height 10
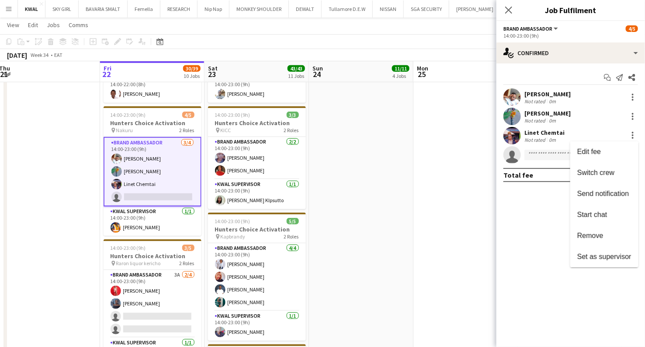
drag, startPoint x: 595, startPoint y: 235, endPoint x: 524, endPoint y: 237, distance: 70.8
click at [388, 235] on span "Remove" at bounding box center [590, 235] width 26 height 7
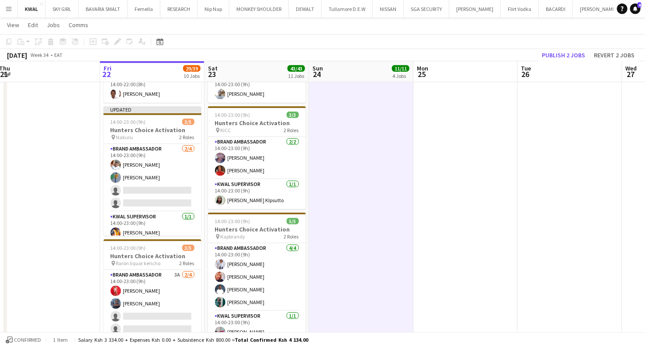
scroll to position [0, 213]
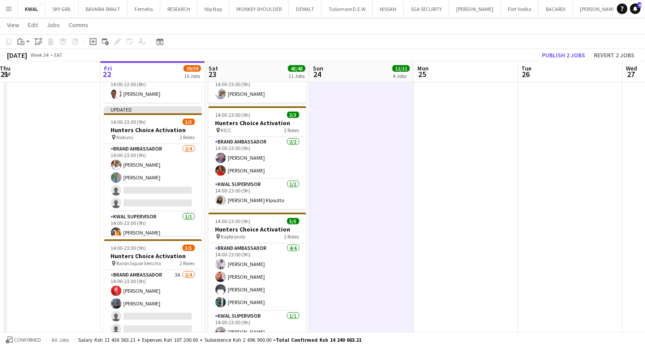
drag, startPoint x: 608, startPoint y: 40, endPoint x: 570, endPoint y: 55, distance: 40.2
click at [388, 40] on app-toolbar "Copy Paste Paste Ctrl+V Paste with crew Ctrl+Shift+V Paste linked Job Delete Gr…" at bounding box center [322, 41] width 645 height 15
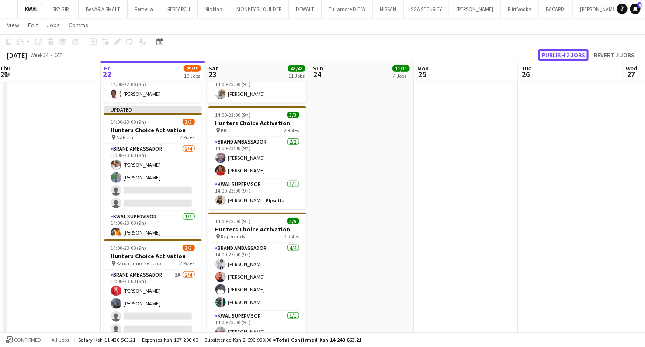
click at [388, 56] on button "Publish 2 jobs" at bounding box center [564, 54] width 50 height 11
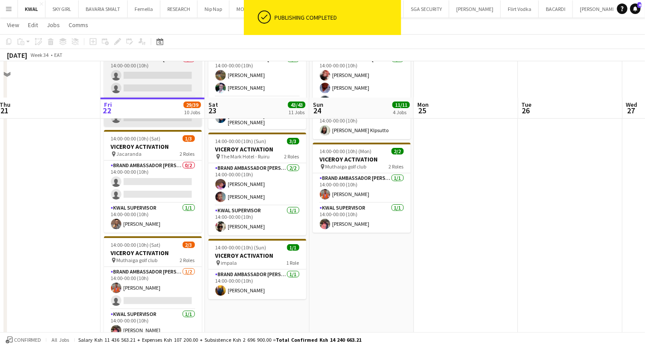
scroll to position [1515, 0]
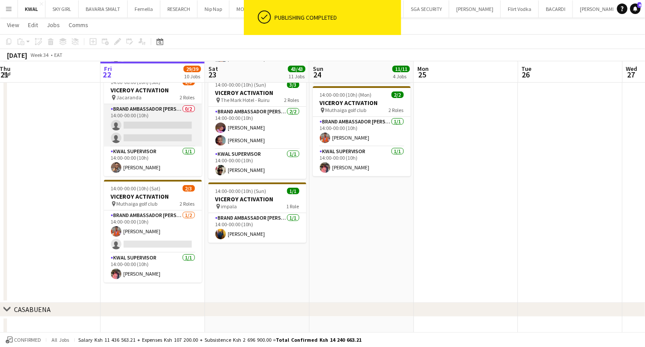
click at [147, 136] on app-card-role "Brand Ambassador kwal 0/2 14:00-00:00 (10h) single-neutral-actions single-neutr…" at bounding box center [153, 125] width 98 height 42
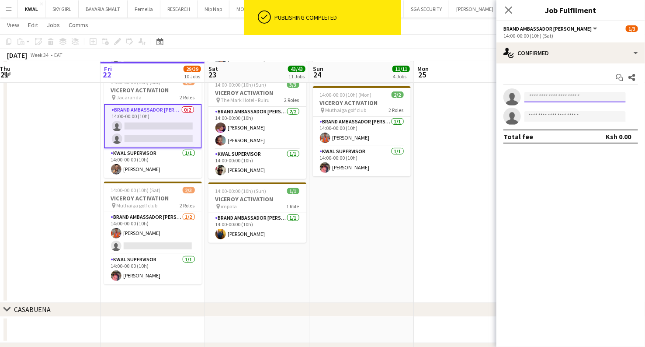
click at [388, 92] on input at bounding box center [575, 97] width 101 height 10
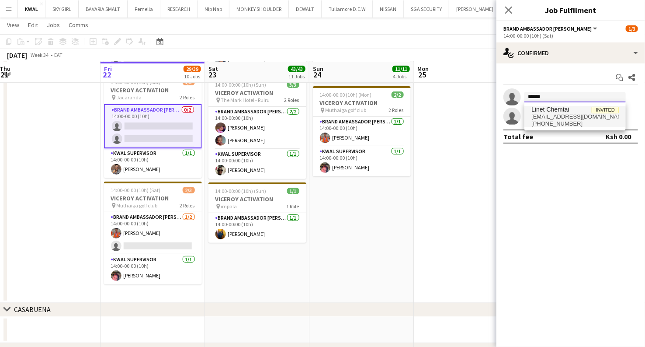
type input "******"
click at [388, 113] on span "linetchemtai22@gmail.com" at bounding box center [575, 116] width 87 height 7
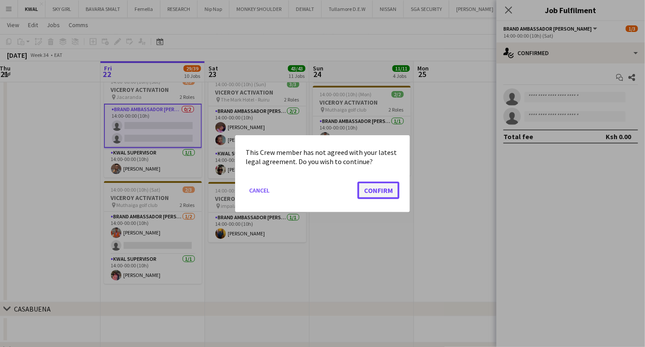
click at [387, 188] on button "Confirm" at bounding box center [379, 189] width 42 height 17
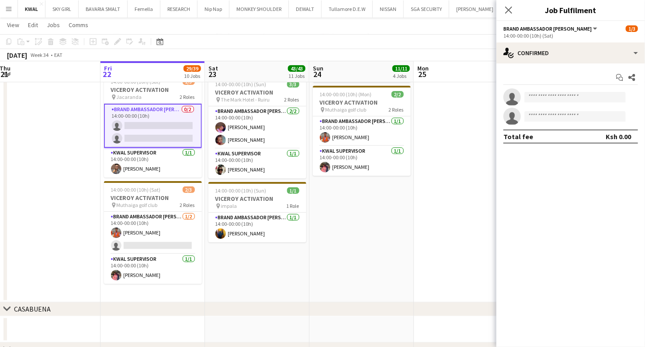
scroll to position [1515, 0]
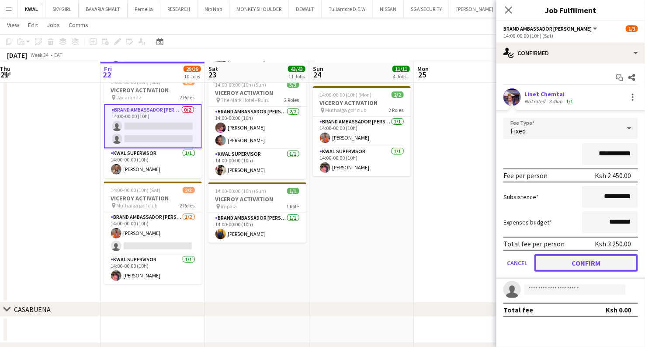
click at [388, 259] on button "Confirm" at bounding box center [587, 262] width 104 height 17
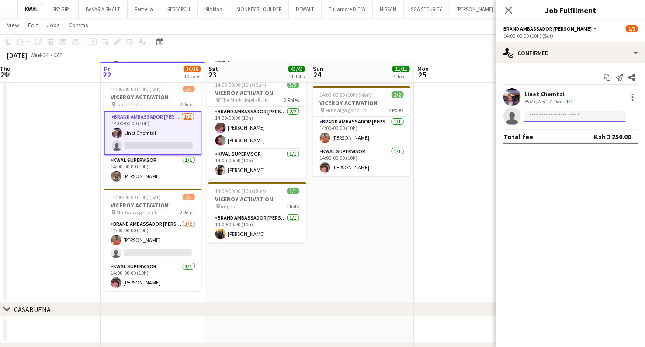
click at [388, 116] on input at bounding box center [575, 116] width 101 height 10
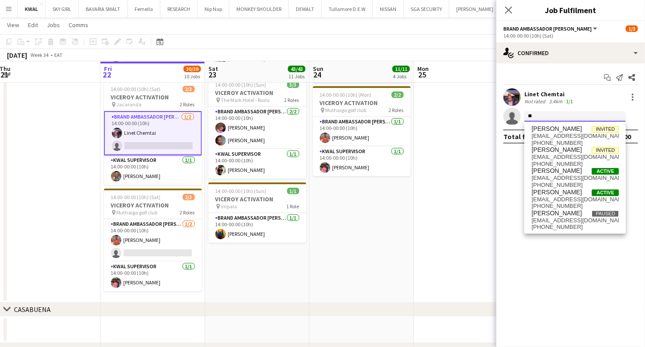
type input "*"
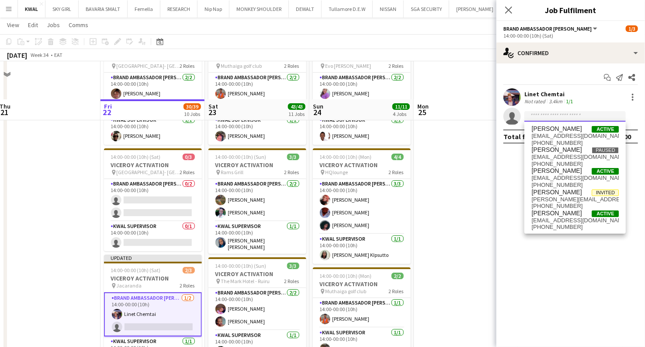
scroll to position [1321, 0]
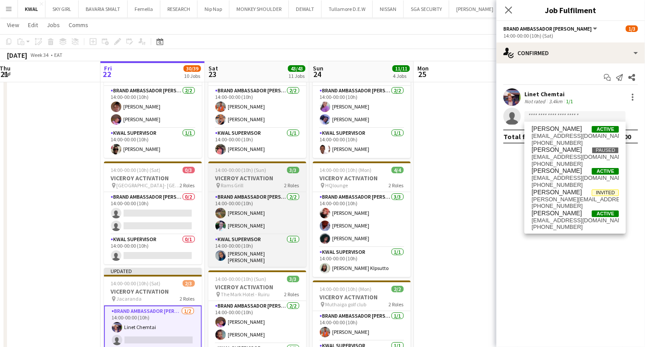
click at [240, 180] on h3 "VICEROY ACTIVATION" at bounding box center [258, 178] width 98 height 8
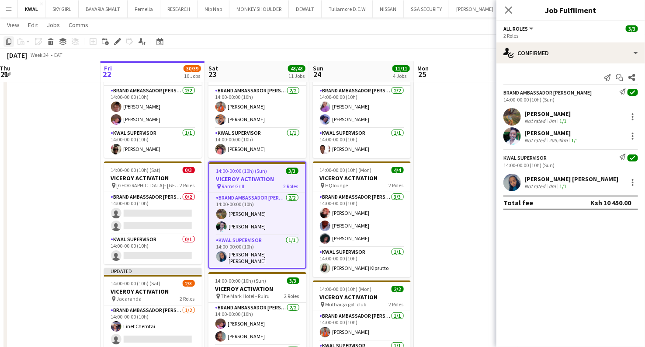
click at [10, 44] on icon at bounding box center [8, 41] width 5 height 6
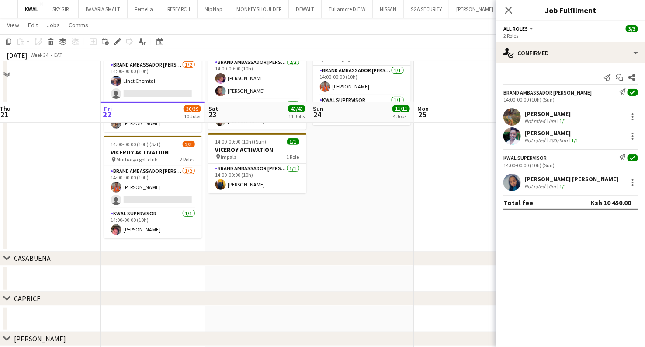
scroll to position [1606, 0]
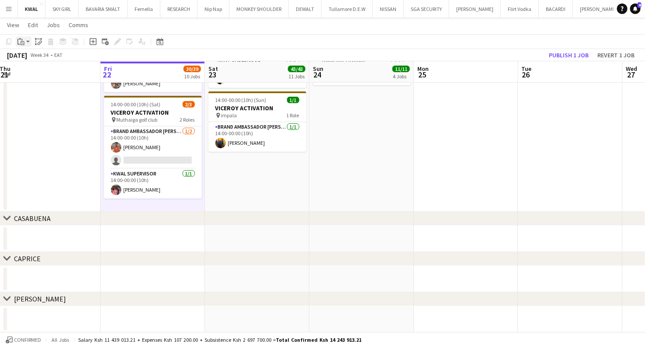
click at [28, 45] on app-action-btn "Paste" at bounding box center [24, 41] width 16 height 10
click at [38, 71] on link "Paste with crew Ctrl+Shift+V" at bounding box center [64, 73] width 82 height 8
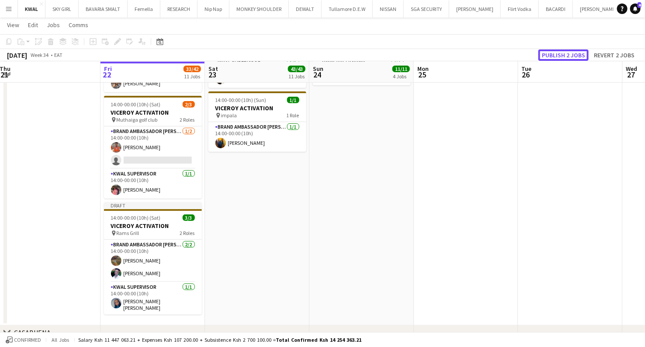
drag, startPoint x: 573, startPoint y: 50, endPoint x: 564, endPoint y: 49, distance: 8.8
click at [388, 50] on button "Publish 2 jobs" at bounding box center [564, 54] width 50 height 11
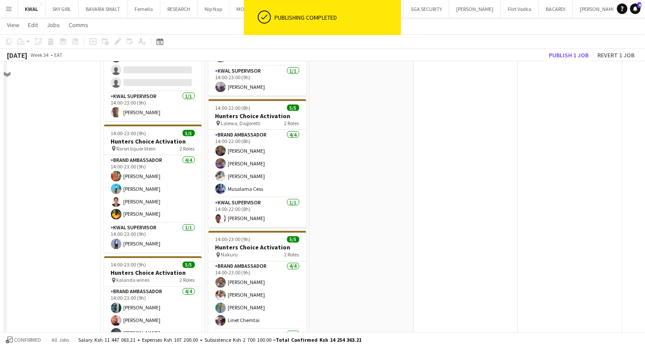
scroll to position [440, 0]
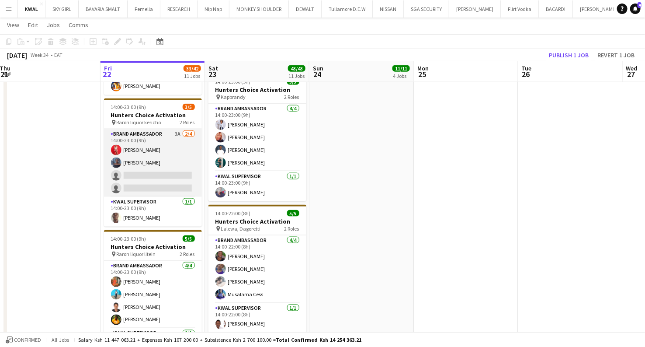
click at [146, 179] on app-card-role "Brand Ambassador 3A 2/4 14:00-23:00 (9h) Shantel Shanel Irungu Wambui single-ne…" at bounding box center [153, 163] width 98 height 68
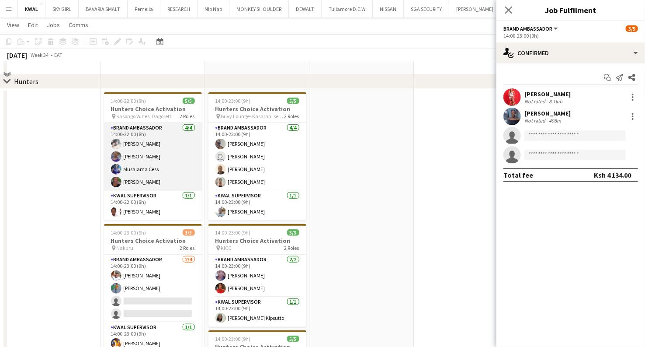
scroll to position [246, 0]
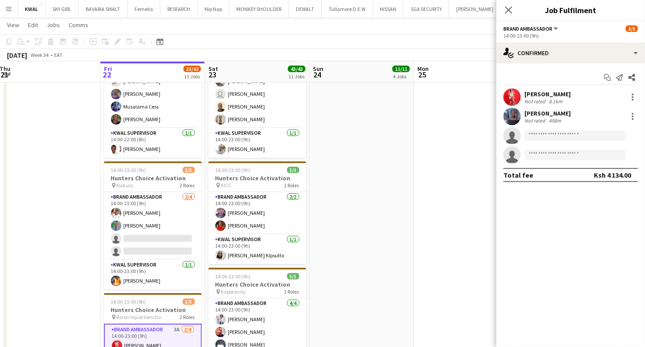
click at [388, 96] on div "[PERSON_NAME]" at bounding box center [548, 94] width 46 height 8
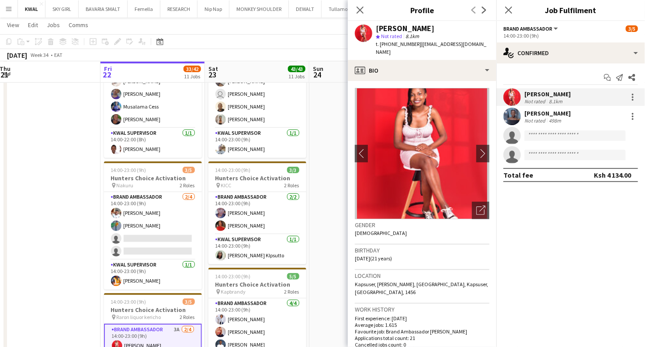
click at [388, 115] on div "[PERSON_NAME]" at bounding box center [548, 113] width 46 height 8
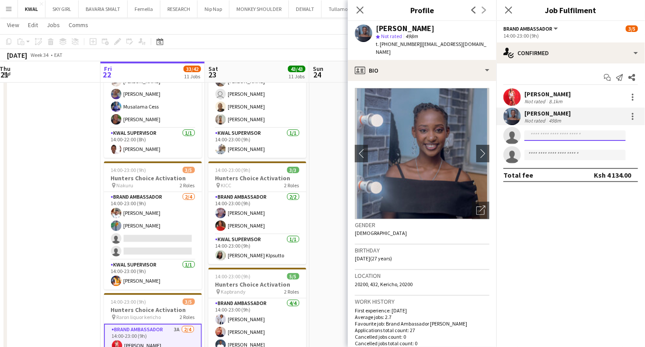
click at [388, 138] on input at bounding box center [575, 135] width 101 height 10
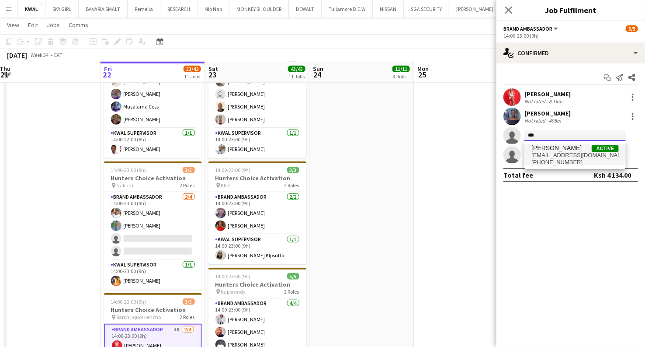
type input "***"
click at [388, 161] on span "+254793611128" at bounding box center [575, 162] width 87 height 7
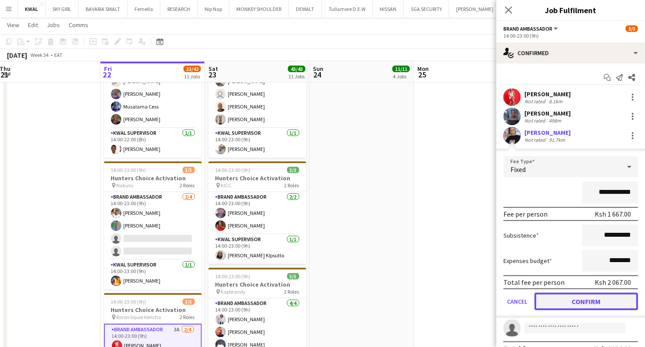
click at [388, 304] on button "Confirm" at bounding box center [587, 300] width 104 height 17
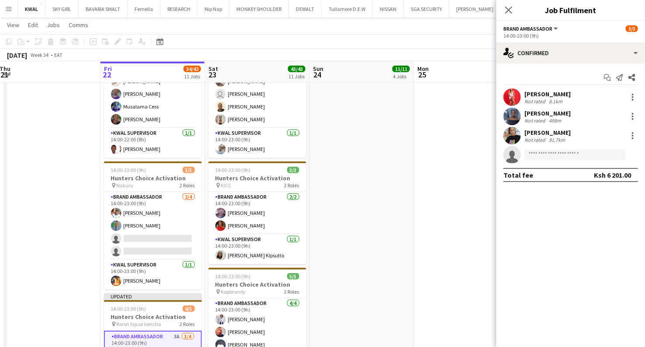
click at [388, 97] on div "[PERSON_NAME]" at bounding box center [548, 94] width 46 height 8
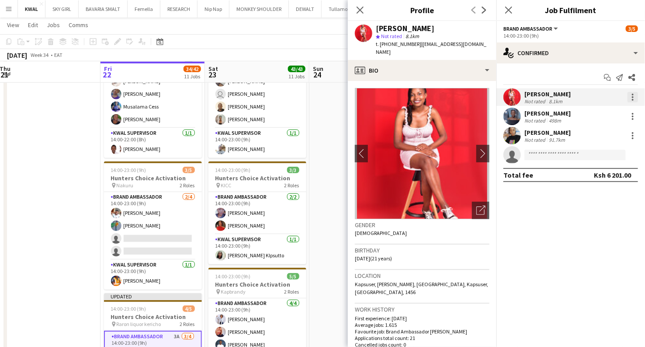
click at [388, 95] on div at bounding box center [633, 97] width 10 height 10
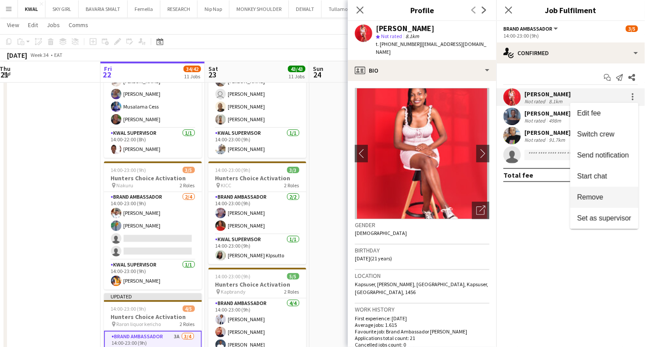
click at [388, 201] on button "Remove" at bounding box center [604, 197] width 68 height 21
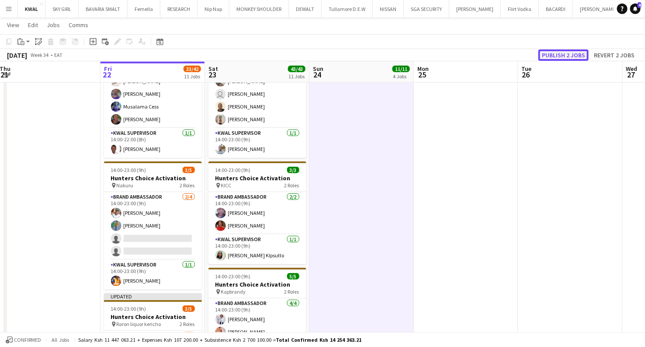
click at [388, 51] on button "Publish 2 jobs" at bounding box center [564, 54] width 50 height 11
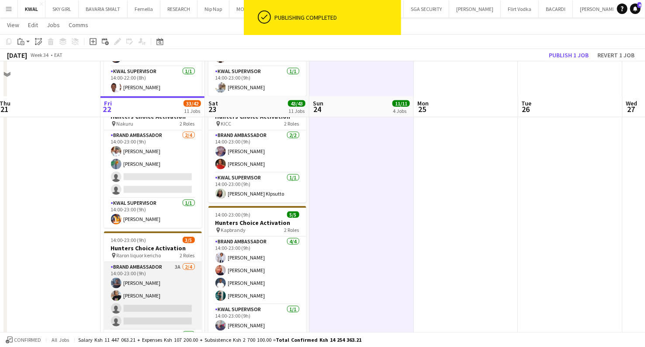
scroll to position [294, 0]
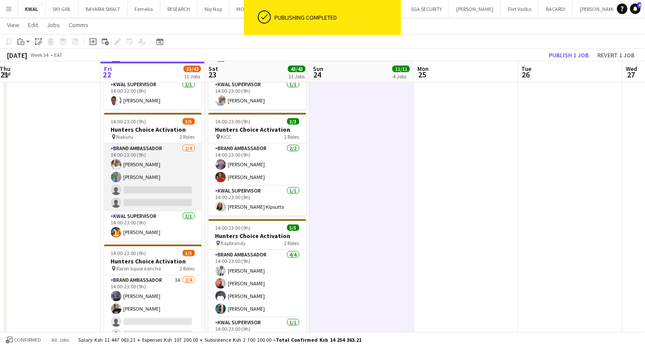
click at [152, 179] on app-card-role "Brand Ambassador 2/4 14:00-23:00 (9h) Eunice Njuguna Zipporah Njeri single-neut…" at bounding box center [153, 177] width 98 height 68
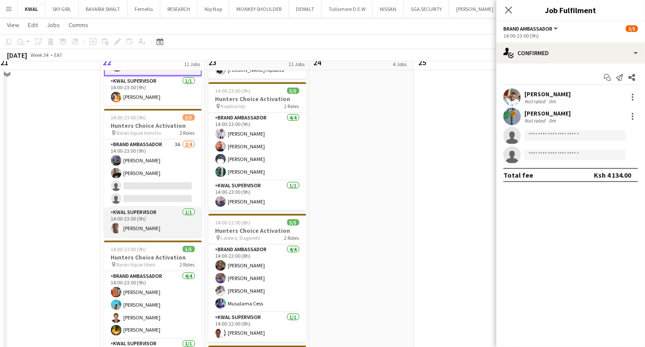
scroll to position [440, 0]
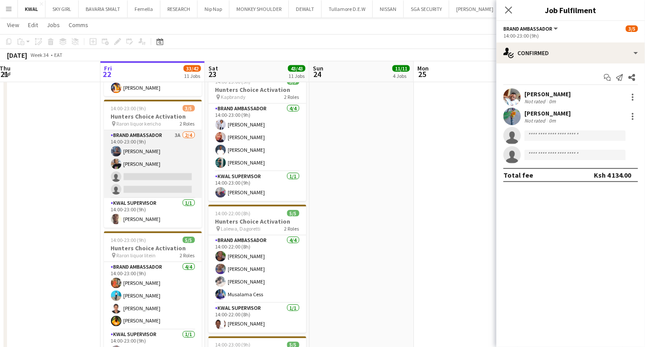
click at [156, 178] on app-card-role "Brand Ambassador 3A 2/4 14:00-23:00 (9h) Irungu Wambui Rodah Lagat single-neutr…" at bounding box center [153, 164] width 98 height 68
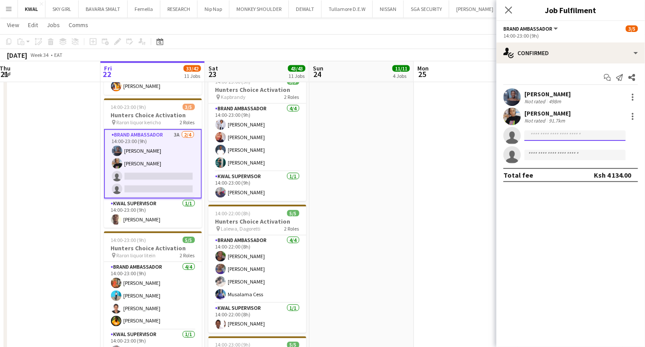
click at [388, 132] on input at bounding box center [575, 135] width 101 height 10
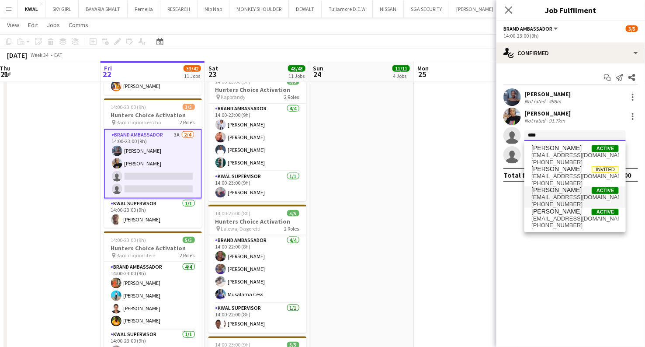
type input "****"
click at [388, 192] on span "[PERSON_NAME]" at bounding box center [557, 189] width 50 height 7
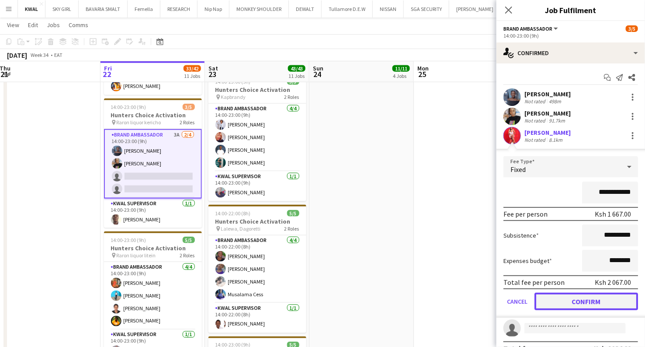
click at [388, 301] on button "Confirm" at bounding box center [587, 300] width 104 height 17
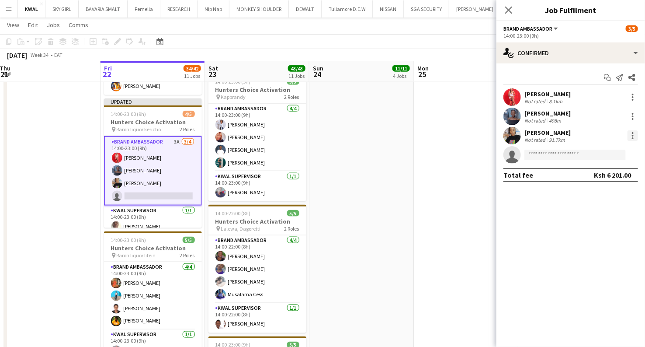
click at [388, 135] on div at bounding box center [633, 135] width 10 height 10
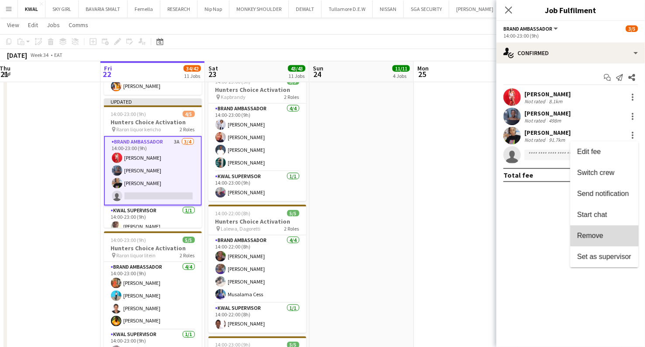
click at [388, 237] on span "Remove" at bounding box center [590, 235] width 26 height 7
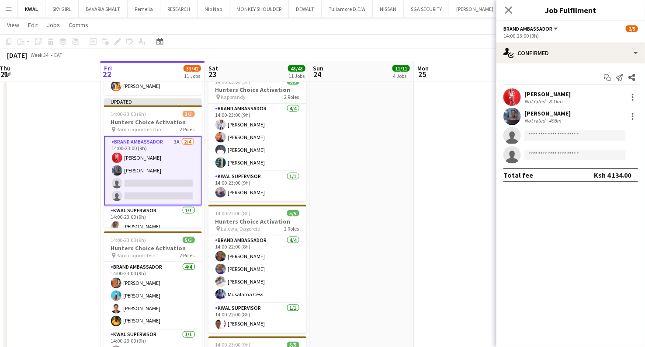
click at [388, 206] on app-date-cell at bounding box center [466, 297] width 104 height 930
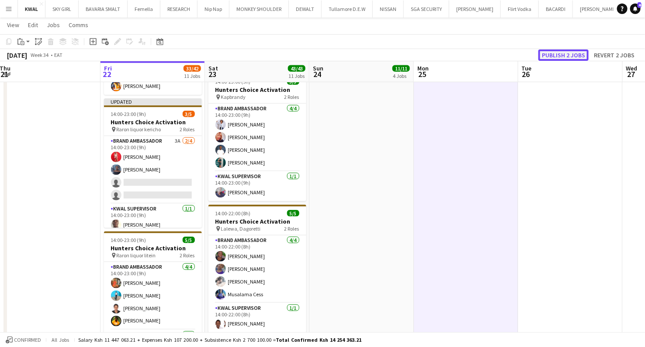
click at [388, 58] on button "Publish 2 jobs" at bounding box center [564, 54] width 50 height 11
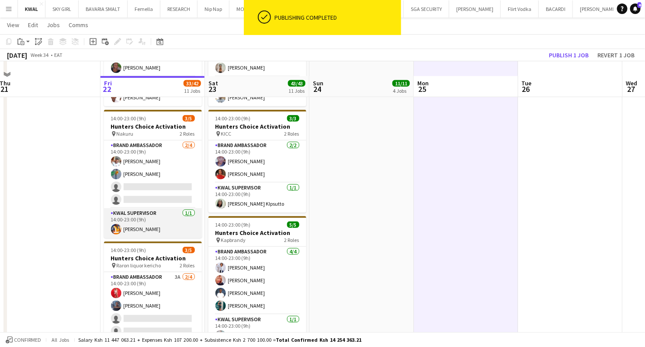
scroll to position [294, 0]
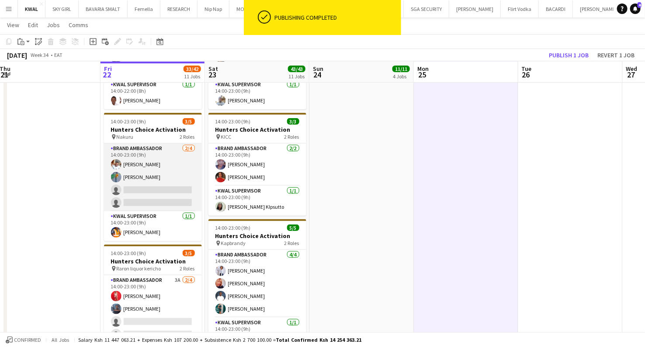
click at [161, 190] on app-card-role "Brand Ambassador 2/4 14:00-23:00 (9h) Eunice Njuguna Zipporah Njeri single-neut…" at bounding box center [153, 177] width 98 height 68
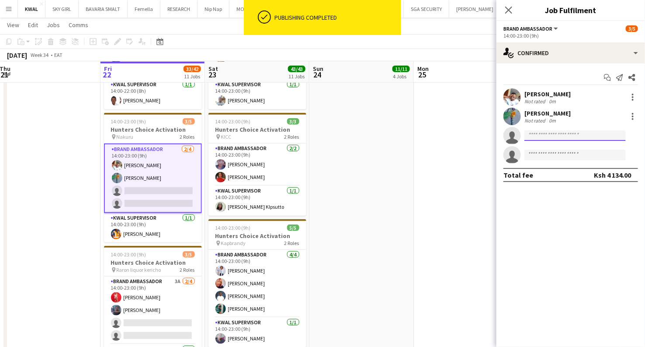
click at [388, 136] on input at bounding box center [575, 135] width 101 height 10
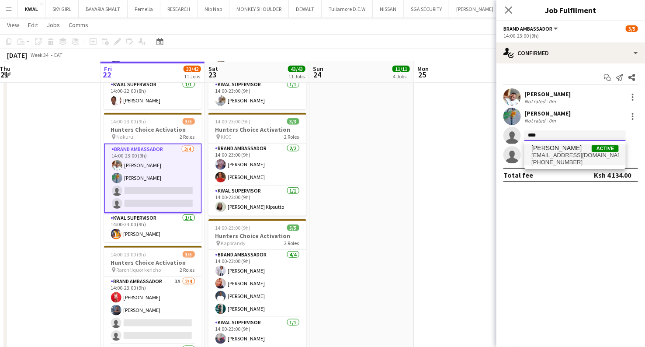
type input "****"
click at [388, 156] on span "lagatrodah321@gmail.com" at bounding box center [575, 155] width 87 height 7
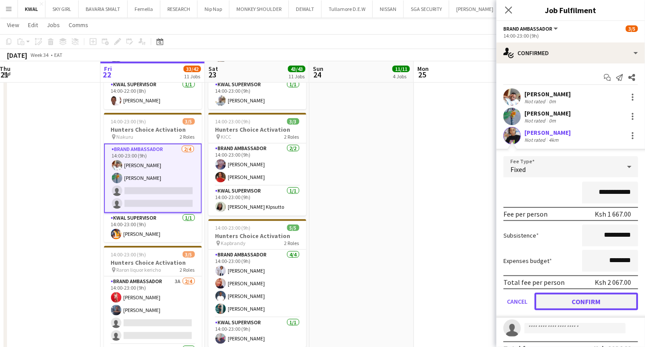
click at [388, 298] on button "Confirm" at bounding box center [587, 300] width 104 height 17
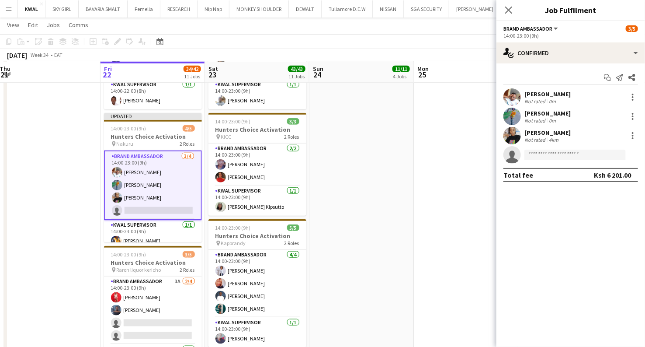
drag, startPoint x: 432, startPoint y: 234, endPoint x: 477, endPoint y: 179, distance: 70.8
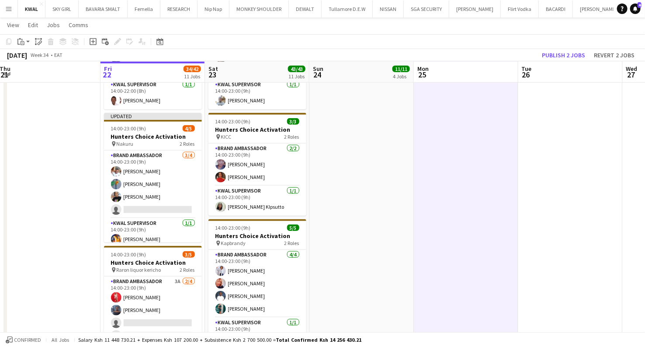
scroll to position [0, 214]
click at [388, 58] on button "Publish 2 jobs" at bounding box center [564, 54] width 50 height 11
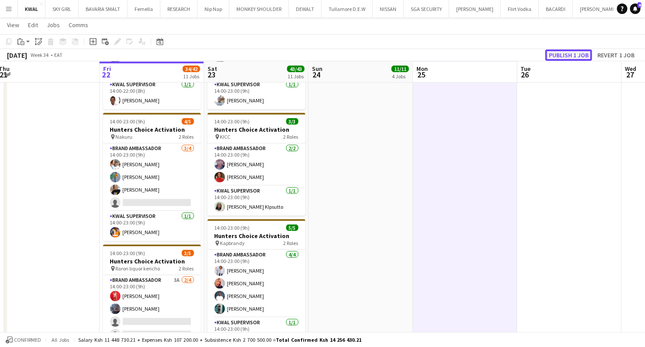
click at [388, 53] on button "Publish 1 job" at bounding box center [569, 54] width 47 height 11
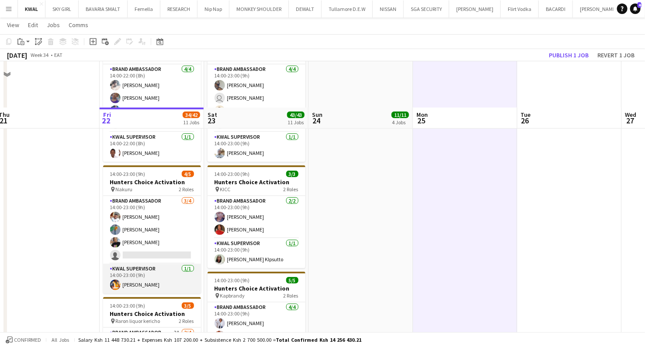
scroll to position [294, 0]
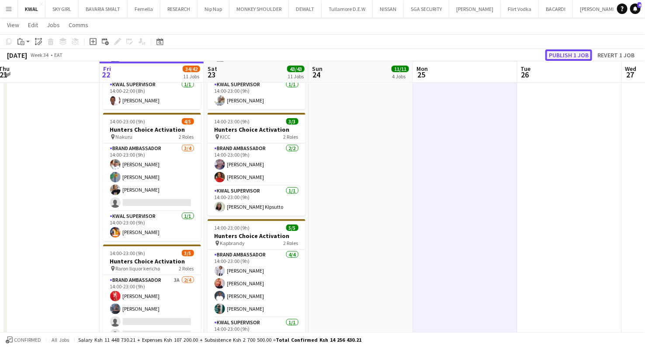
click at [388, 57] on button "Publish 1 job" at bounding box center [569, 54] width 47 height 11
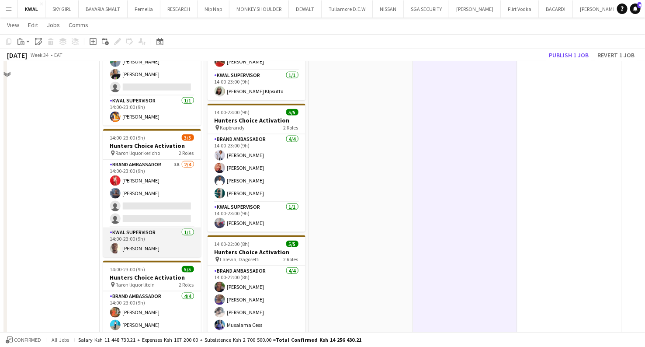
scroll to position [440, 0]
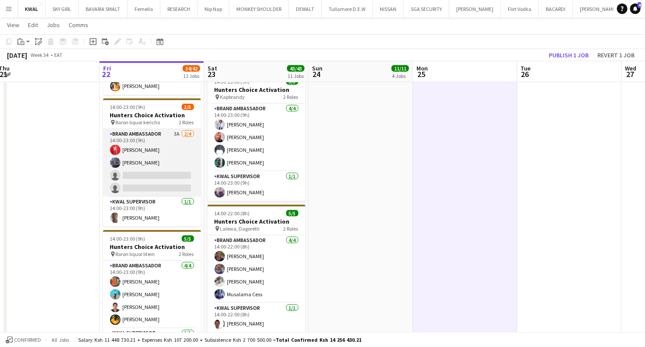
click at [152, 183] on app-card-role "Brand Ambassador 3A 2/4 14:00-23:00 (9h) Shantel Shanel Irungu Wambui single-ne…" at bounding box center [152, 163] width 98 height 68
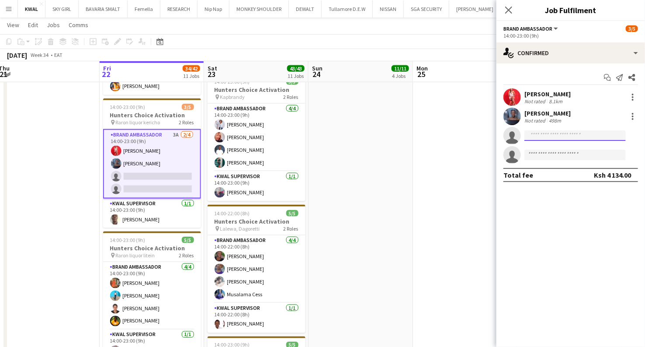
click at [388, 135] on input at bounding box center [575, 135] width 101 height 10
type input "*"
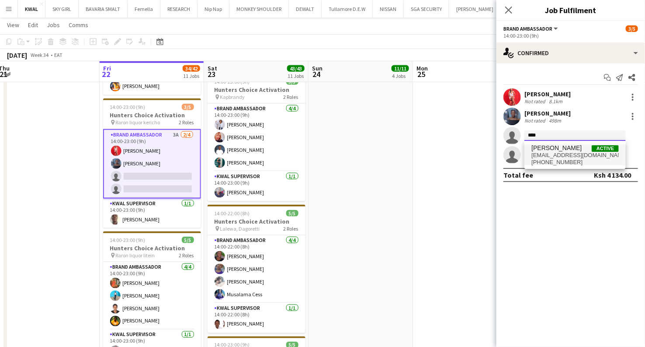
type input "****"
click at [388, 158] on span "bazengamageto@gmail.com" at bounding box center [575, 155] width 87 height 7
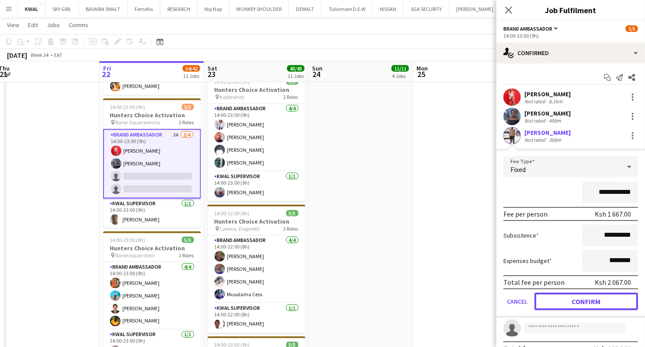
drag, startPoint x: 587, startPoint y: 301, endPoint x: 566, endPoint y: 212, distance: 91.2
click at [388, 300] on button "Confirm" at bounding box center [587, 300] width 104 height 17
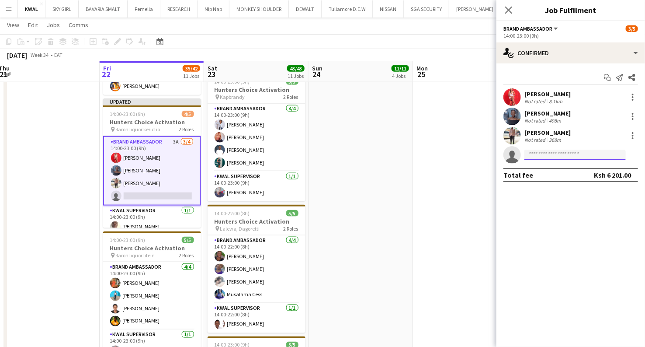
drag, startPoint x: 542, startPoint y: 156, endPoint x: 547, endPoint y: 158, distance: 5.3
click at [388, 157] on input at bounding box center [575, 155] width 101 height 10
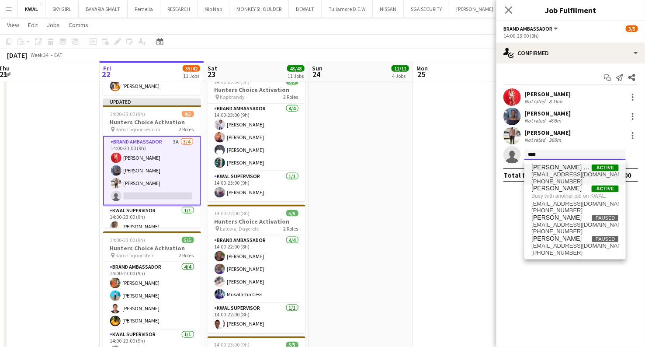
type input "****"
click at [388, 176] on span "memoicaren4@gmail.com" at bounding box center [575, 174] width 87 height 7
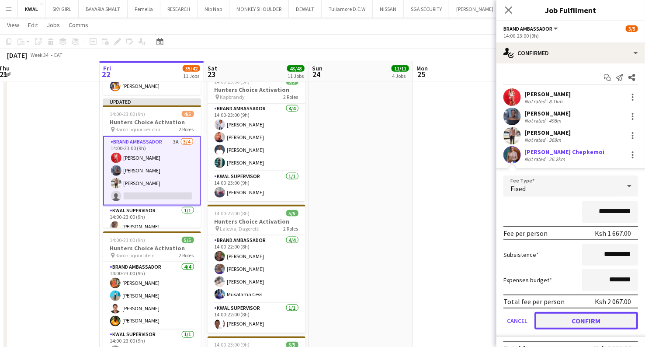
click at [388, 323] on button "Confirm" at bounding box center [587, 320] width 104 height 17
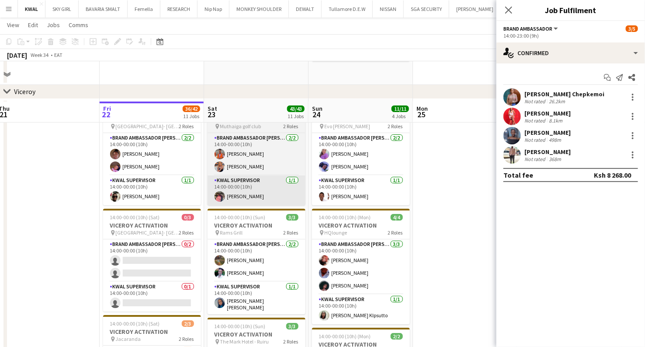
scroll to position [1217, 0]
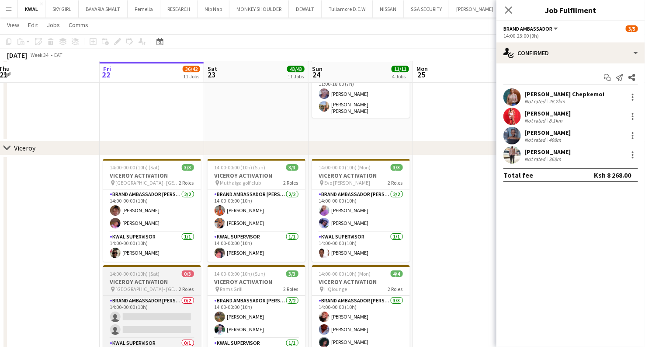
click at [157, 278] on h3 "VICEROY ACTIVATION" at bounding box center [152, 282] width 98 height 8
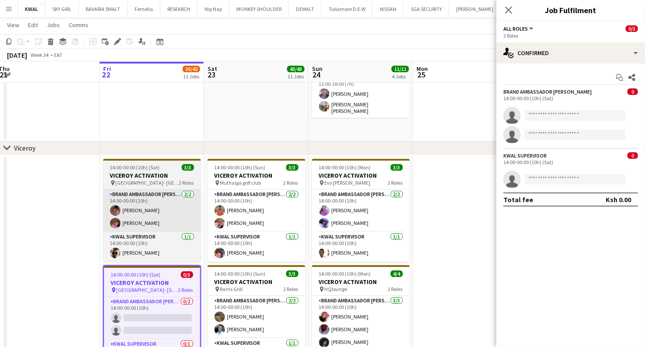
scroll to position [8, 0]
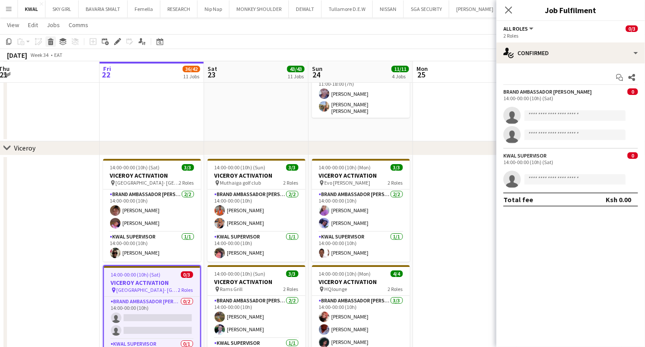
click at [51, 44] on icon at bounding box center [51, 43] width 5 height 4
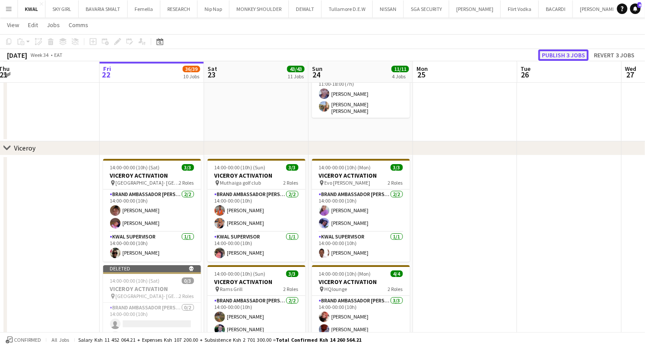
click at [388, 50] on button "Publish 3 jobs" at bounding box center [564, 54] width 50 height 11
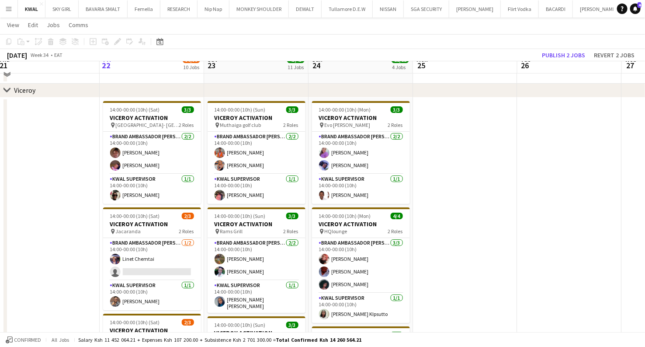
scroll to position [1266, 0]
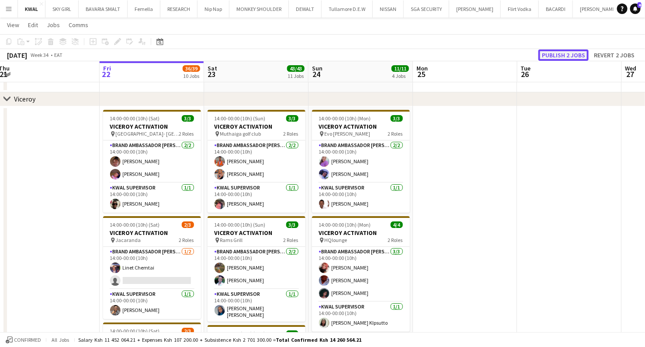
click at [388, 56] on button "Publish 2 jobs" at bounding box center [564, 54] width 50 height 11
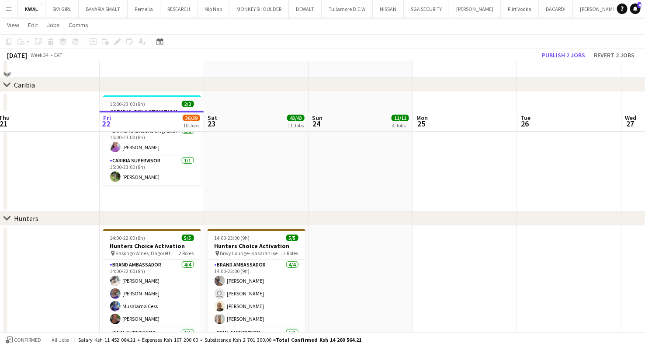
scroll to position [3, 0]
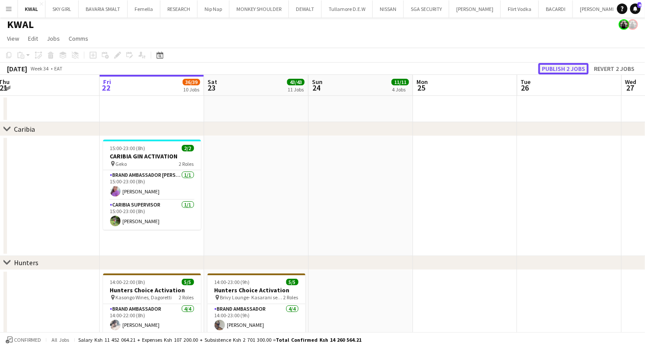
click at [388, 67] on button "Publish 2 jobs" at bounding box center [564, 68] width 50 height 11
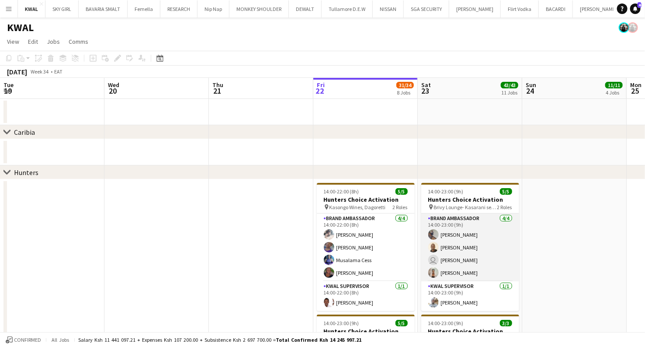
scroll to position [0, 209]
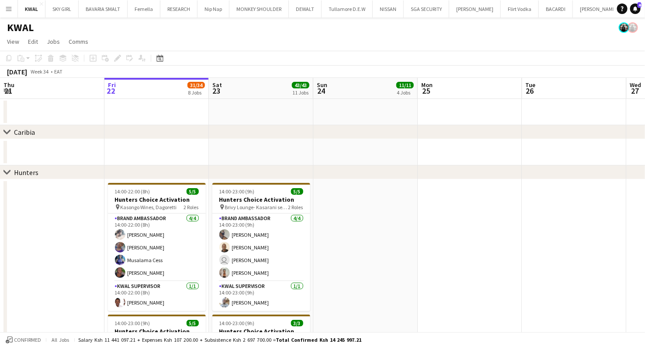
click at [8, 9] on app-icon "Menu" at bounding box center [8, 8] width 7 height 7
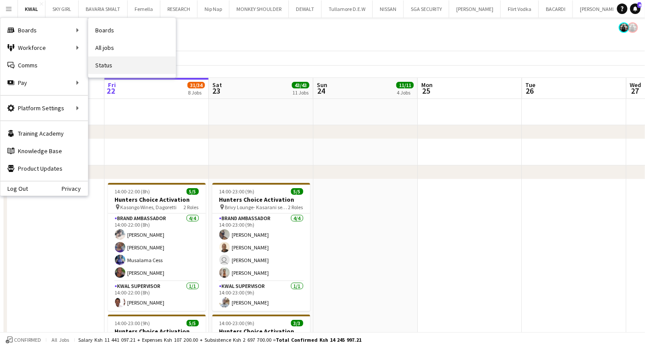
click at [112, 63] on link "Status" at bounding box center [131, 64] width 87 height 17
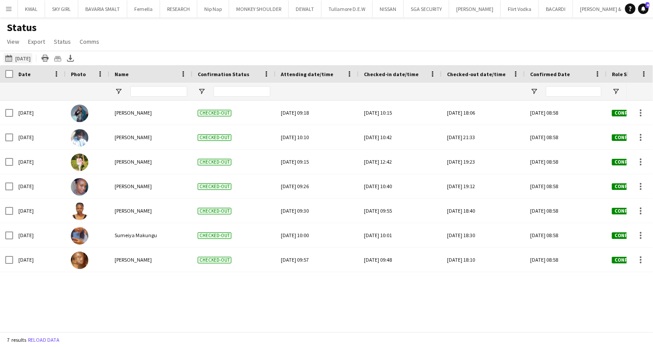
click at [31, 57] on button "22-08-2025 to 28-08-2025 Yesterday" at bounding box center [17, 58] width 29 height 10
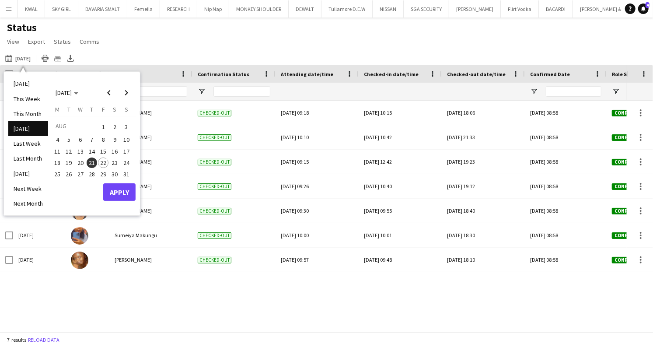
drag, startPoint x: 209, startPoint y: 46, endPoint x: 200, endPoint y: 51, distance: 10.4
click at [208, 46] on div "Status View Views Default view New view Update view Delete view Edit name Custo…" at bounding box center [326, 36] width 653 height 30
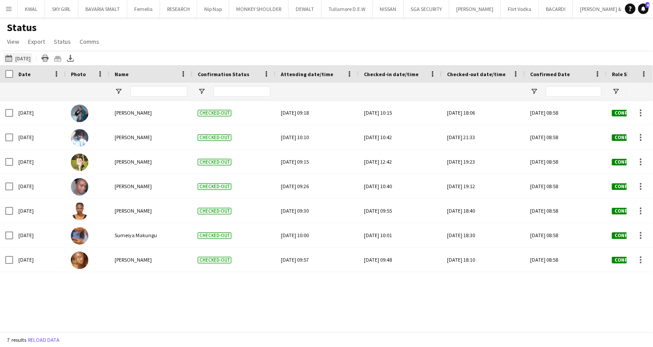
click at [26, 60] on button "22-08-2025 to 28-08-2025 Yesterday" at bounding box center [17, 58] width 29 height 10
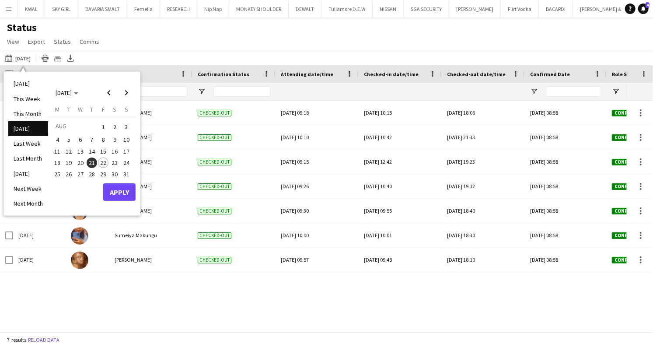
click at [71, 164] on span "19" at bounding box center [69, 162] width 10 height 10
click at [112, 195] on button "Apply" at bounding box center [119, 191] width 32 height 17
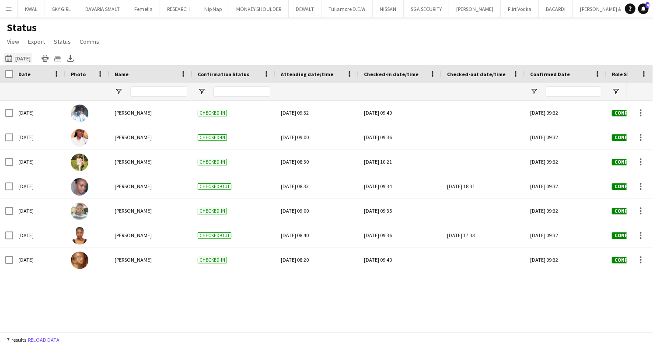
click at [24, 60] on button "22-08-2025 to 28-08-2025 19-08-2025" at bounding box center [17, 58] width 29 height 10
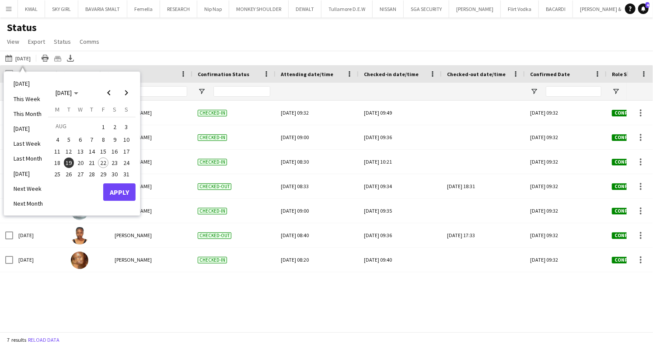
click at [79, 162] on span "20" at bounding box center [80, 162] width 10 height 10
click at [118, 189] on button "Apply" at bounding box center [119, 191] width 32 height 17
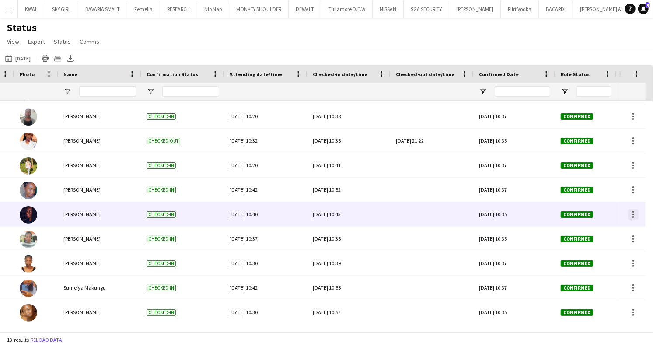
click at [629, 216] on div at bounding box center [633, 214] width 10 height 10
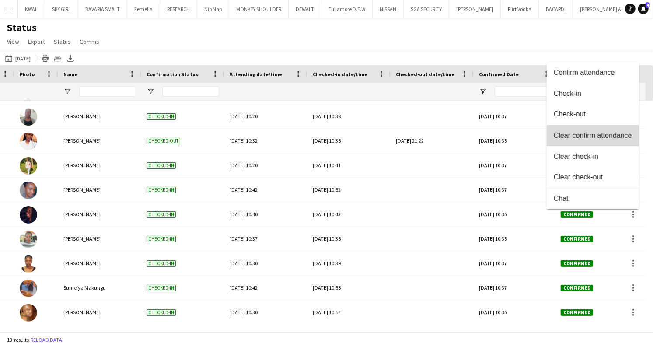
click at [604, 136] on span "Clear confirm attendance" at bounding box center [592, 135] width 78 height 8
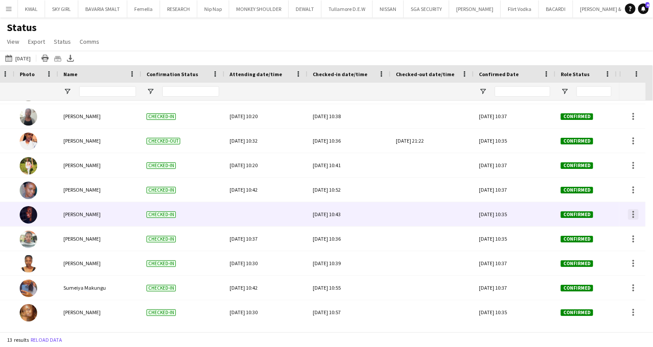
click at [631, 214] on div at bounding box center [633, 214] width 10 height 10
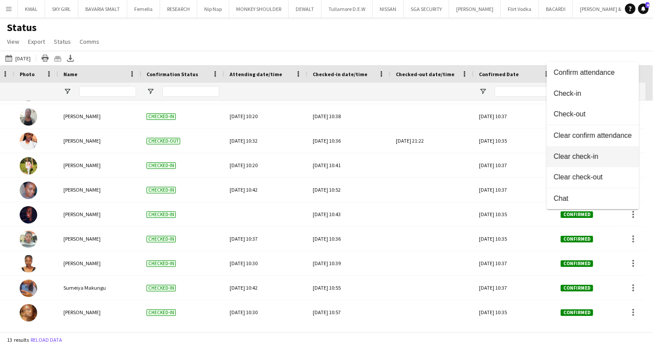
click at [587, 158] on span "Clear check-in" at bounding box center [592, 156] width 78 height 8
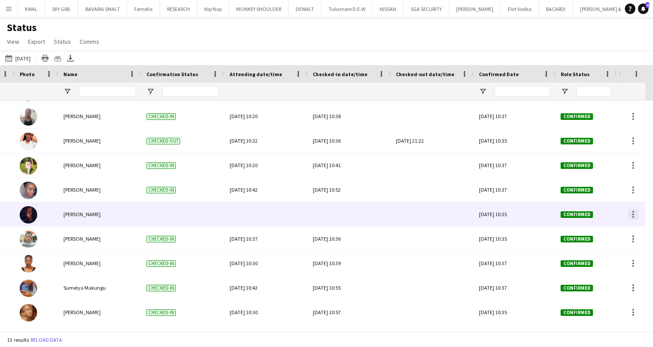
click at [632, 216] on div at bounding box center [633, 214] width 10 height 10
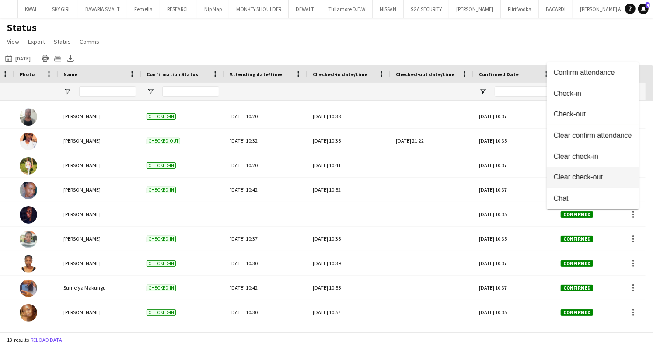
click at [596, 178] on span "Clear check-out" at bounding box center [592, 177] width 78 height 8
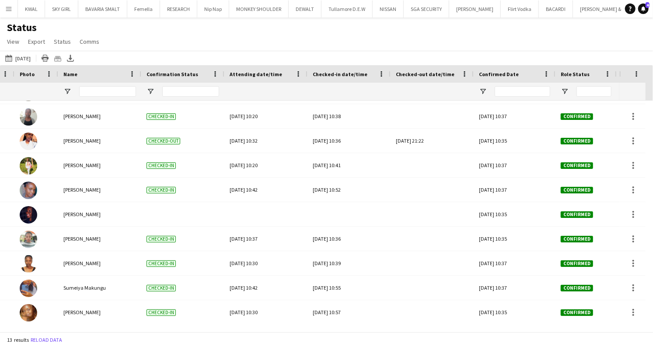
click at [429, 30] on div "Status View Views Default view New view Update view Delete view Edit name Custo…" at bounding box center [326, 36] width 653 height 30
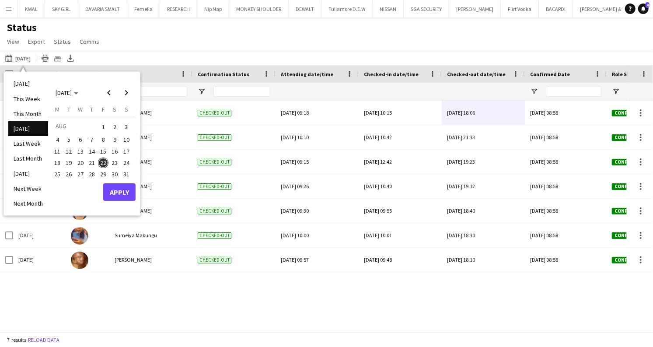
scroll to position [0, 2]
click at [7, 11] on app-icon "Menu" at bounding box center [8, 8] width 7 height 7
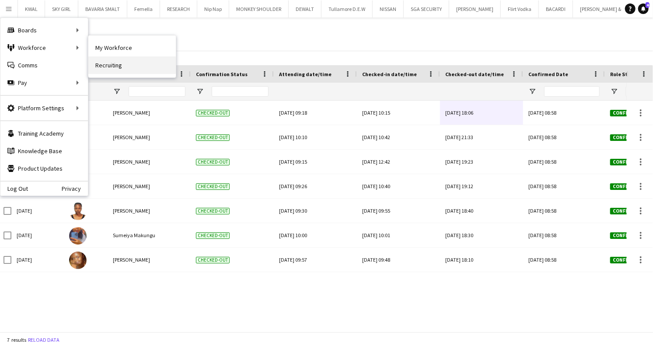
click at [118, 65] on link "Recruiting" at bounding box center [131, 64] width 87 height 17
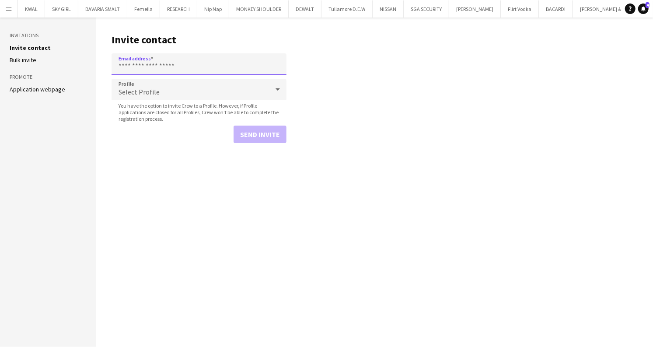
click at [211, 61] on input "Email address" at bounding box center [198, 64] width 175 height 22
click at [187, 67] on input "Email address" at bounding box center [198, 64] width 175 height 22
type input "**********"
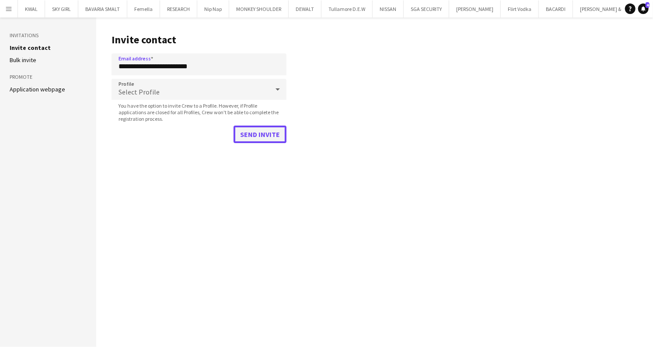
click at [256, 140] on button "Send invite" at bounding box center [259, 133] width 53 height 17
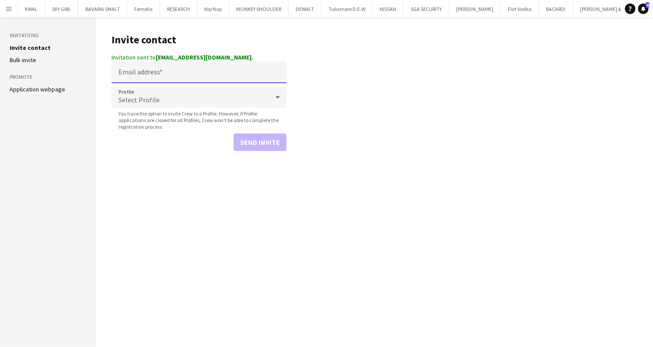
click at [208, 74] on input "Email address" at bounding box center [198, 72] width 175 height 22
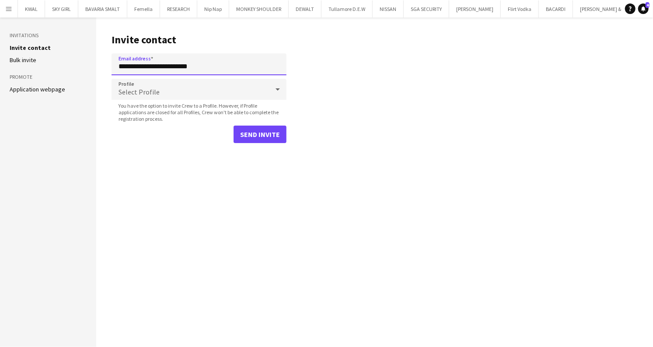
type input "**********"
click at [233, 125] on button "Send invite" at bounding box center [259, 133] width 53 height 17
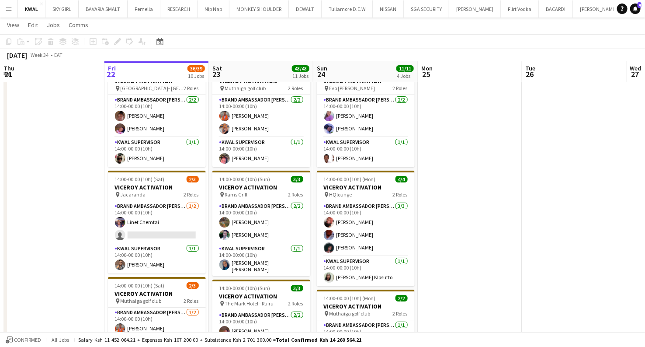
scroll to position [1457, 0]
